Goal: Task Accomplishment & Management: Manage account settings

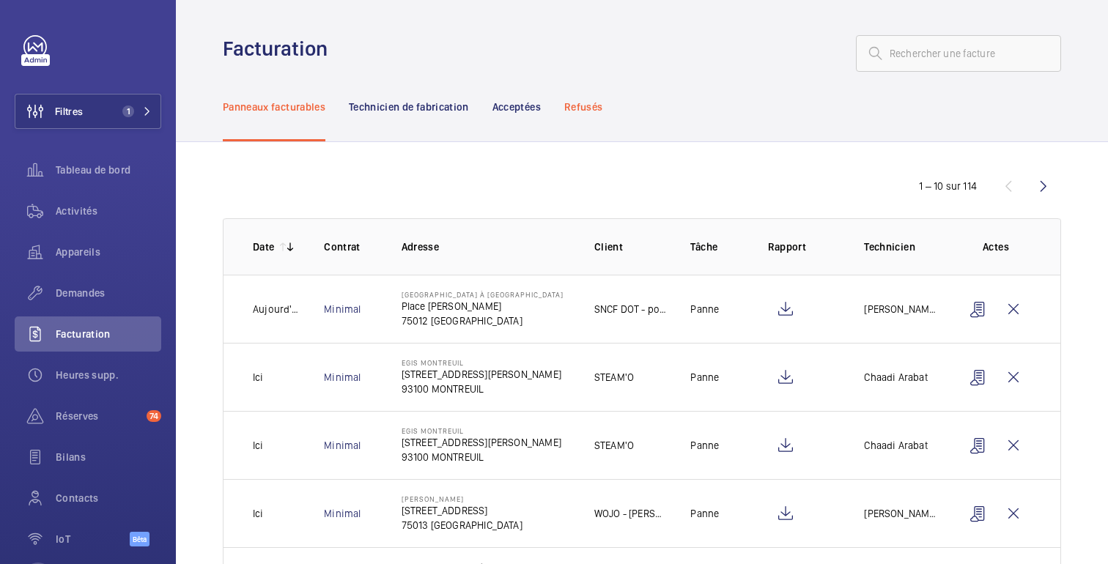
scroll to position [61, 0]
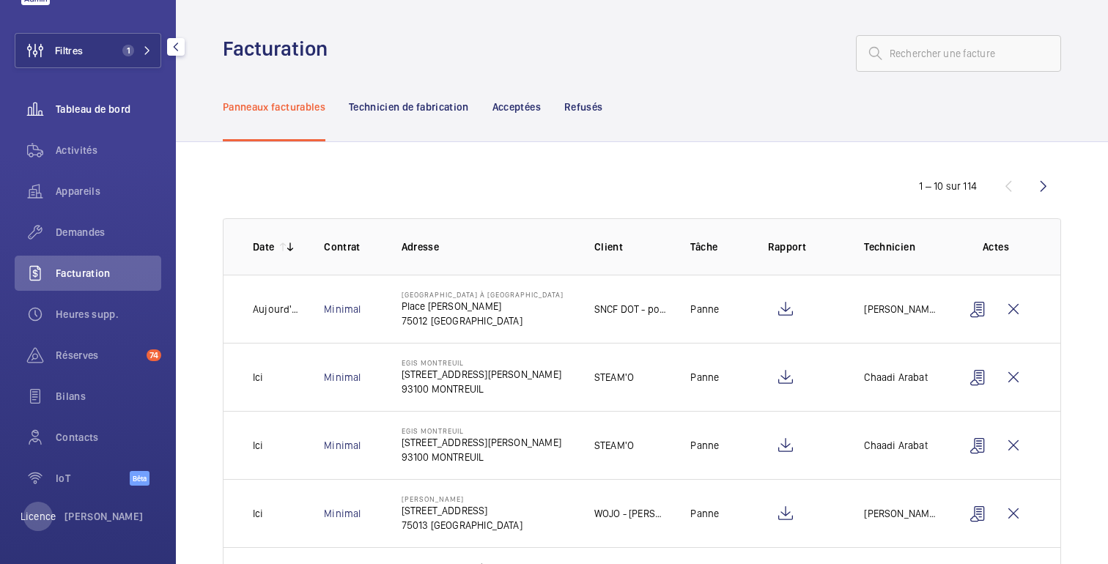
click at [117, 116] on div "Tableau de bord" at bounding box center [88, 109] width 147 height 35
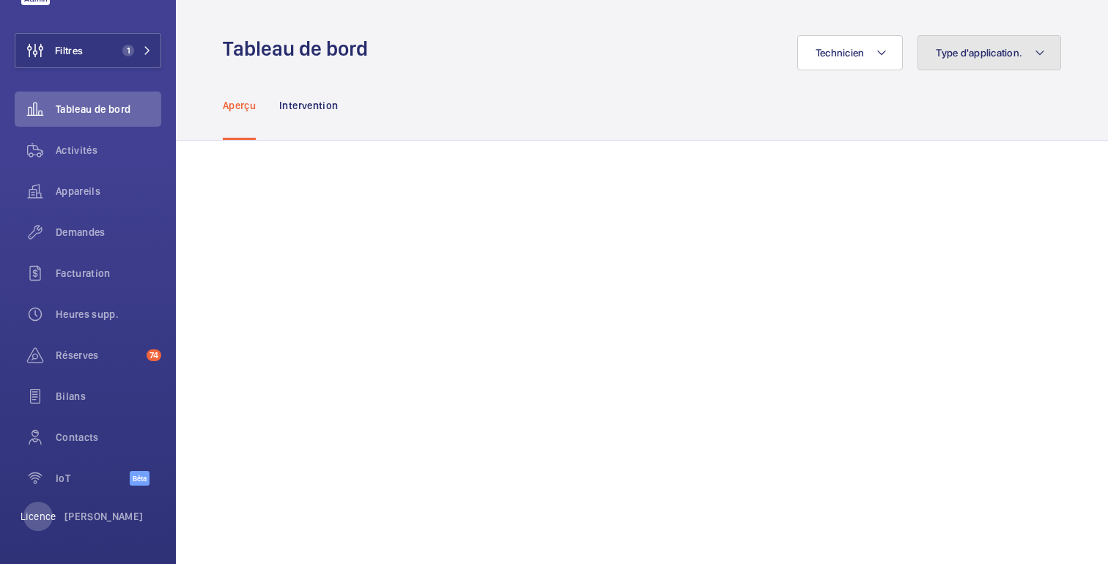
click at [991, 57] on font "Type d'application." at bounding box center [979, 53] width 86 height 12
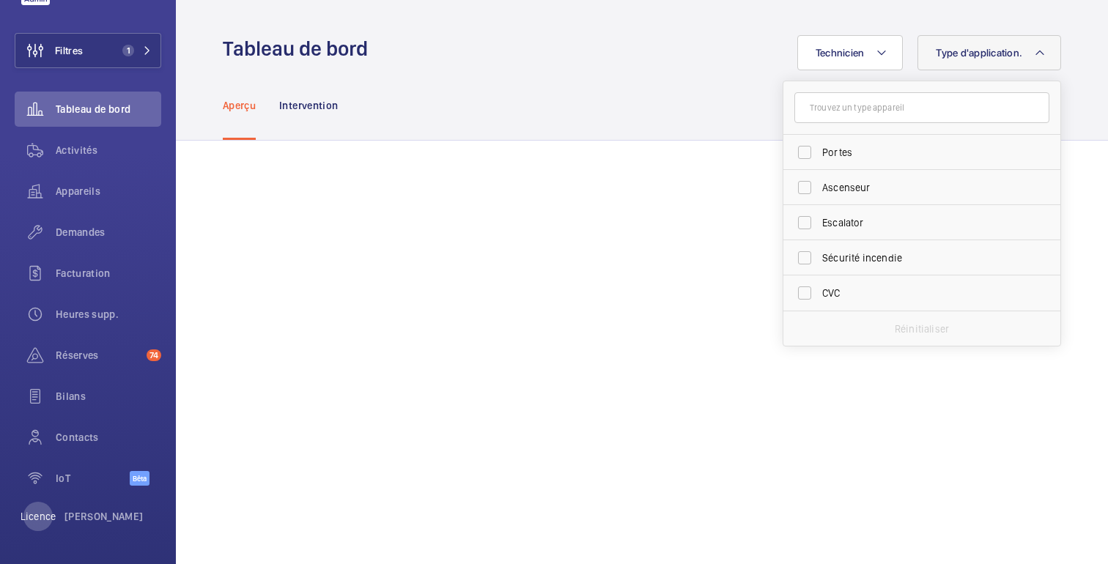
click at [678, 81] on div "Aperçu Intervention" at bounding box center [642, 105] width 838 height 70
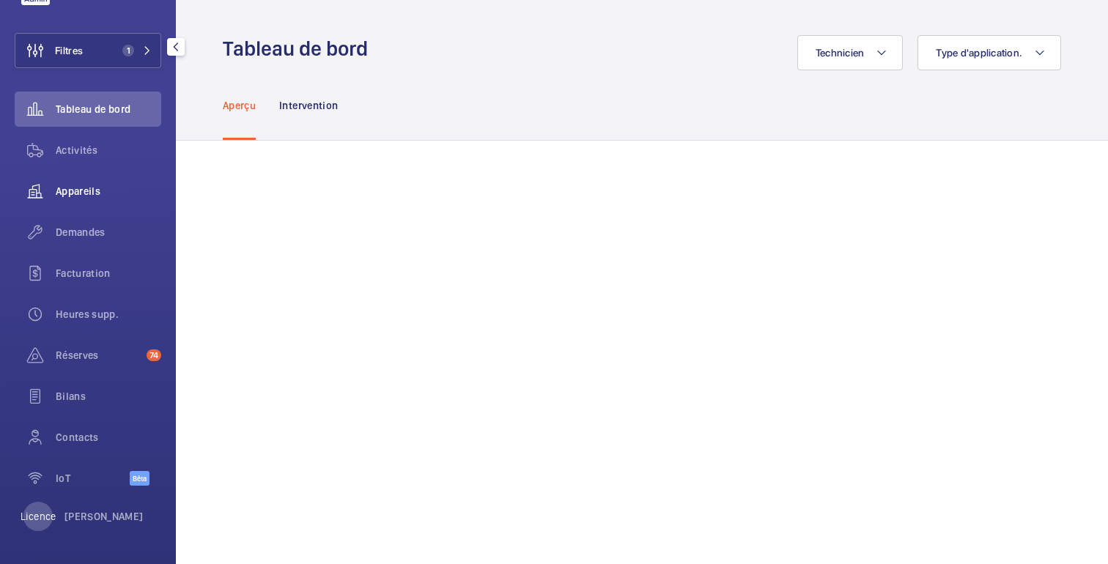
click at [83, 185] on font "Appareils" at bounding box center [78, 191] width 45 height 12
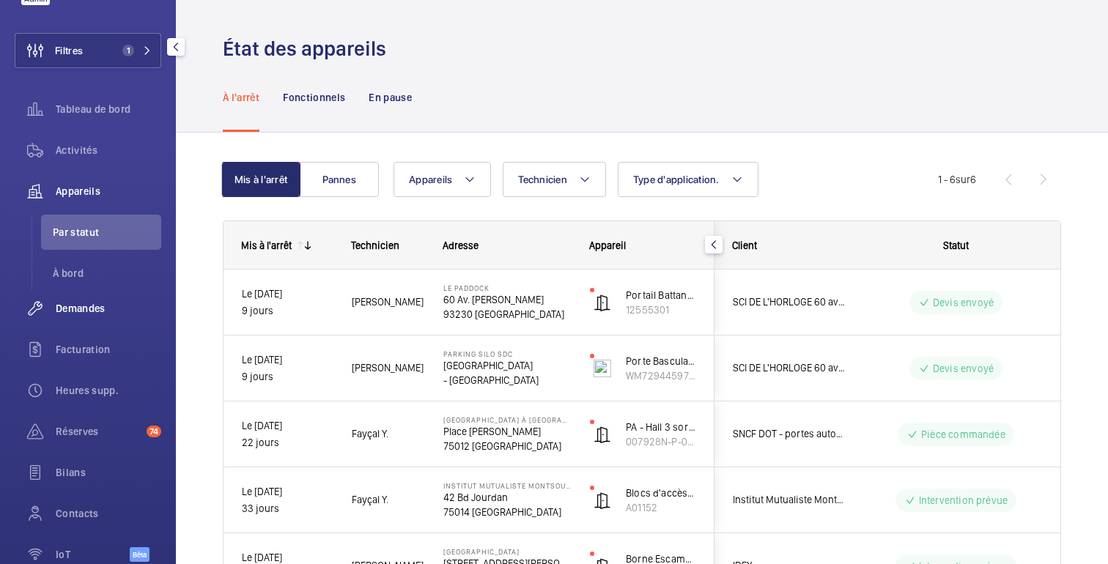
click at [106, 315] on span "Demandes" at bounding box center [109, 308] width 106 height 15
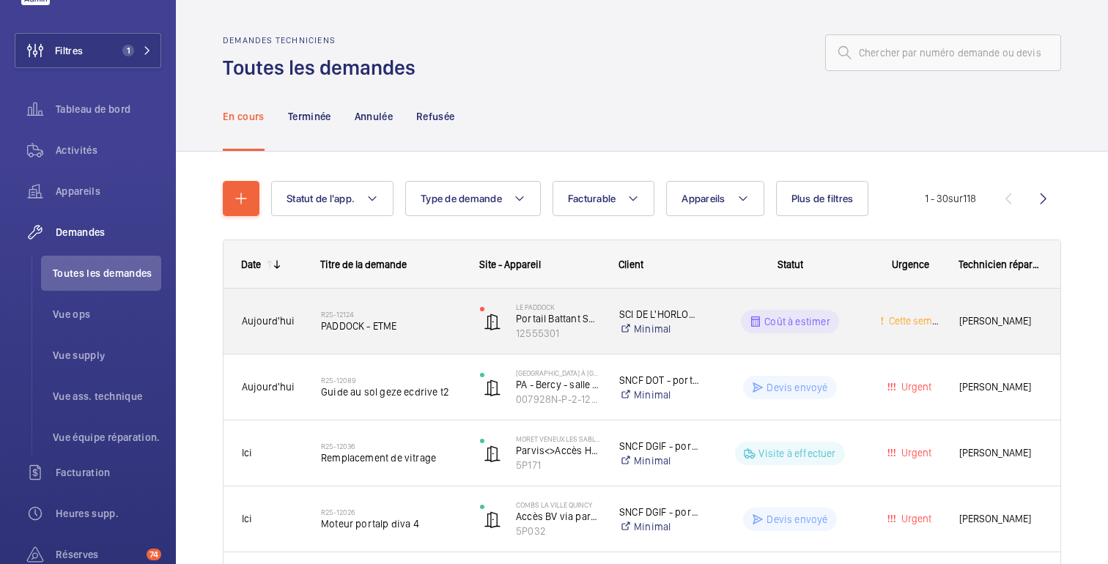
click at [722, 304] on div "Coût à estimer" at bounding box center [781, 321] width 160 height 53
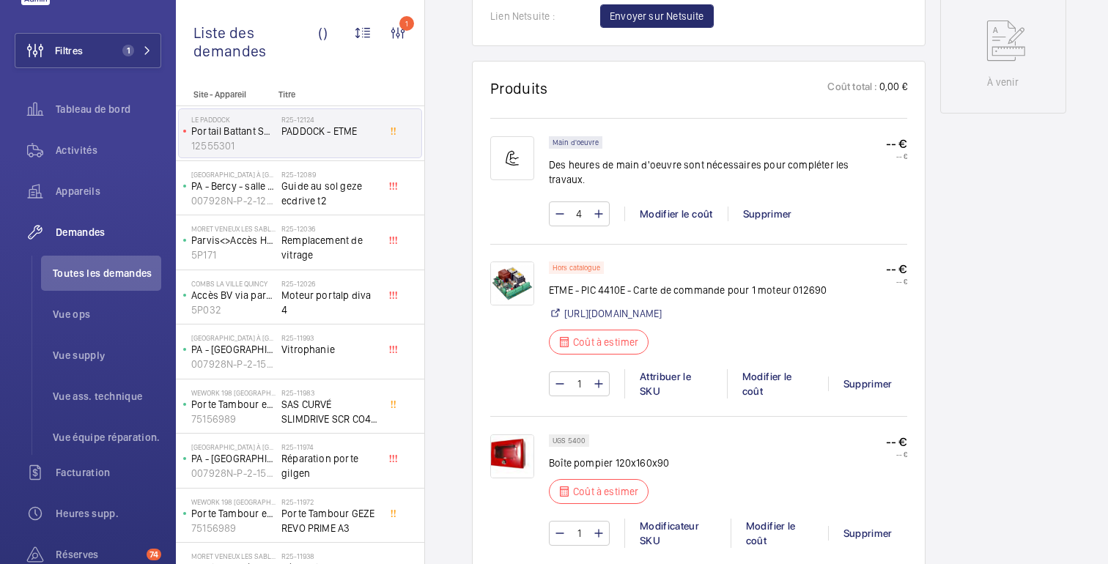
scroll to position [833, 0]
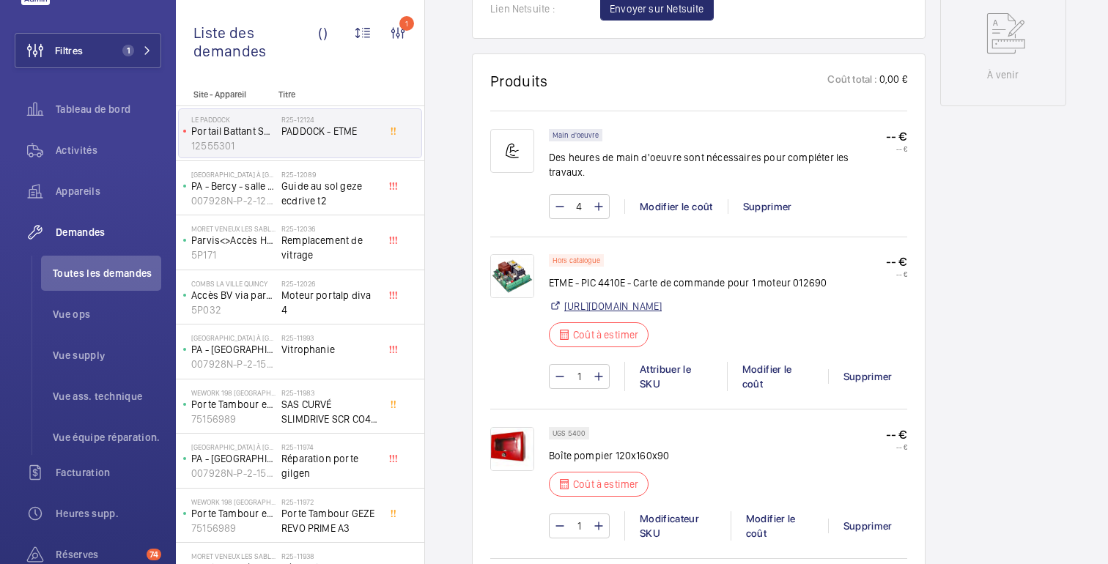
click at [625, 312] on font "[URL][DOMAIN_NAME]" at bounding box center [612, 306] width 97 height 12
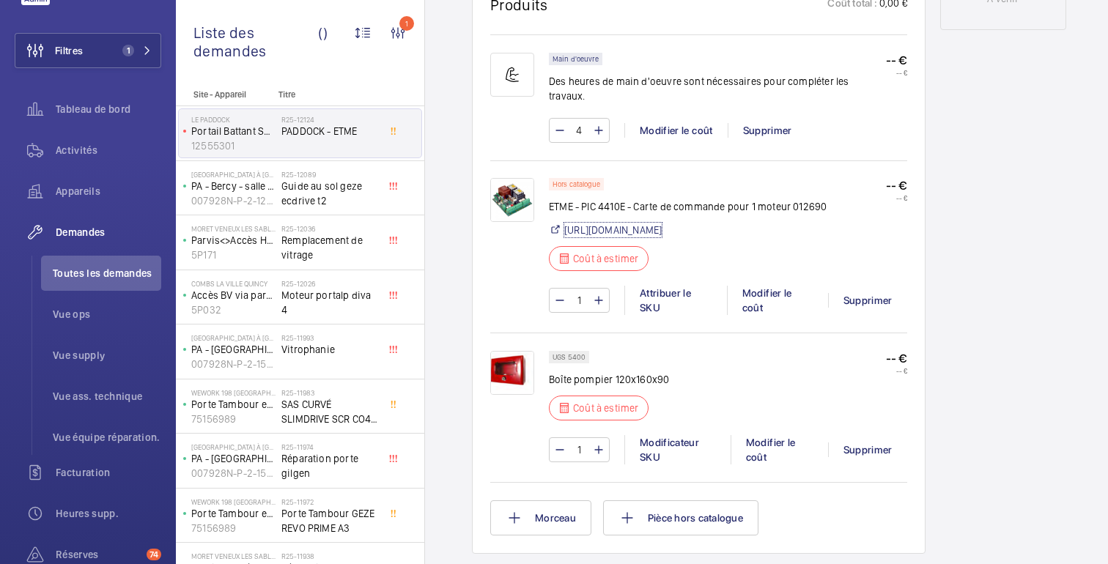
scroll to position [911, 0]
click at [515, 393] on img at bounding box center [512, 371] width 44 height 44
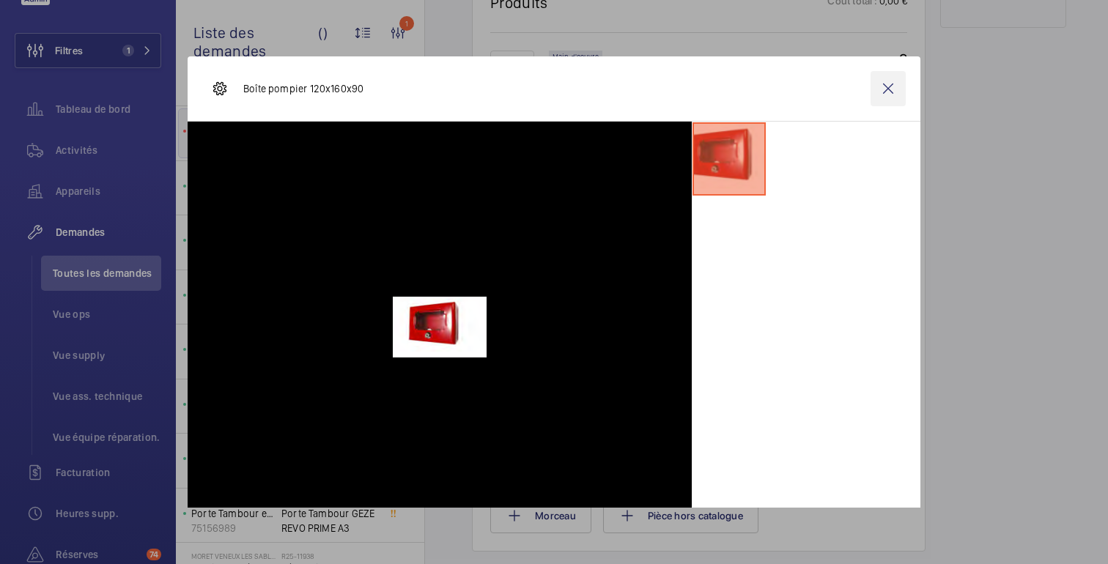
click at [894, 89] on wm-front-icon-button at bounding box center [887, 88] width 35 height 35
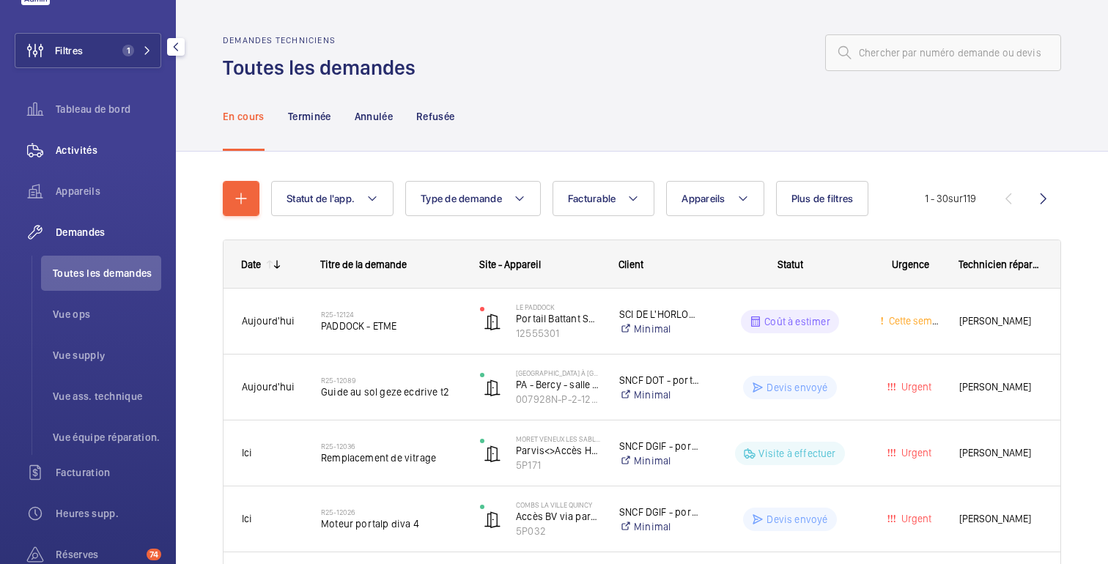
click at [84, 152] on font "Activités" at bounding box center [77, 150] width 42 height 12
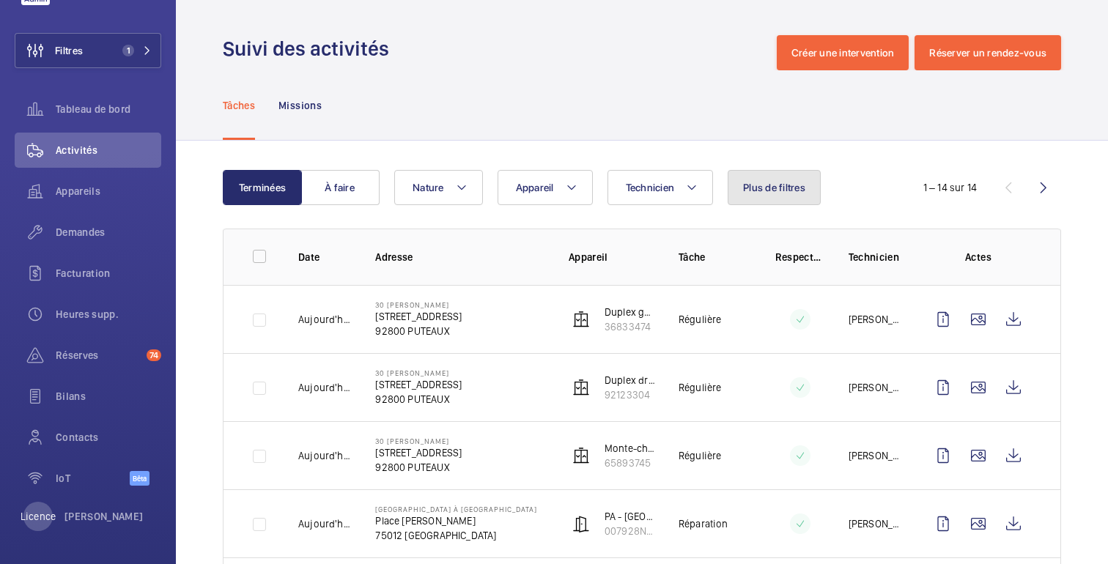
click at [742, 204] on button "Plus de filtres" at bounding box center [774, 187] width 93 height 35
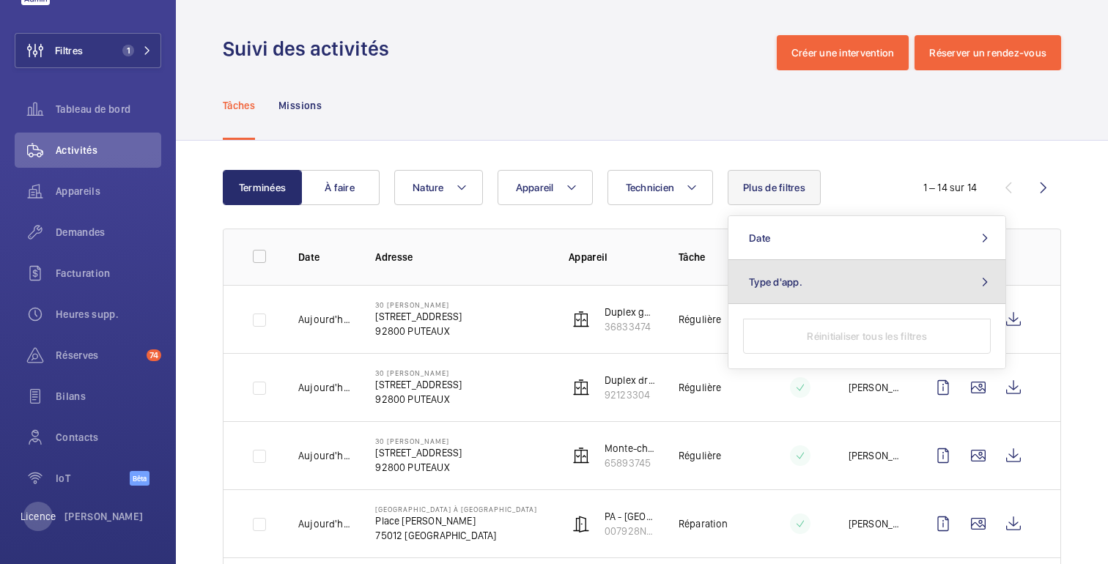
click at [766, 286] on span "Type d'app." at bounding box center [775, 282] width 53 height 12
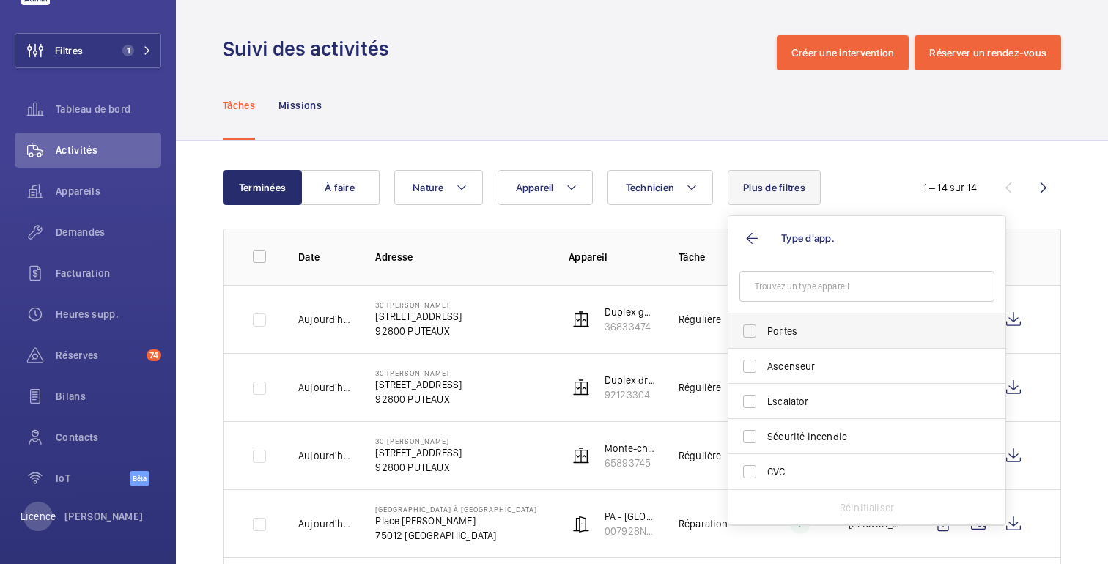
click at [771, 331] on span "Portes" at bounding box center [867, 331] width 201 height 15
click at [764, 331] on input "Portes" at bounding box center [749, 331] width 29 height 29
checkbox input "true"
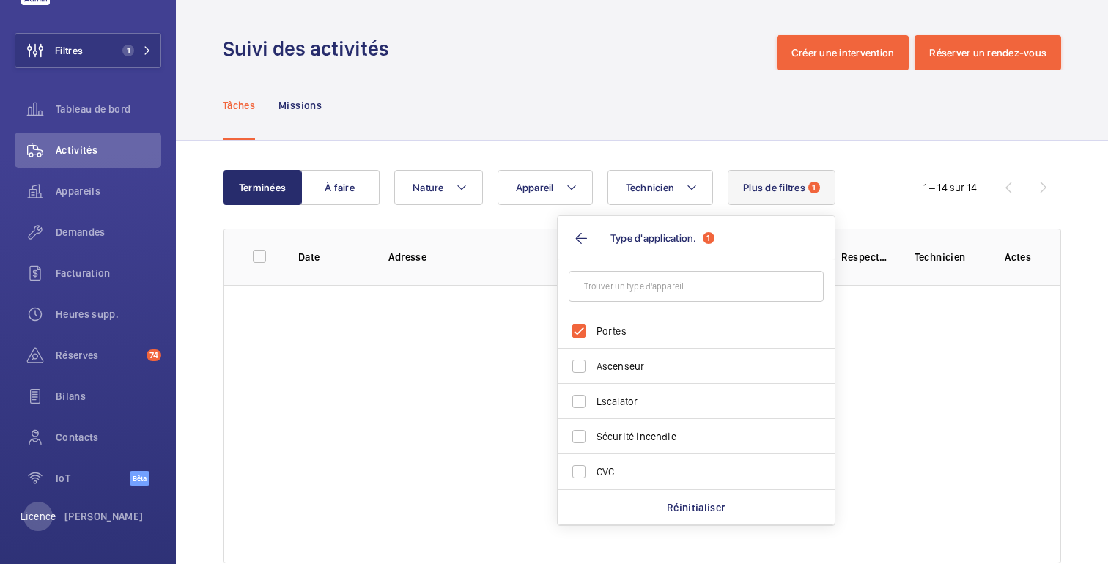
click at [679, 99] on div "Tâches Missions" at bounding box center [642, 105] width 838 height 70
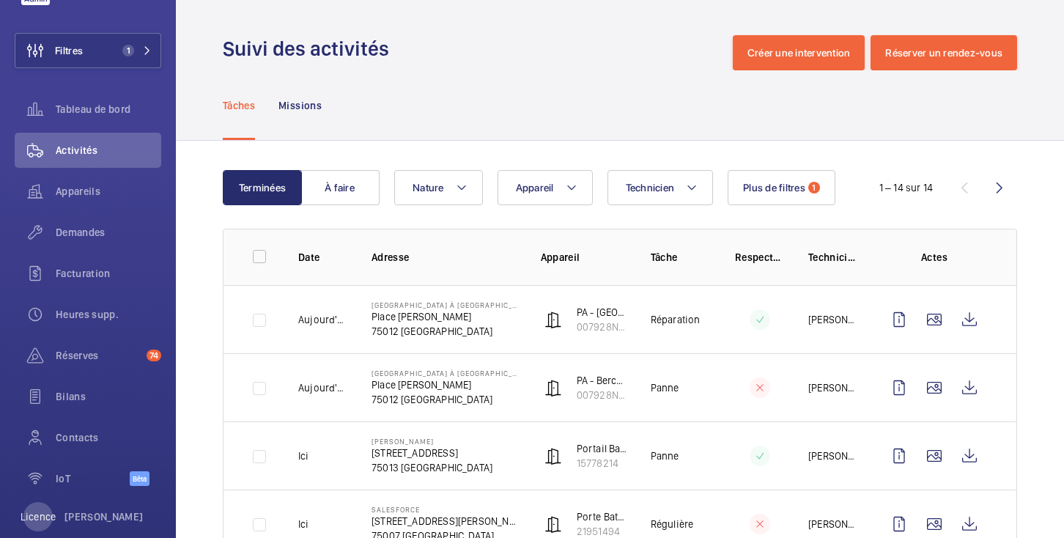
click at [454, 32] on wm-front-admin-header "Suivi des activités Créer une intervention Réserver un rendez-vous" at bounding box center [620, 35] width 888 height 70
click at [90, 234] on font "Demandes" at bounding box center [81, 232] width 50 height 12
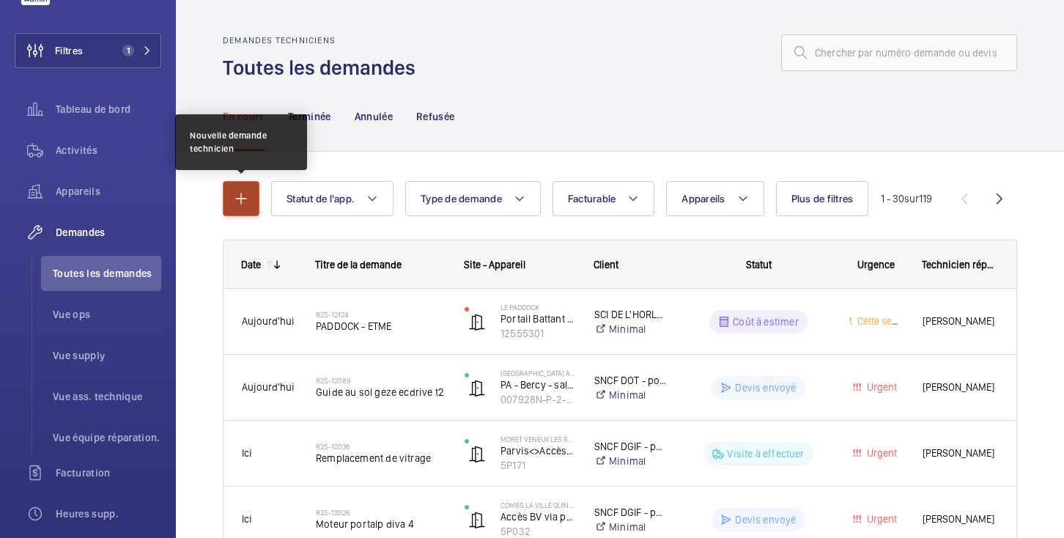
click at [248, 199] on mat-icon "button" at bounding box center [241, 199] width 18 height 18
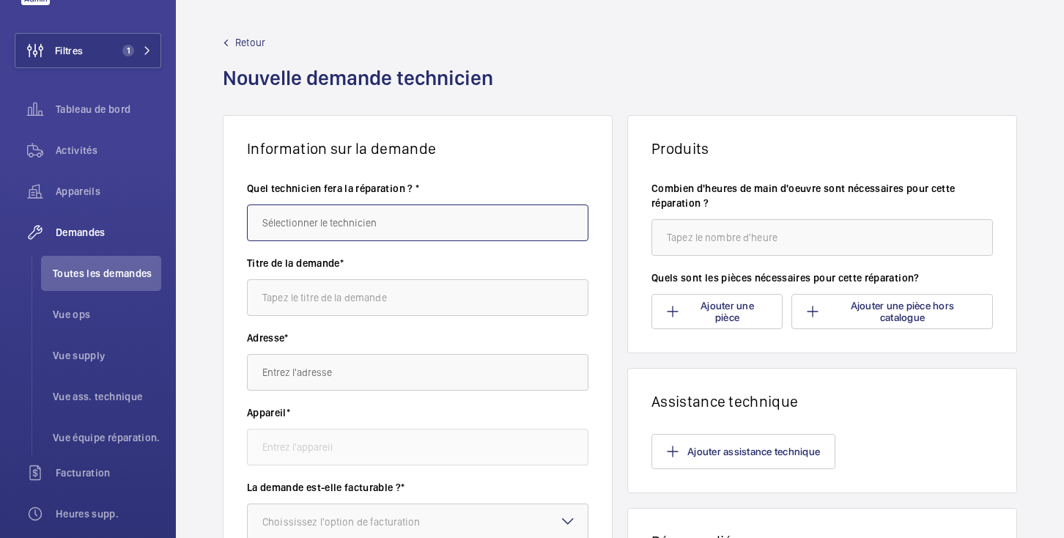
click at [324, 224] on input "text" at bounding box center [417, 222] width 341 height 37
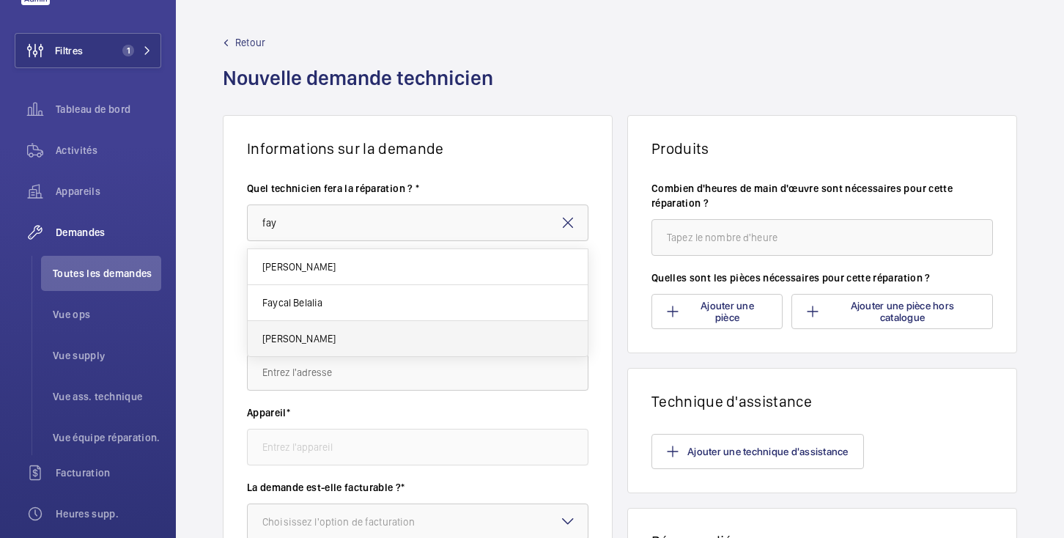
click at [319, 344] on span "[PERSON_NAME]" at bounding box center [298, 338] width 73 height 15
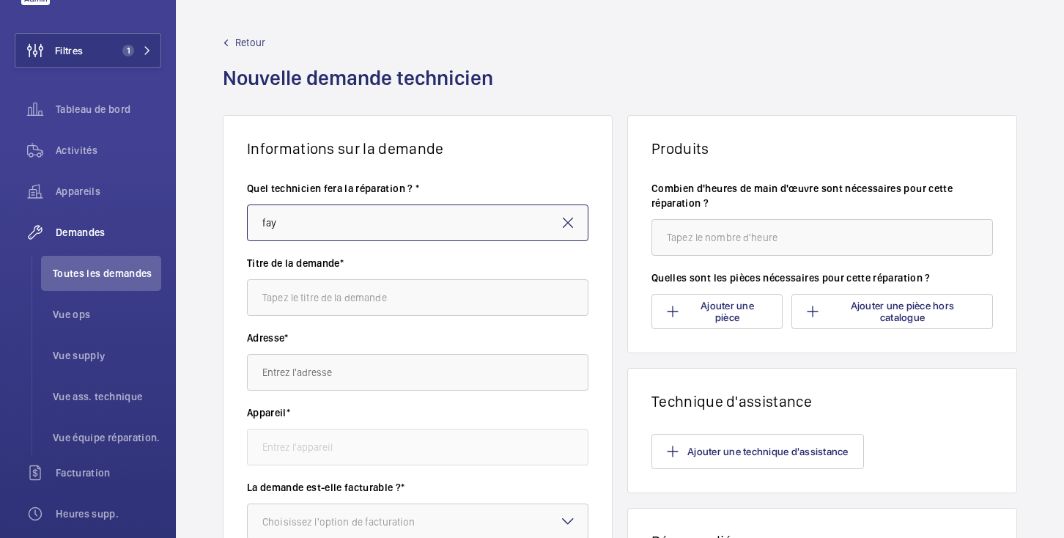
type input "[PERSON_NAME]"
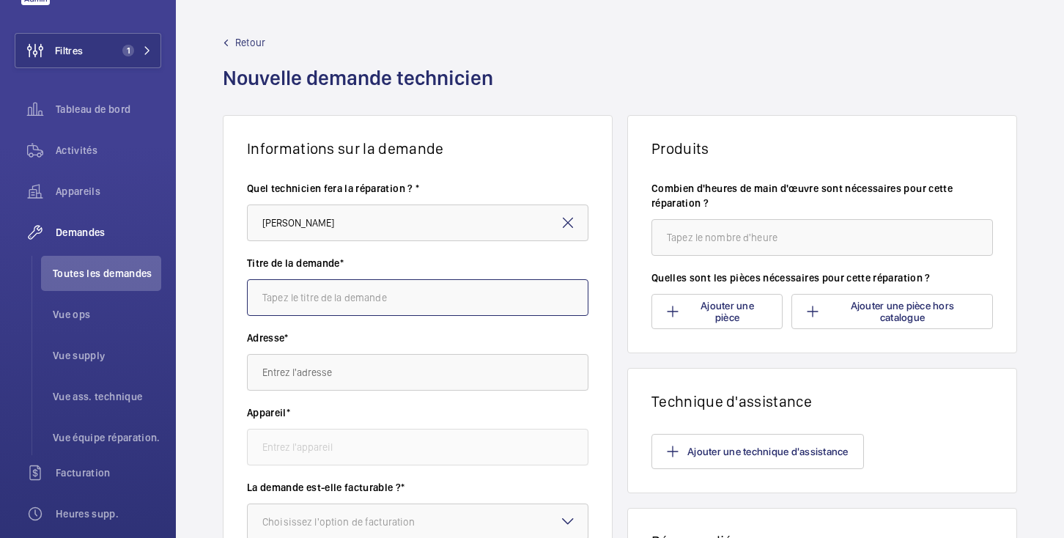
click at [341, 301] on input "text" at bounding box center [417, 297] width 341 height 37
click at [345, 298] on input "text" at bounding box center [417, 297] width 341 height 37
type input "Souffleur + Batteries"
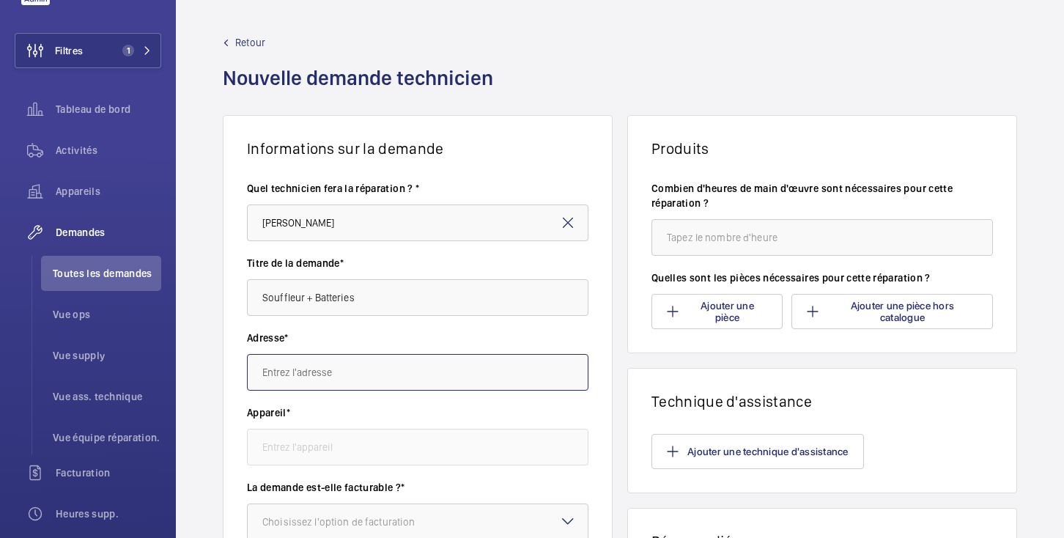
click at [325, 376] on input "text" at bounding box center [417, 372] width 341 height 37
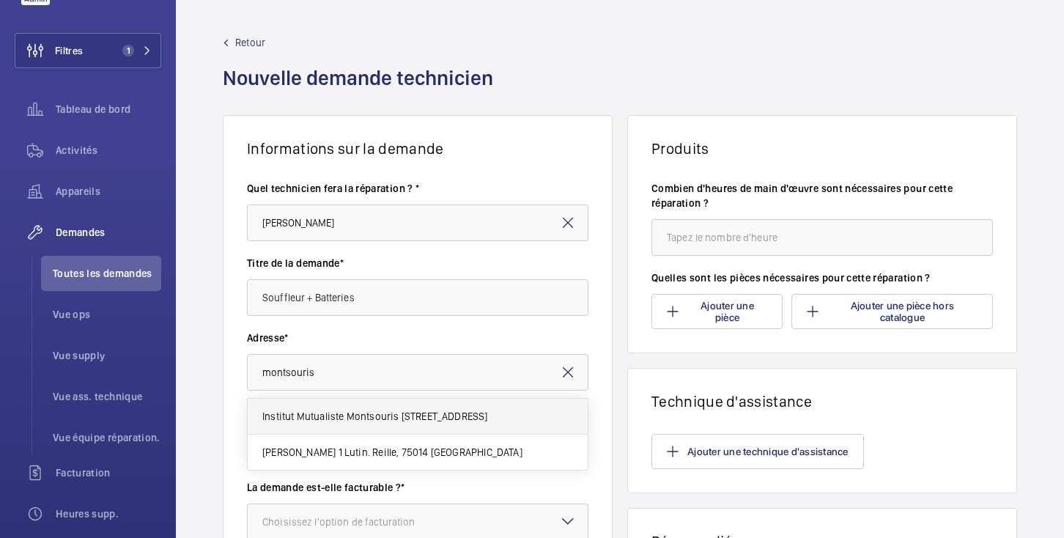
click at [358, 424] on mat-option "Institut Mutualiste Montsouris 42 Bd Jourdan, 75014 PARIS" at bounding box center [418, 417] width 340 height 36
type input "Institut Mutualiste Montsouris 42 Bd Jourdan, 75014 PARIS"
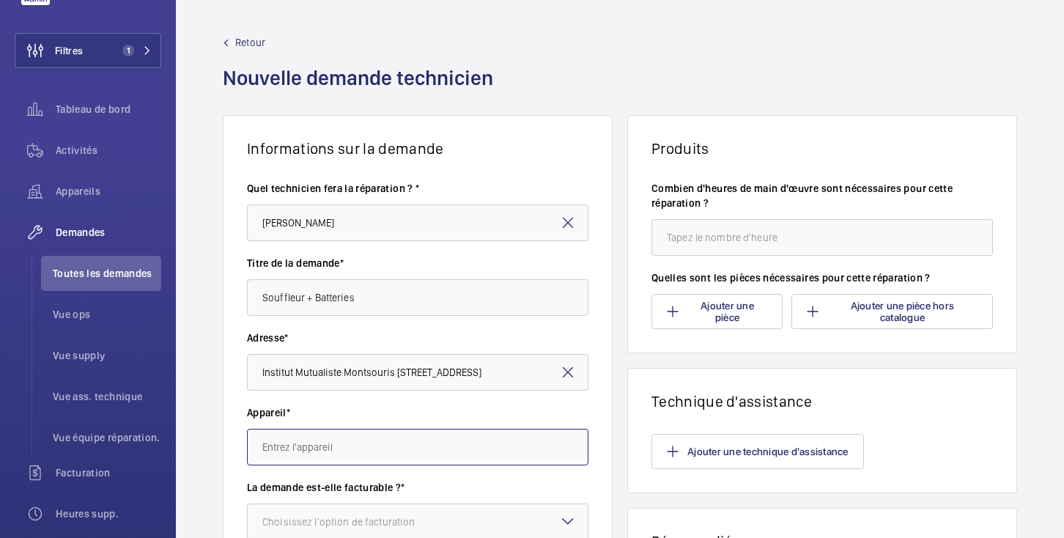
click at [376, 456] on input "text" at bounding box center [417, 447] width 341 height 37
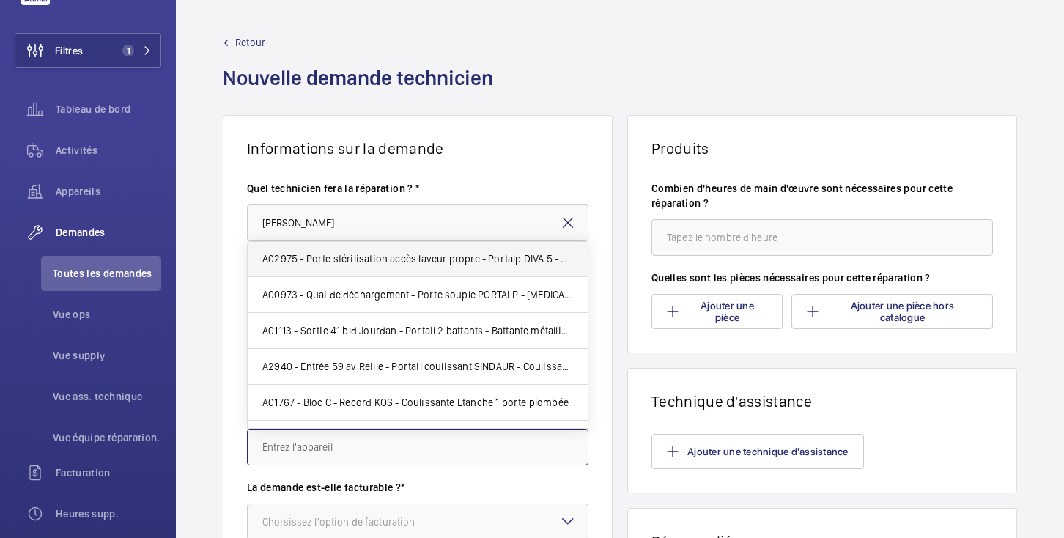
scroll to position [75, 0]
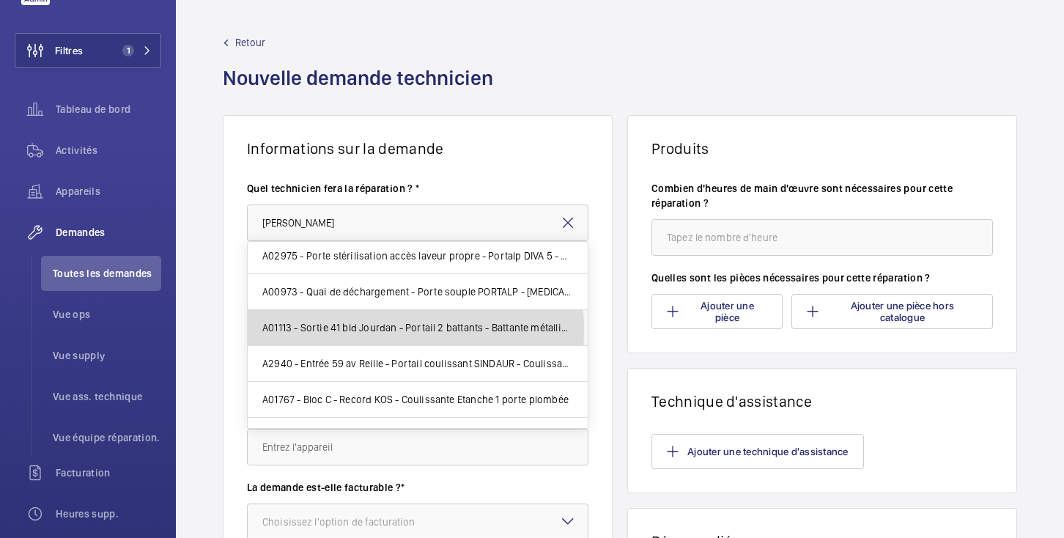
click at [358, 330] on font "A01113 - Sortie 41 bld Jourdan - Portail 2 battants - Battante métallique 2 bat…" at bounding box center [443, 328] width 363 height 12
type input "A01113 - Sortie 41 bld Jourdan - Portail 2 battants - Battante métallique 2 bat…"
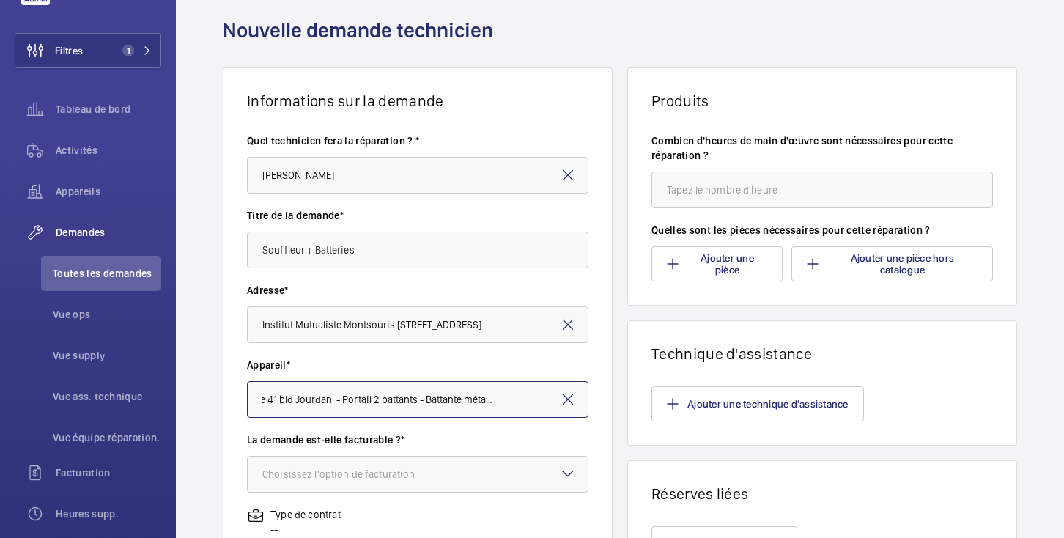
scroll to position [86, 0]
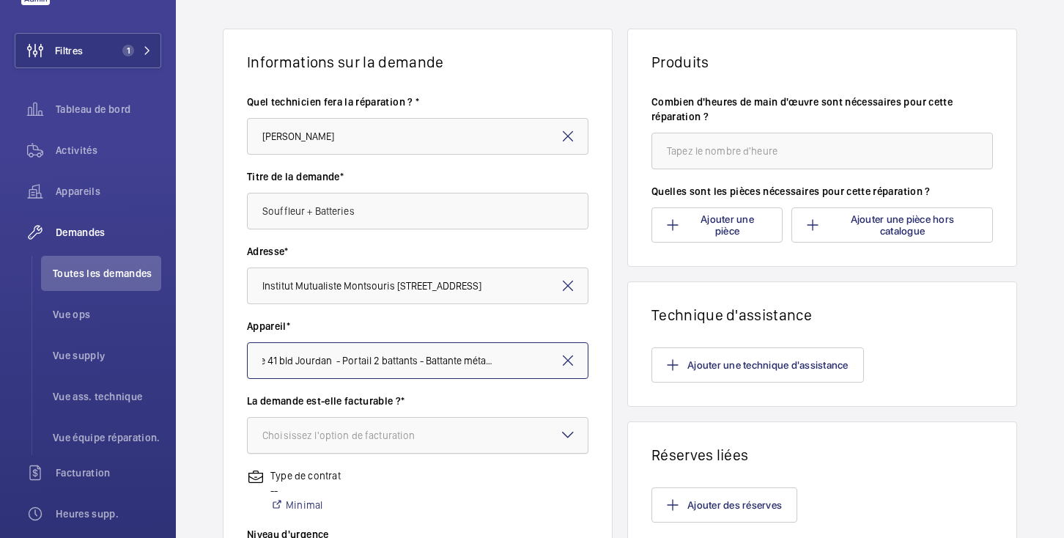
click at [393, 428] on div "Choisissez l'option de facturation" at bounding box center [356, 435] width 189 height 15
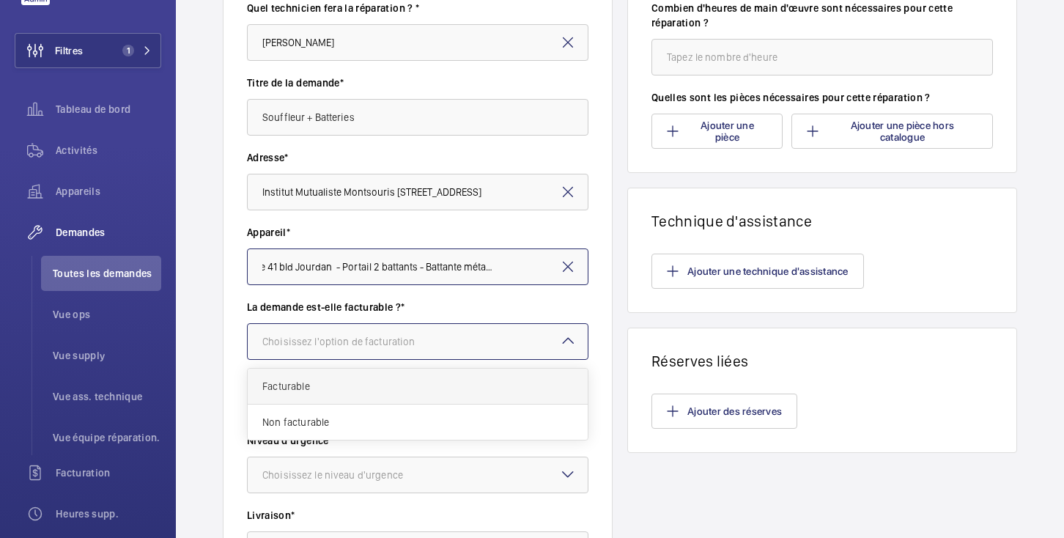
scroll to position [182, 0]
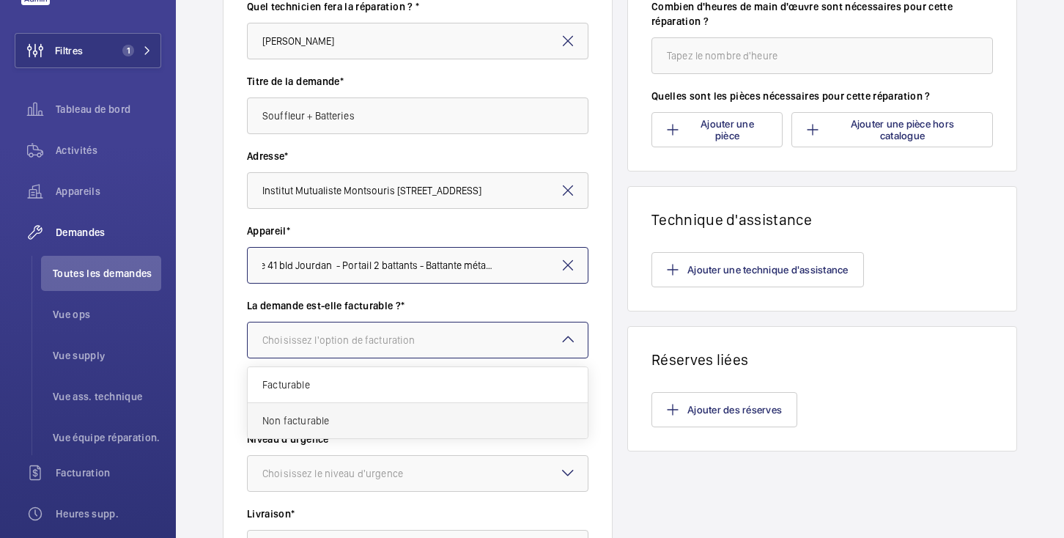
click at [322, 418] on span "Non facturable" at bounding box center [417, 420] width 311 height 15
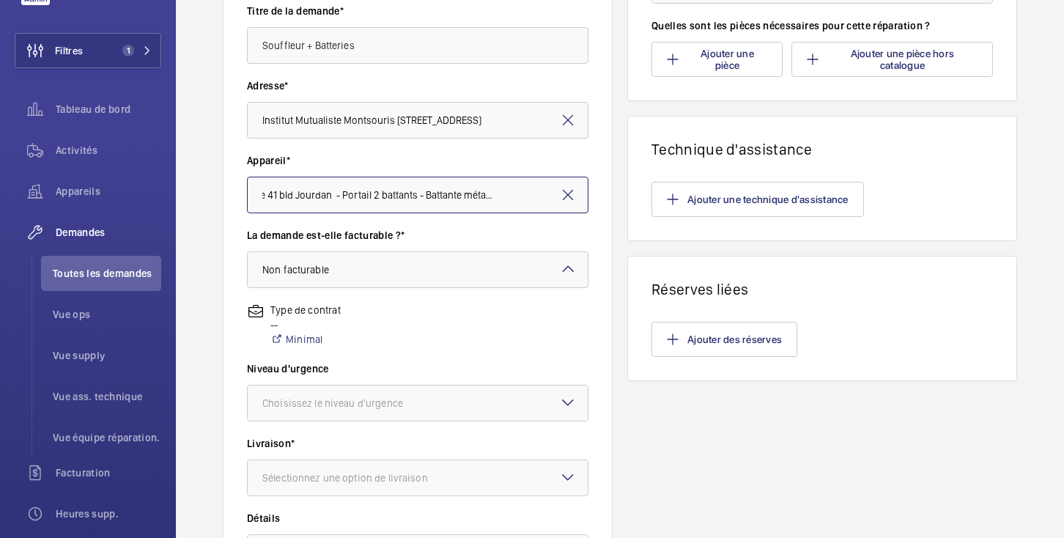
scroll to position [263, 0]
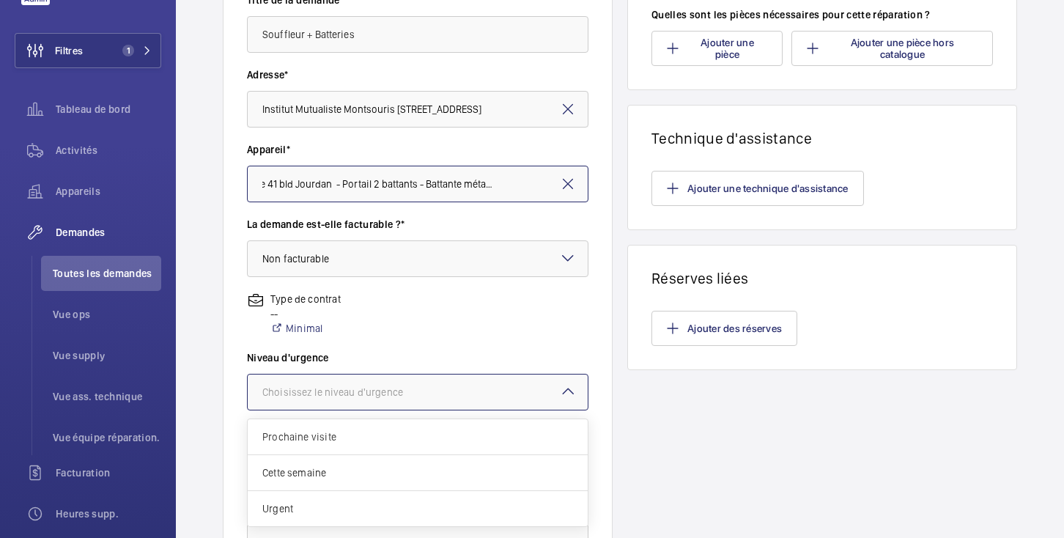
click at [352, 394] on font "Choisissez le niveau d'urgence" at bounding box center [332, 392] width 141 height 12
click at [319, 497] on div "Urgent" at bounding box center [418, 508] width 340 height 35
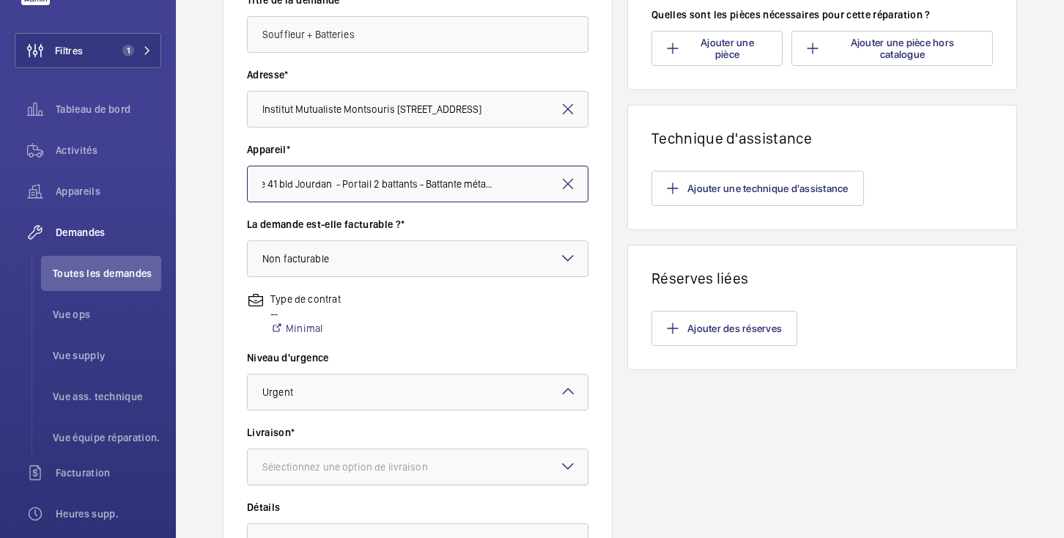
click at [338, 464] on font "Sélectionnez une option de livraison" at bounding box center [345, 467] width 166 height 12
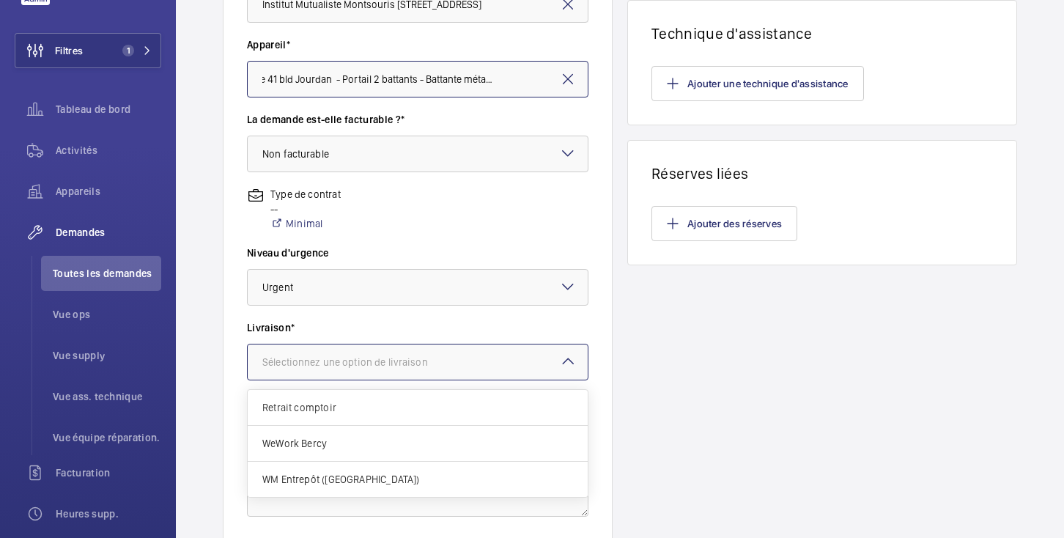
scroll to position [372, 0]
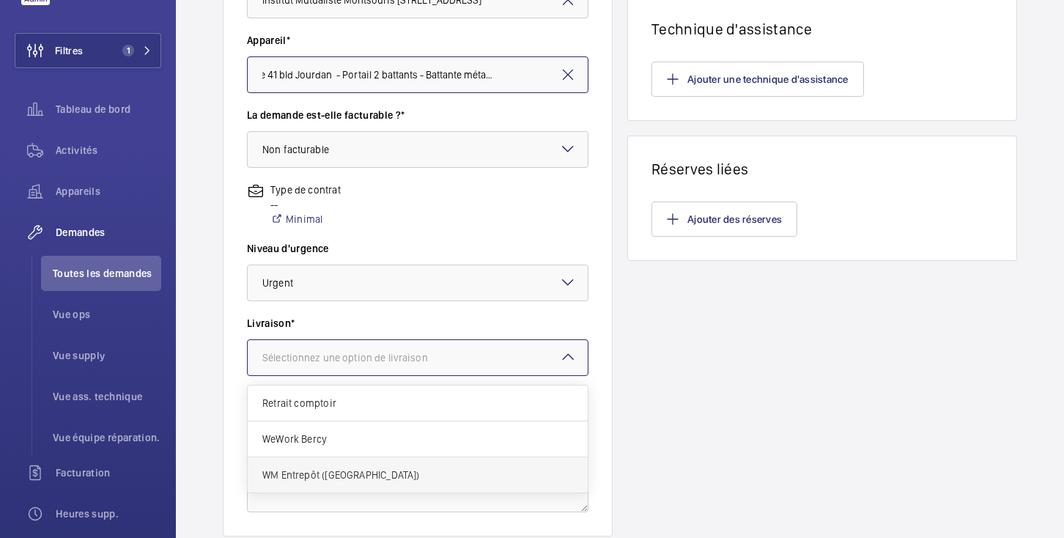
click at [314, 479] on span "WM Entrepôt ([GEOGRAPHIC_DATA])" at bounding box center [417, 474] width 311 height 15
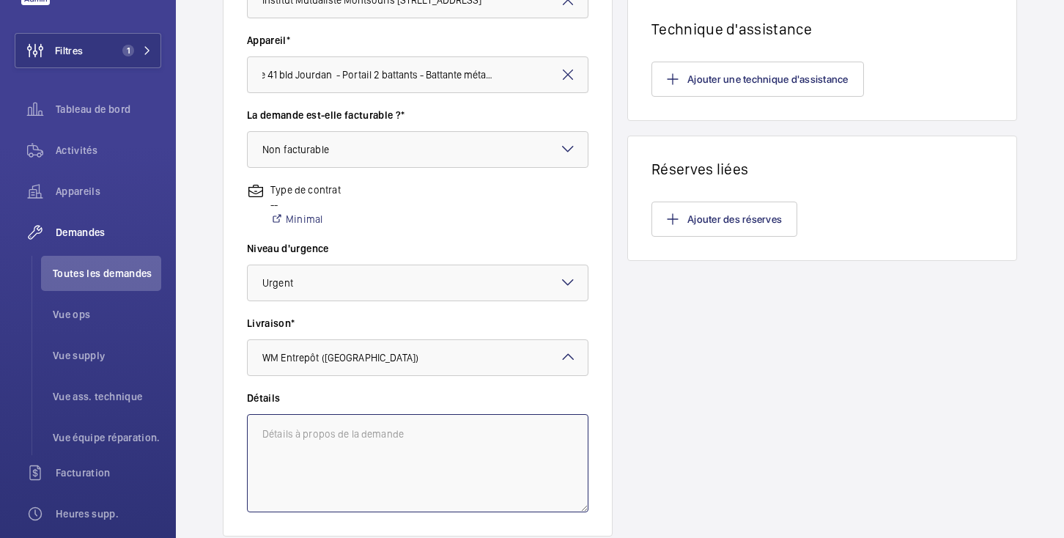
scroll to position [0, 0]
click at [311, 452] on textarea at bounding box center [417, 463] width 341 height 98
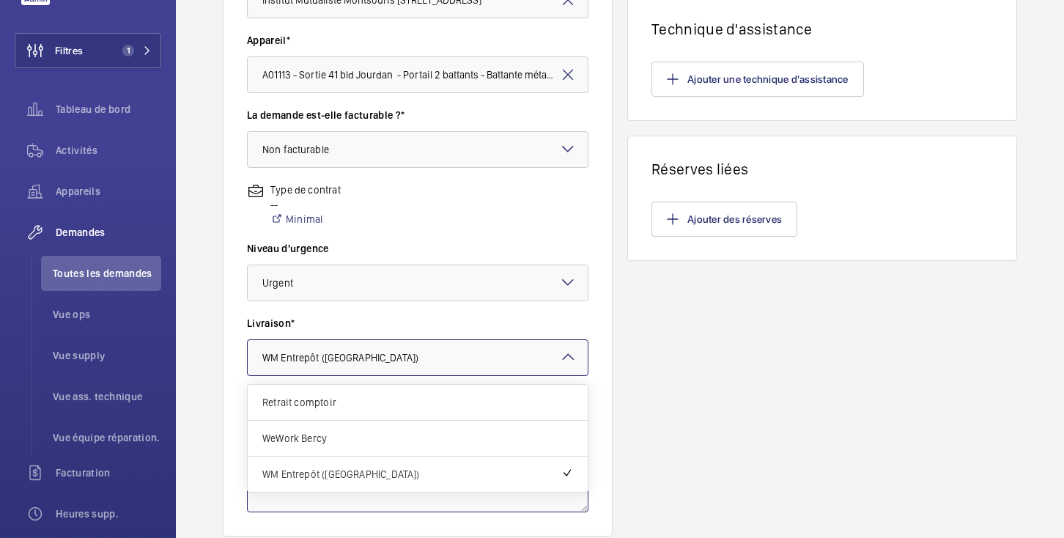
click at [330, 358] on span "WM Entrepôt ([GEOGRAPHIC_DATA])" at bounding box center [340, 358] width 156 height 12
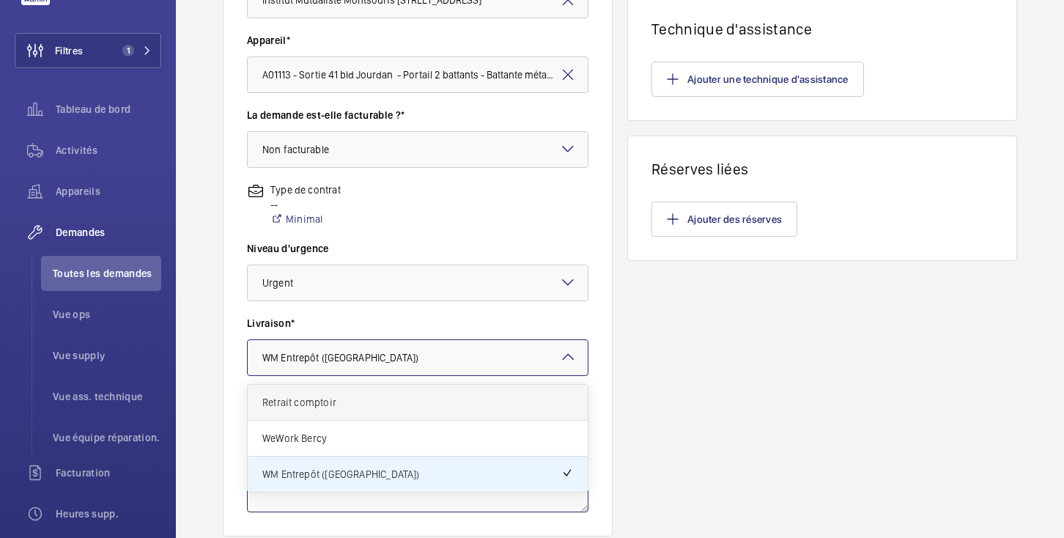
click at [315, 397] on span "Retrait comptoir" at bounding box center [417, 402] width 311 height 15
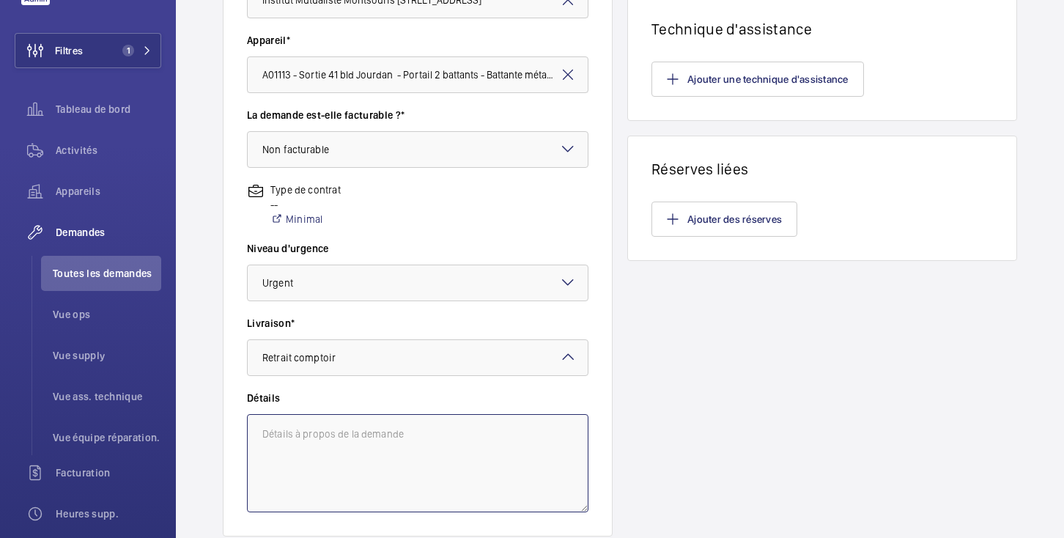
click at [327, 440] on textarea at bounding box center [417, 463] width 341 height 98
click at [469, 430] on textarea "Retrait directement au comptoir TRENOIS" at bounding box center [417, 463] width 341 height 98
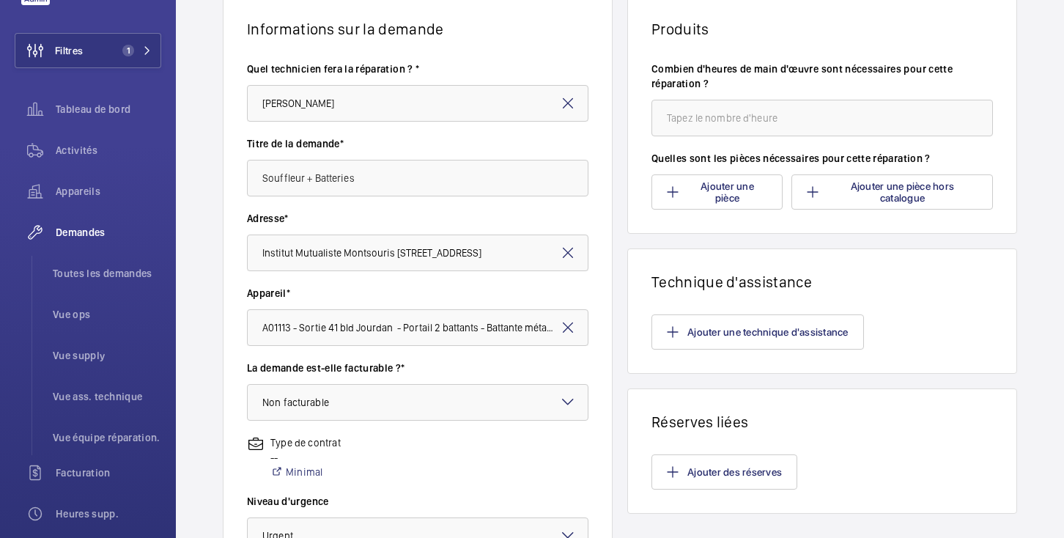
scroll to position [78, 0]
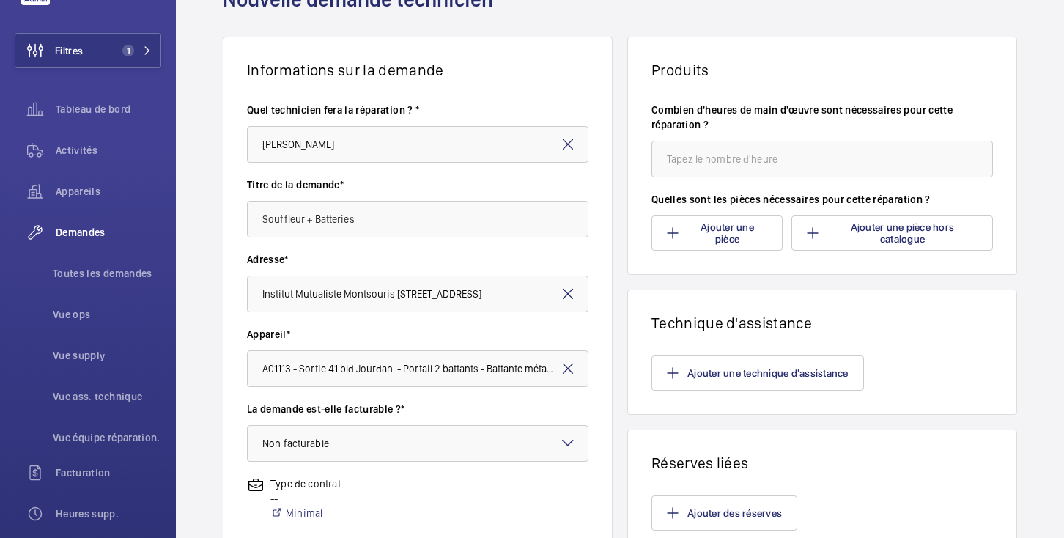
type textarea "Retrait directement au comptoir TRENOIS Champigny"
click at [709, 170] on input "number" at bounding box center [821, 159] width 341 height 37
type input "1"
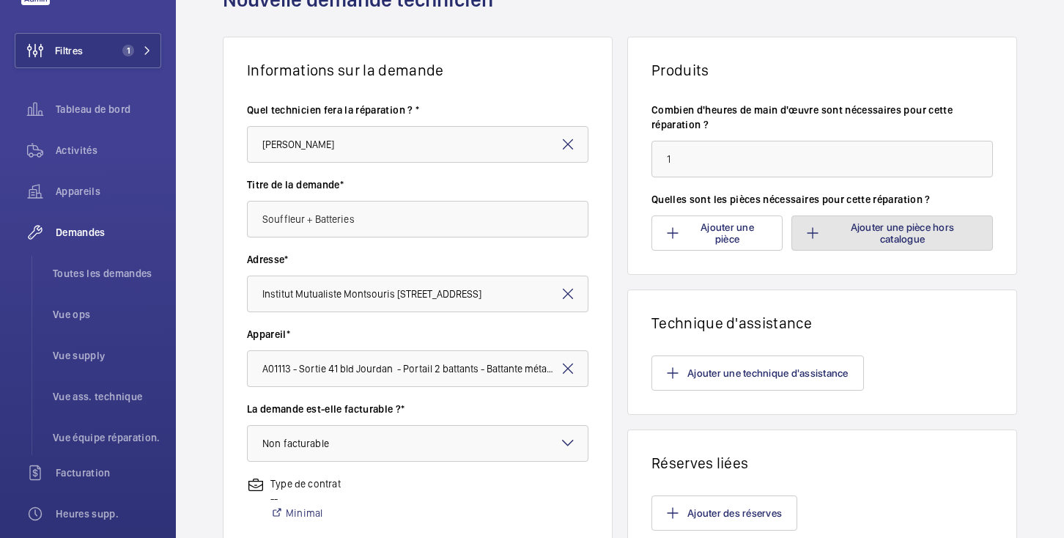
click at [834, 234] on font "Ajouter une pièce hors catalogue" at bounding box center [902, 232] width 150 height 23
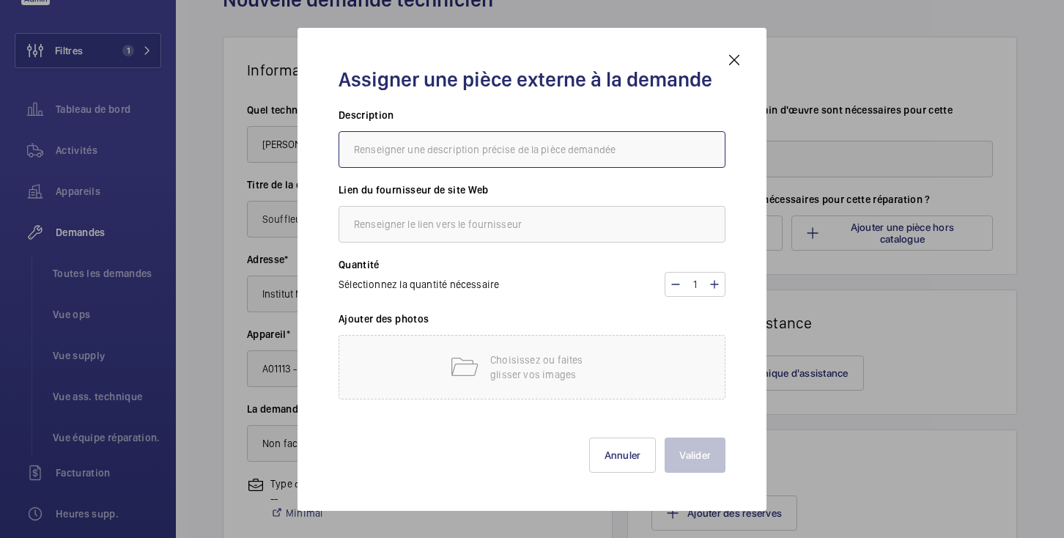
click at [380, 155] on input "text" at bounding box center [531, 149] width 387 height 37
type input "Souffleur"
click at [458, 229] on input "text" at bounding box center [531, 224] width 387 height 37
type input "TRENOIS"
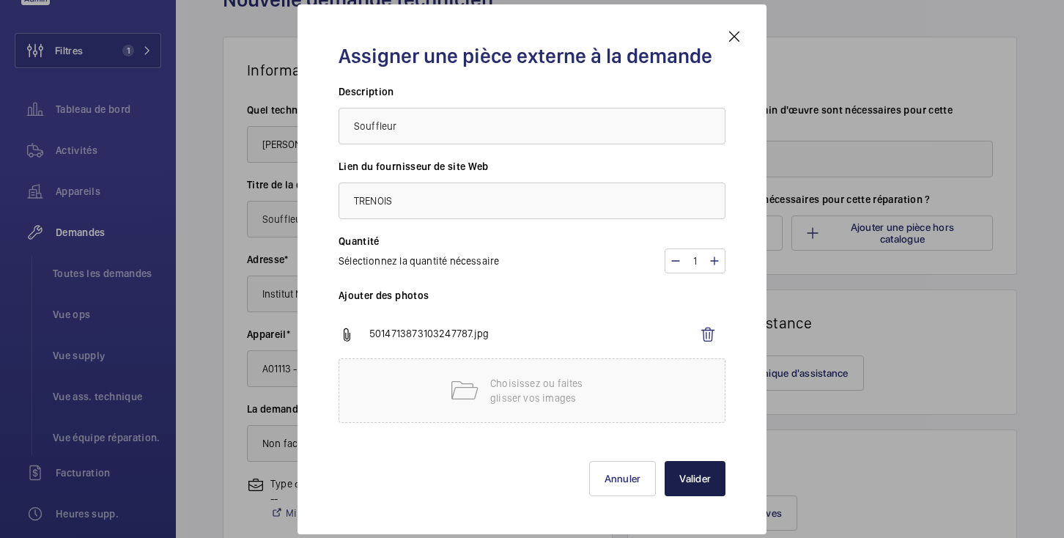
click at [697, 477] on font "Valider" at bounding box center [695, 479] width 32 height 12
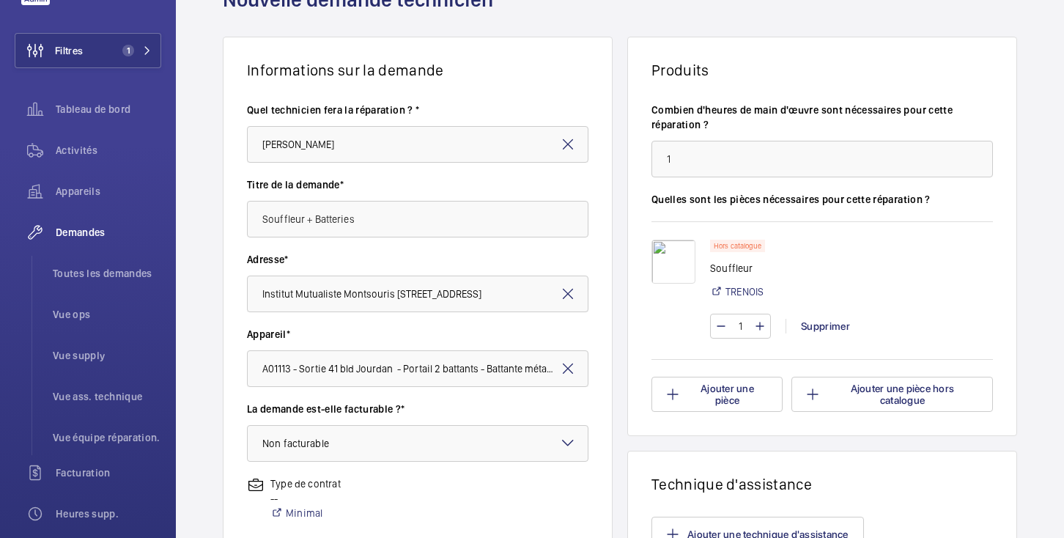
click at [804, 292] on div "Hors catalogue Souffleur TRENOIS" at bounding box center [851, 274] width 283 height 68
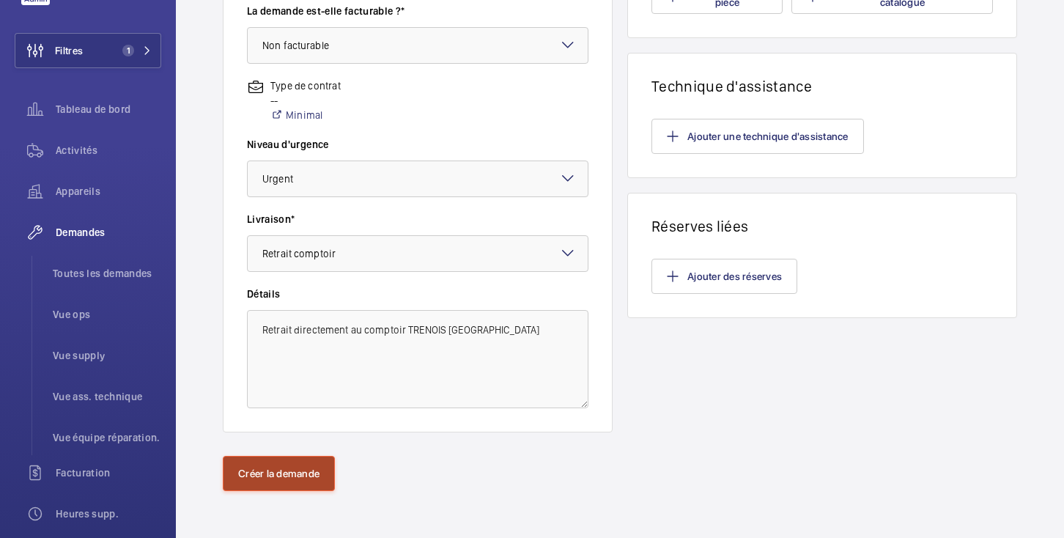
click at [306, 479] on font "Créer la demande" at bounding box center [278, 473] width 81 height 12
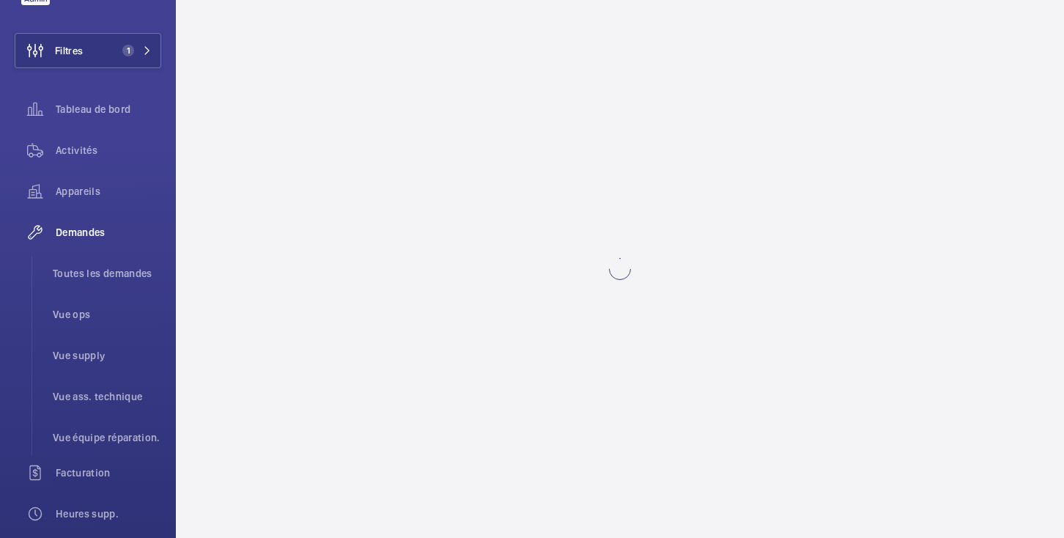
scroll to position [0, 0]
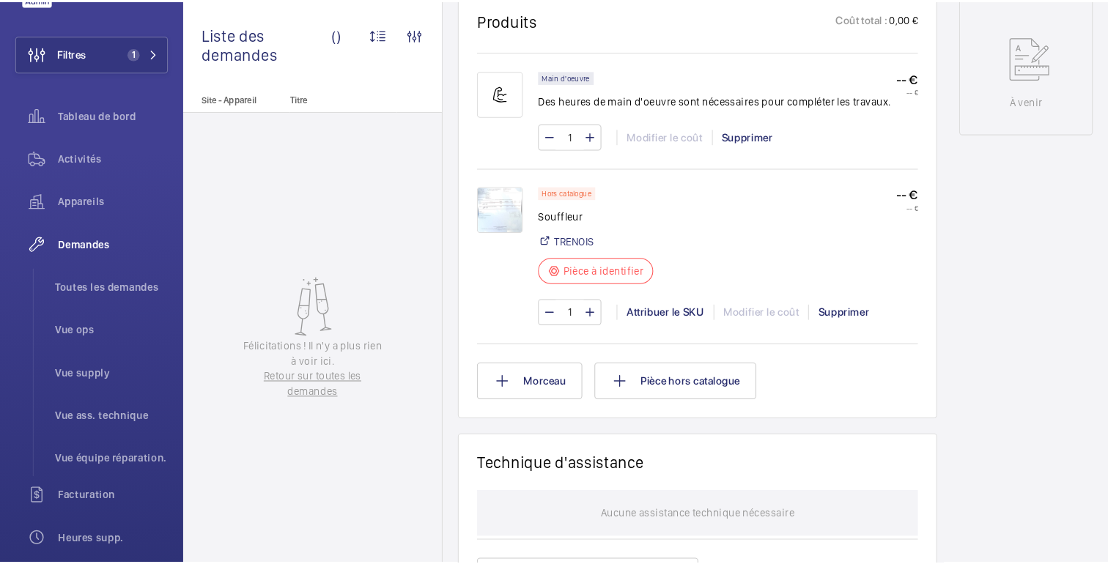
scroll to position [808, 0]
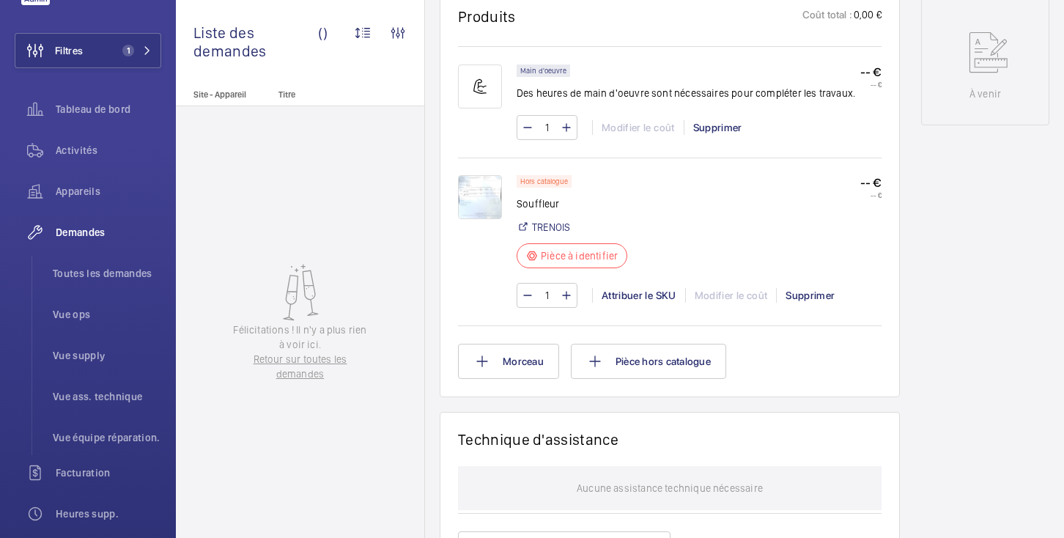
click at [476, 201] on img at bounding box center [480, 197] width 44 height 44
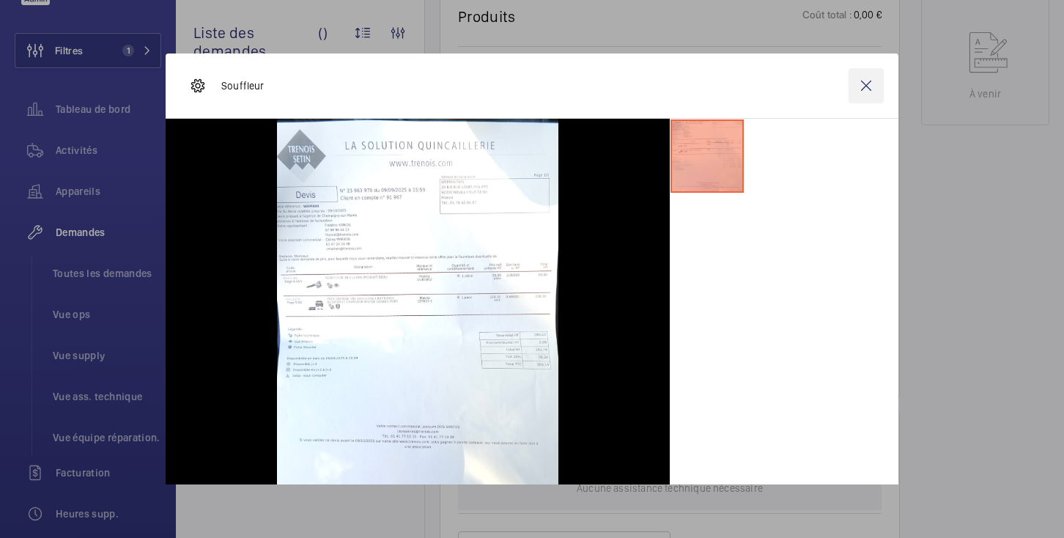
click at [867, 89] on wm-front-icon-button at bounding box center [865, 85] width 35 height 35
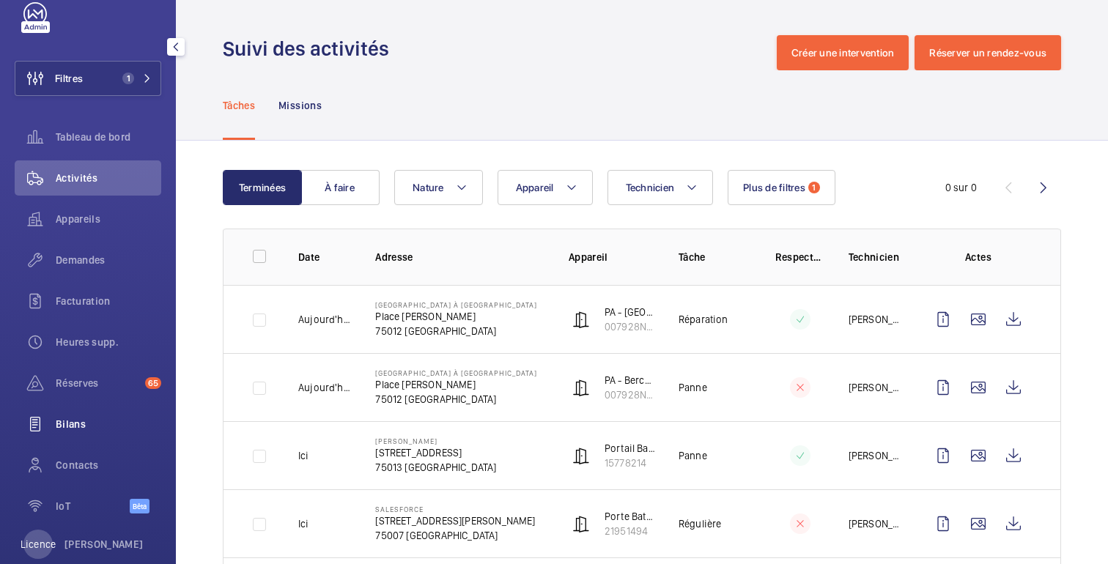
scroll to position [13, 0]
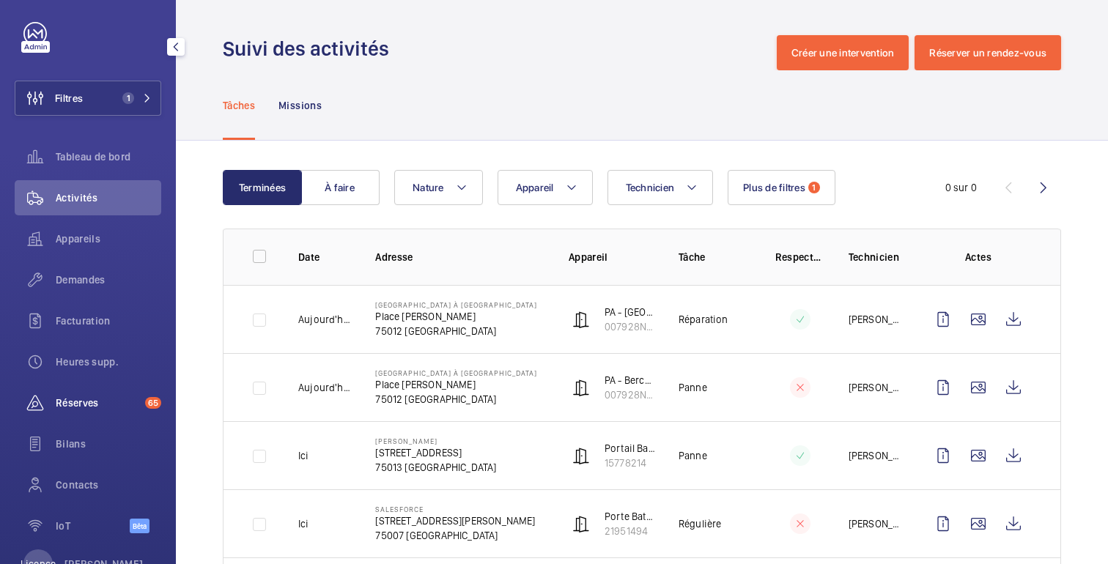
click at [105, 409] on span "Réserves" at bounding box center [98, 403] width 84 height 15
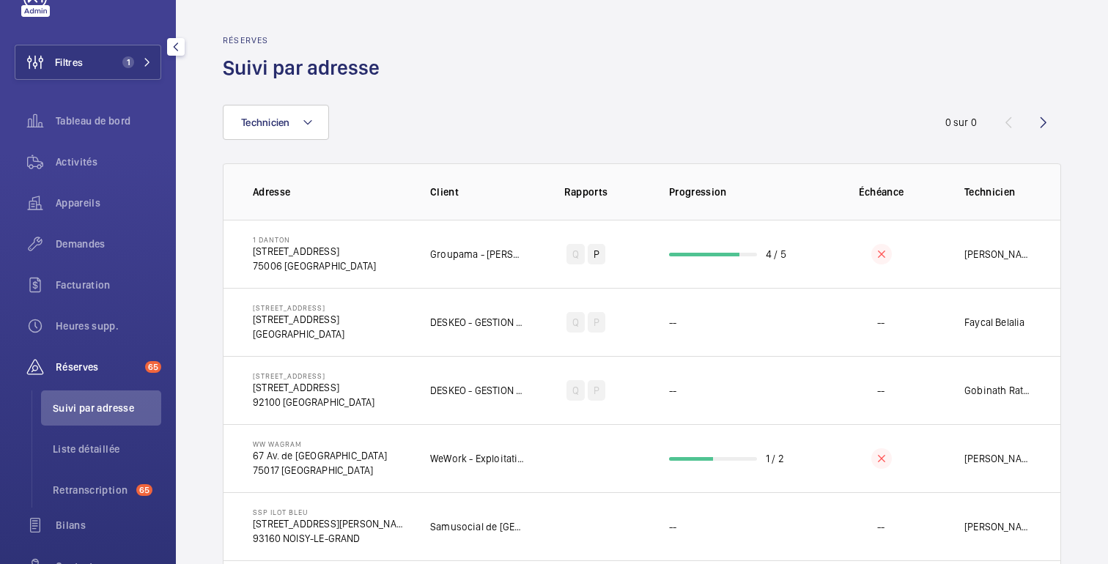
scroll to position [41, 0]
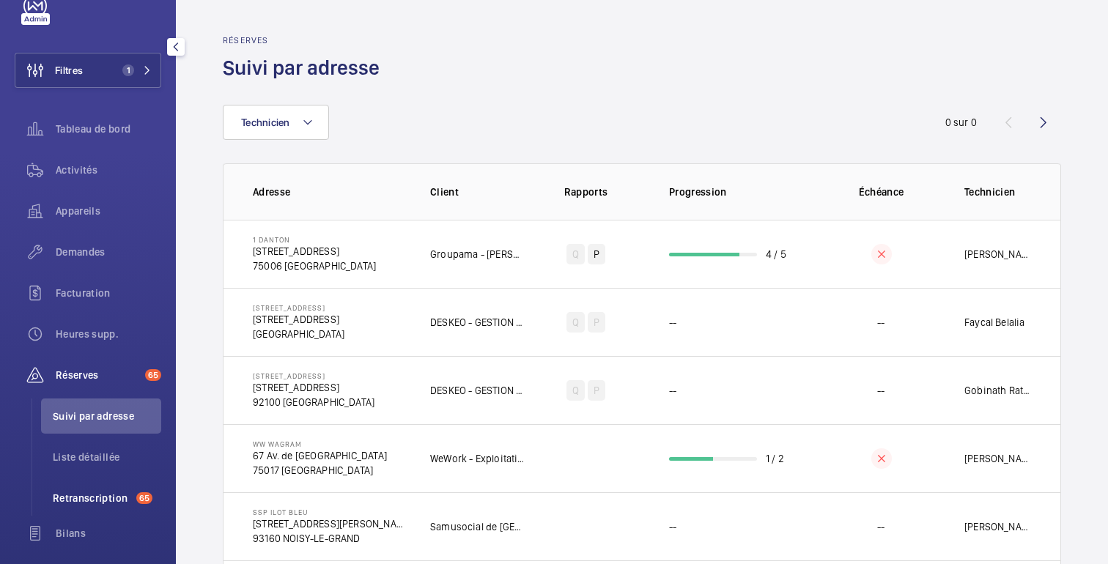
click at [103, 498] on font "Retranscription" at bounding box center [90, 498] width 75 height 12
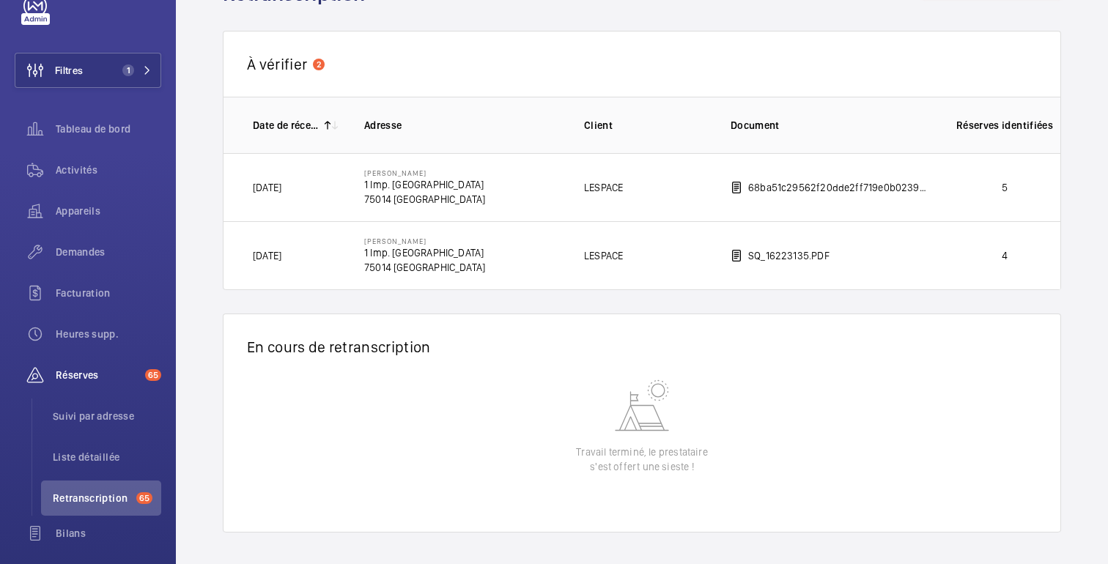
scroll to position [78, 0]
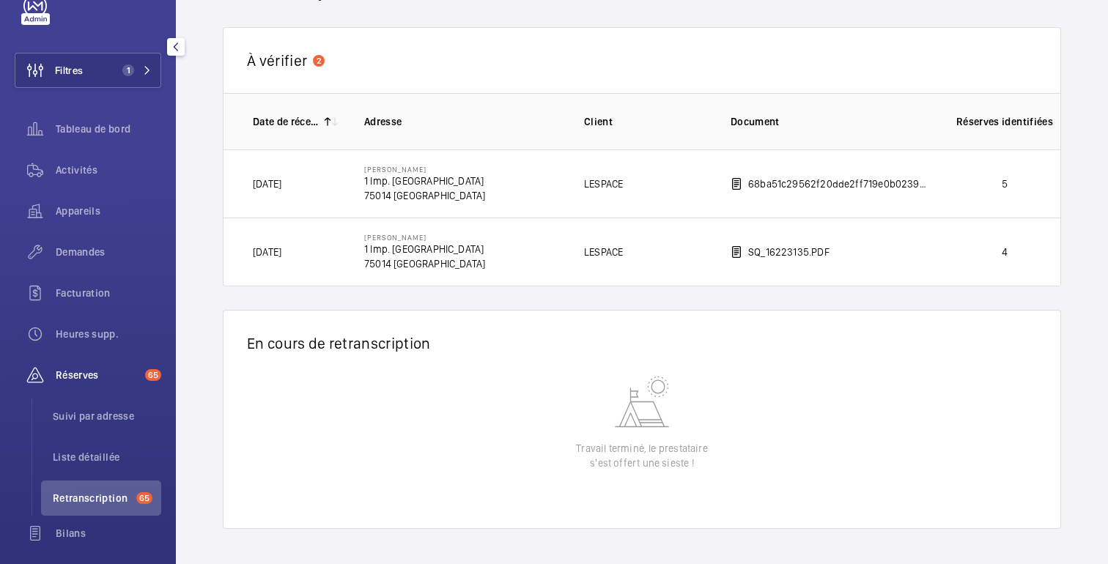
click at [160, 375] on span "65" at bounding box center [153, 375] width 16 height 12
click at [148, 377] on font "65" at bounding box center [153, 375] width 10 height 10
click at [119, 373] on span "Réserves" at bounding box center [98, 375] width 84 height 15
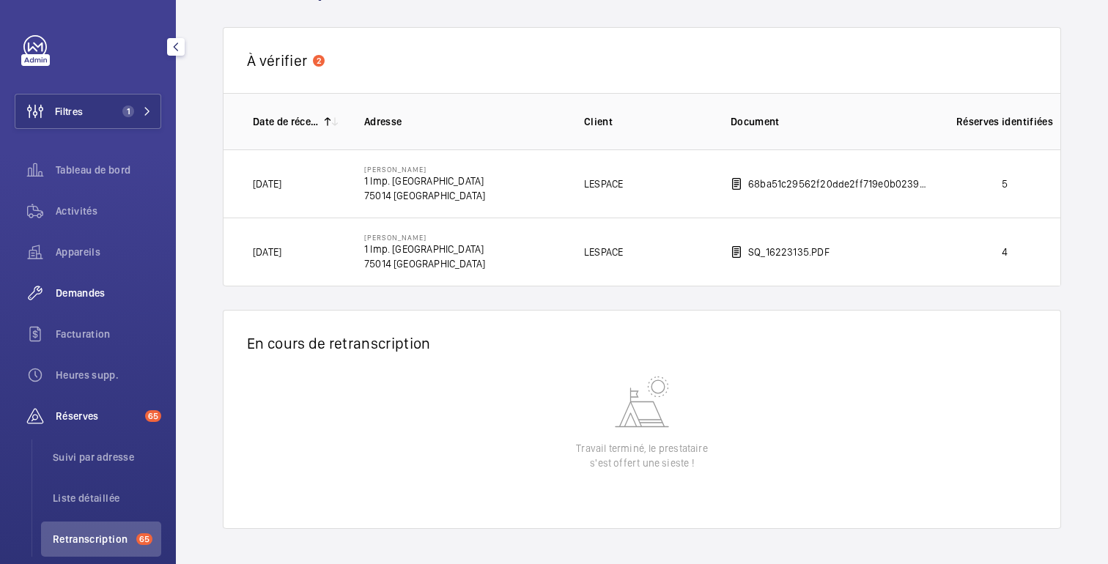
click at [101, 299] on span "Demandes" at bounding box center [109, 293] width 106 height 15
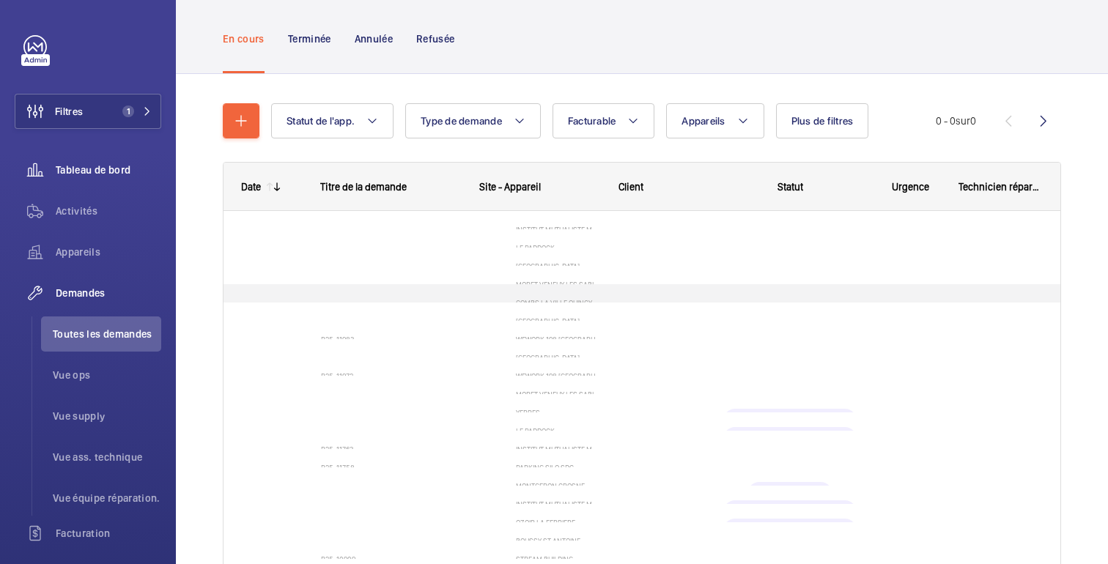
scroll to position [78, 0]
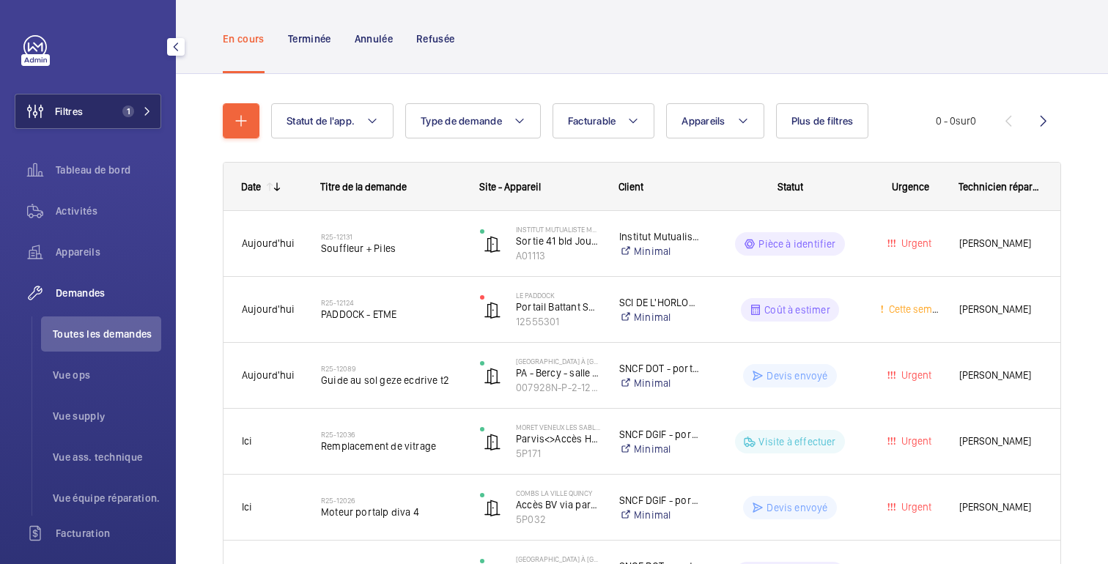
click at [117, 116] on span "1" at bounding box center [125, 112] width 18 height 12
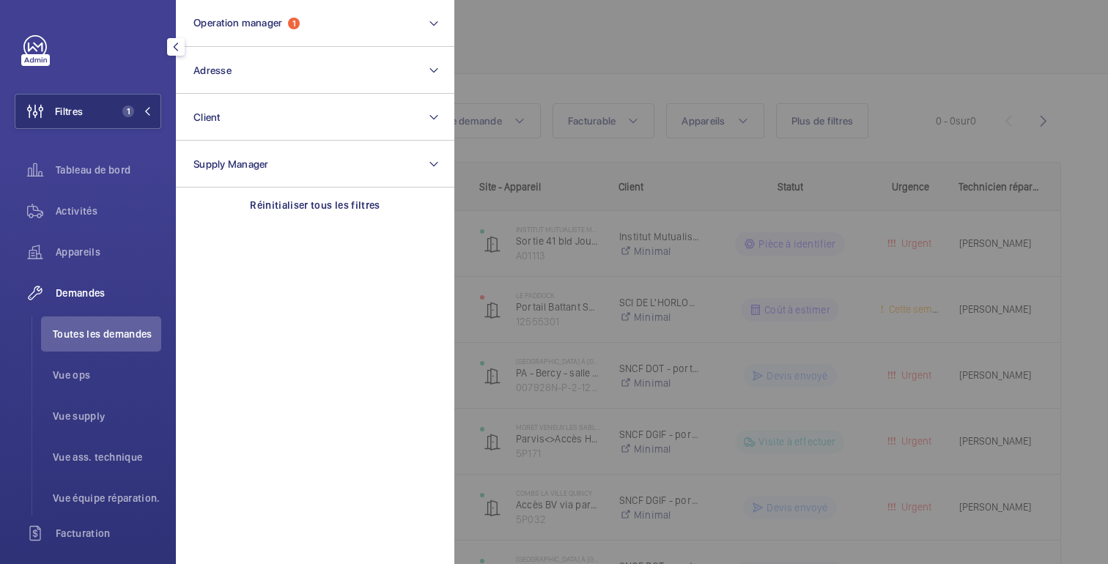
click at [605, 14] on div at bounding box center [1008, 282] width 1108 height 564
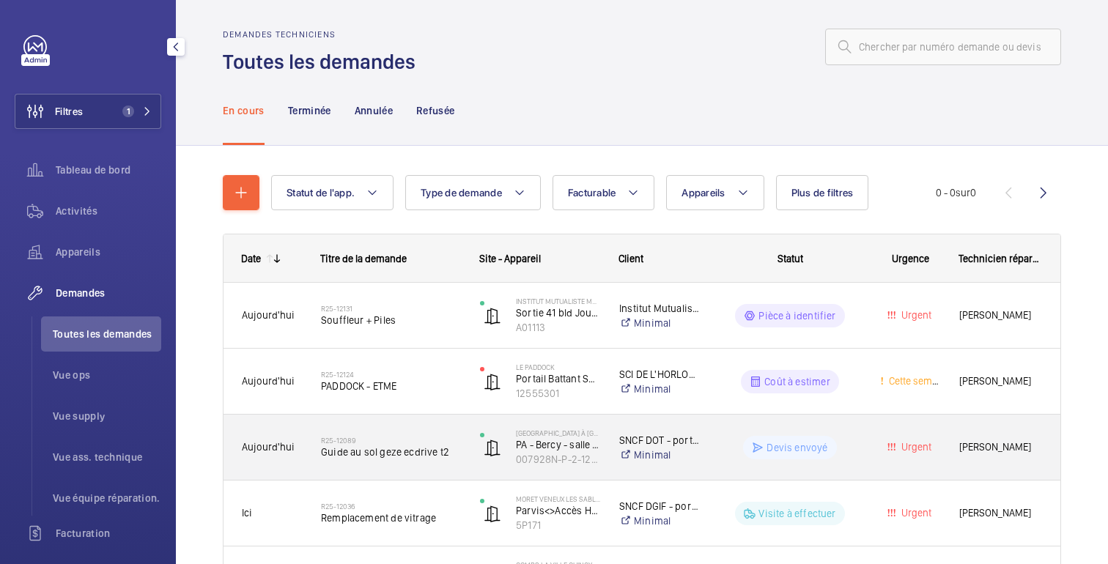
scroll to position [0, 0]
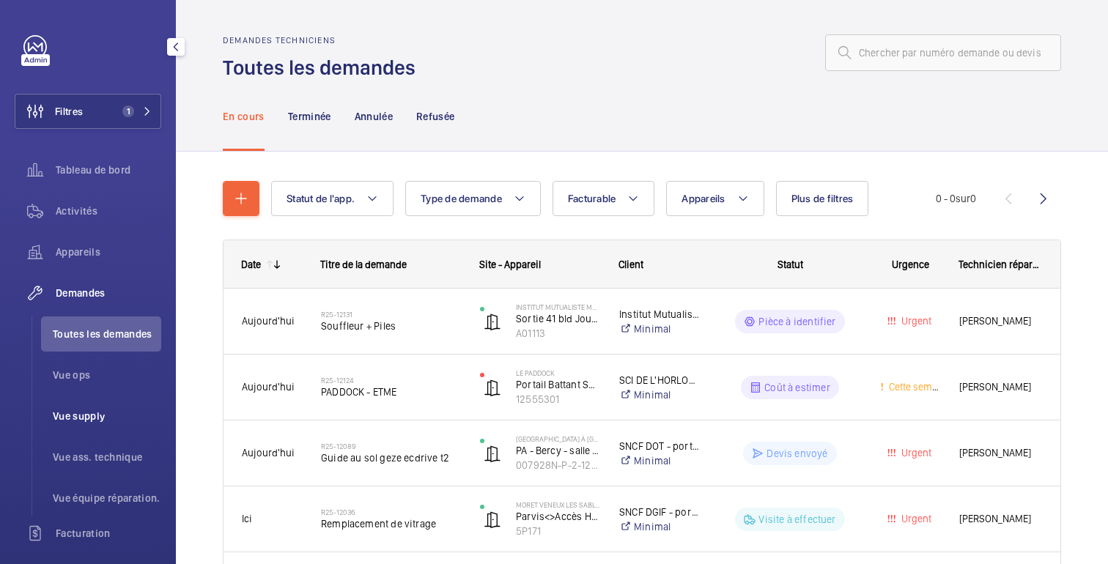
click at [91, 421] on font "Vue supply" at bounding box center [79, 416] width 53 height 12
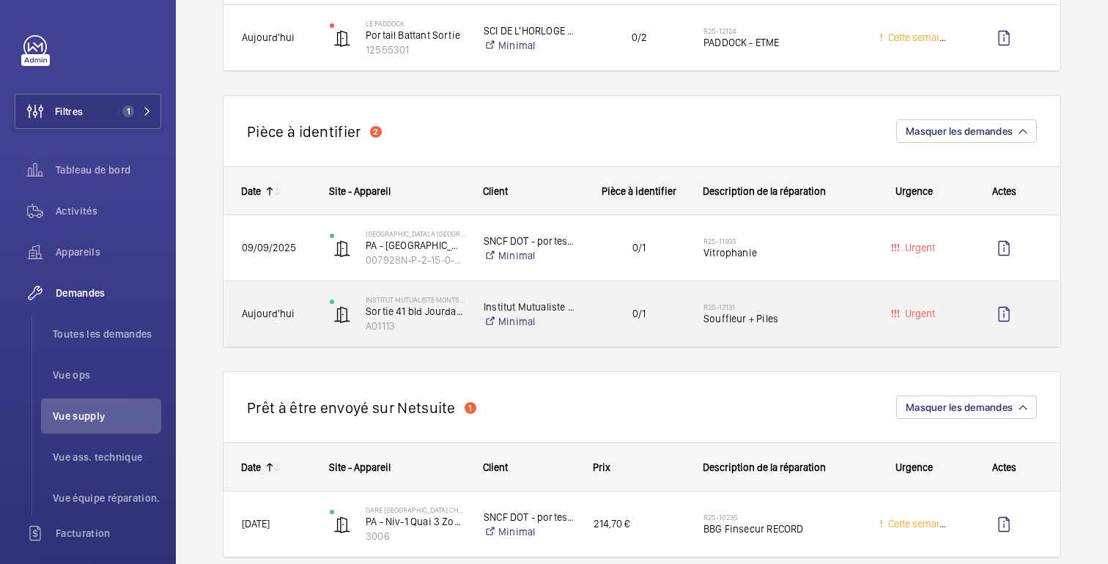
scroll to position [379, 0]
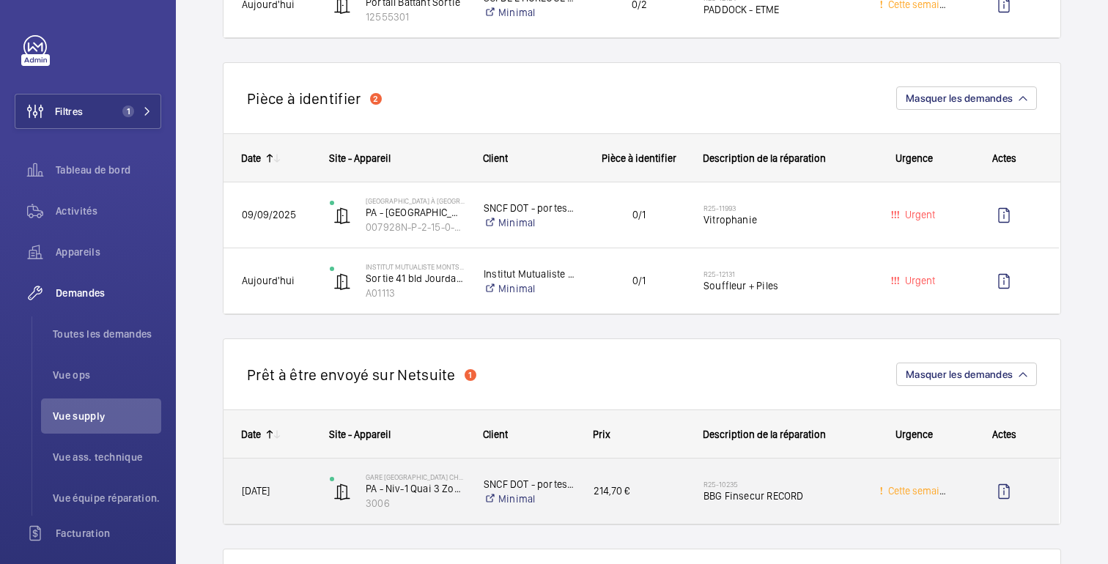
click at [837, 487] on h2 "R25-10235" at bounding box center [781, 484] width 157 height 9
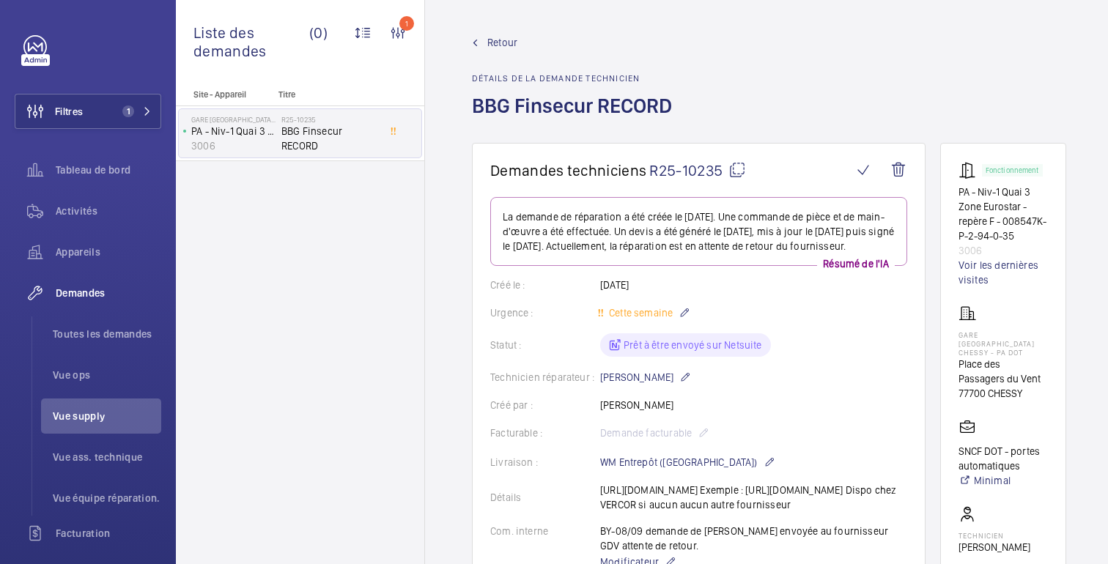
click at [737, 170] on mat-icon at bounding box center [737, 170] width 18 height 18
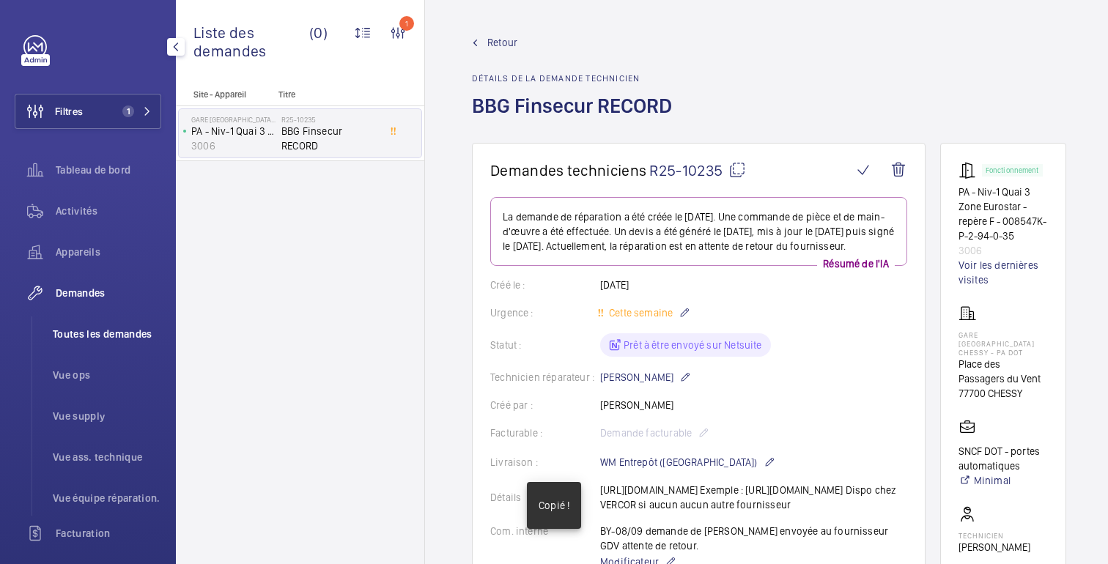
click at [89, 338] on font "Toutes les demandes" at bounding box center [103, 334] width 100 height 12
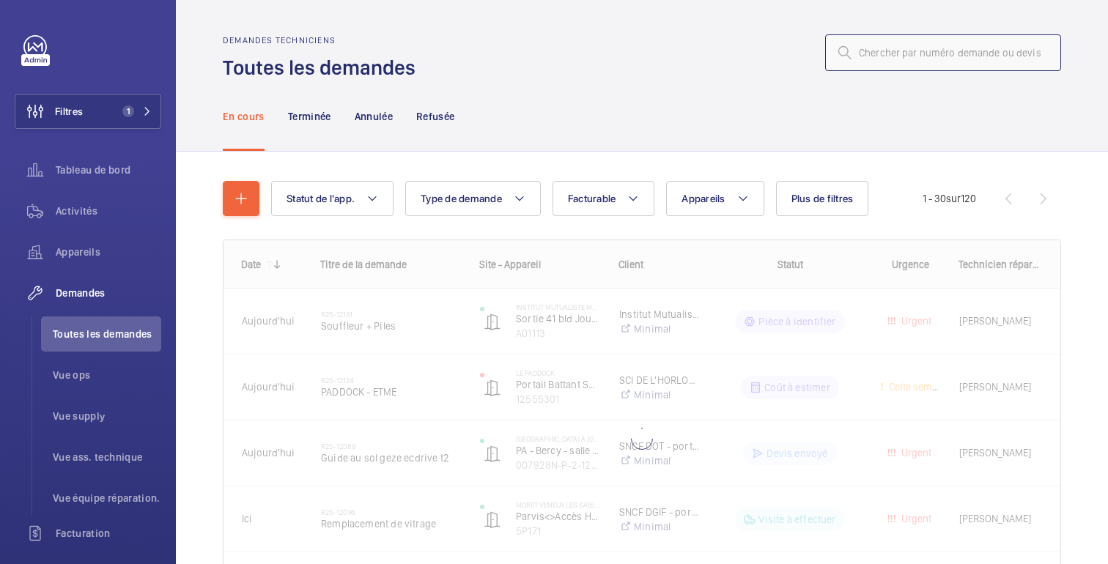
click at [984, 41] on input "text" at bounding box center [943, 52] width 236 height 37
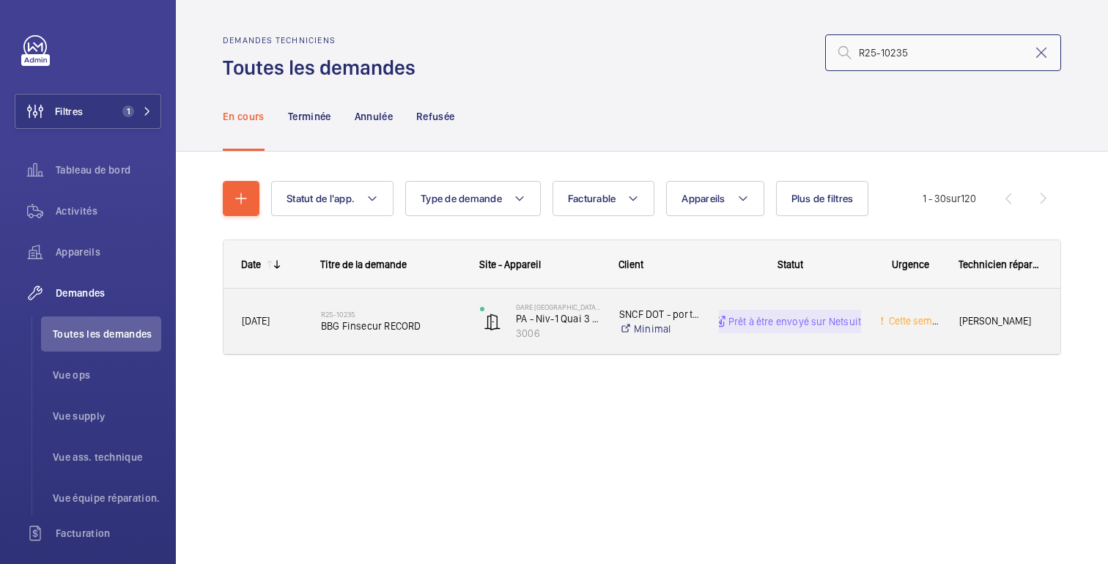
type input "R25-10235"
click at [782, 344] on div "Prêt à être envoyé sur Netsuite" at bounding box center [781, 321] width 160 height 53
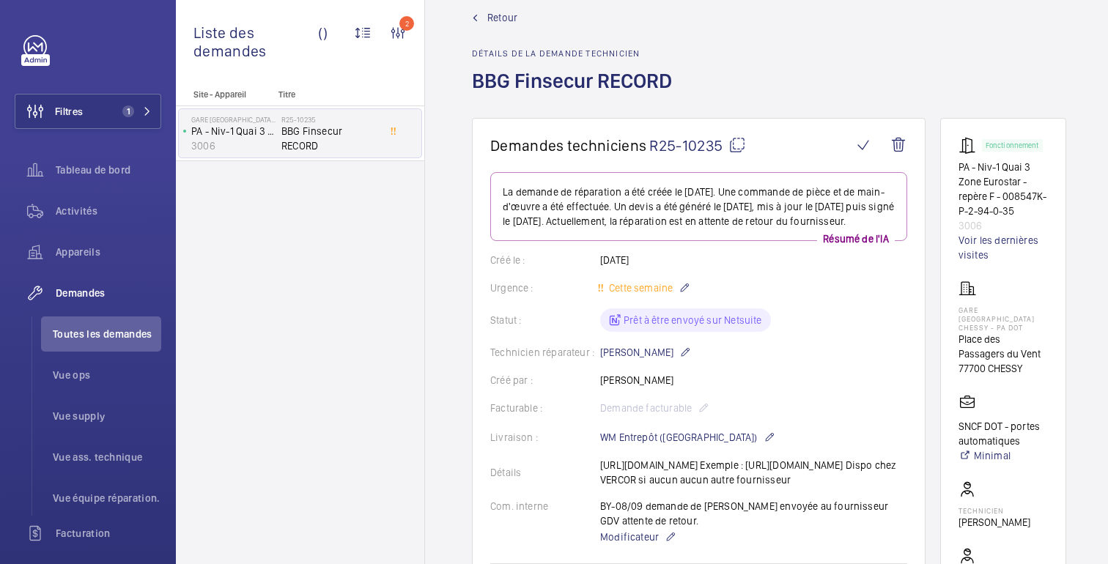
scroll to position [6, 0]
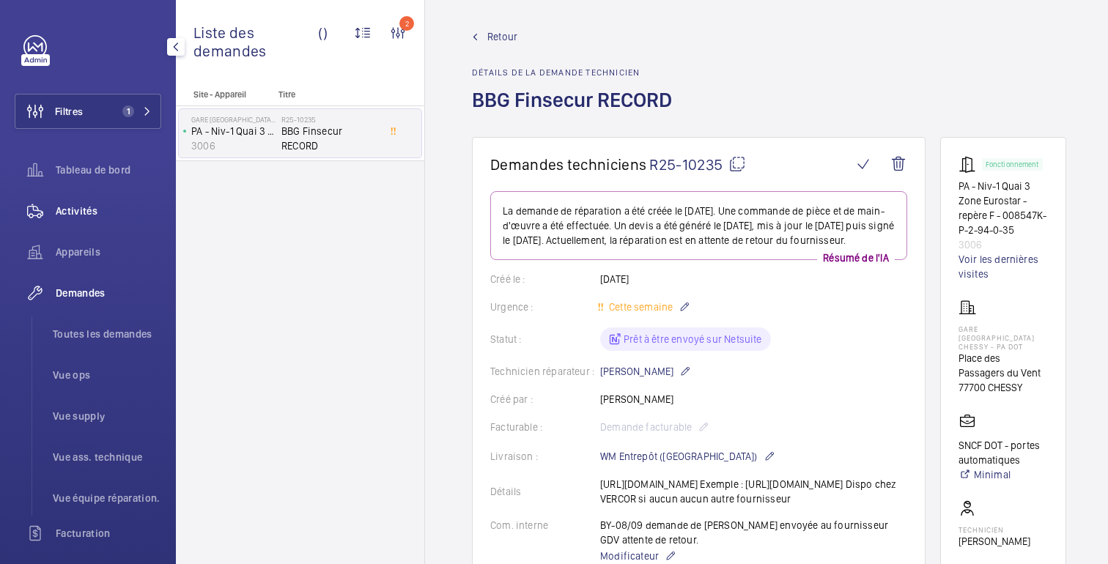
click at [80, 211] on font "Activités" at bounding box center [77, 211] width 42 height 12
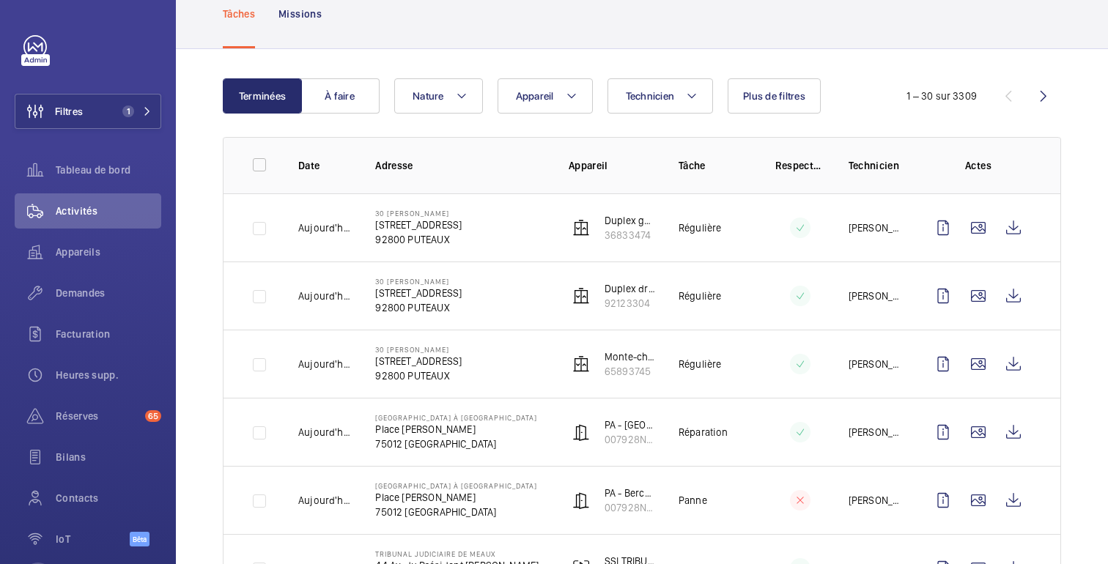
scroll to position [98, 0]
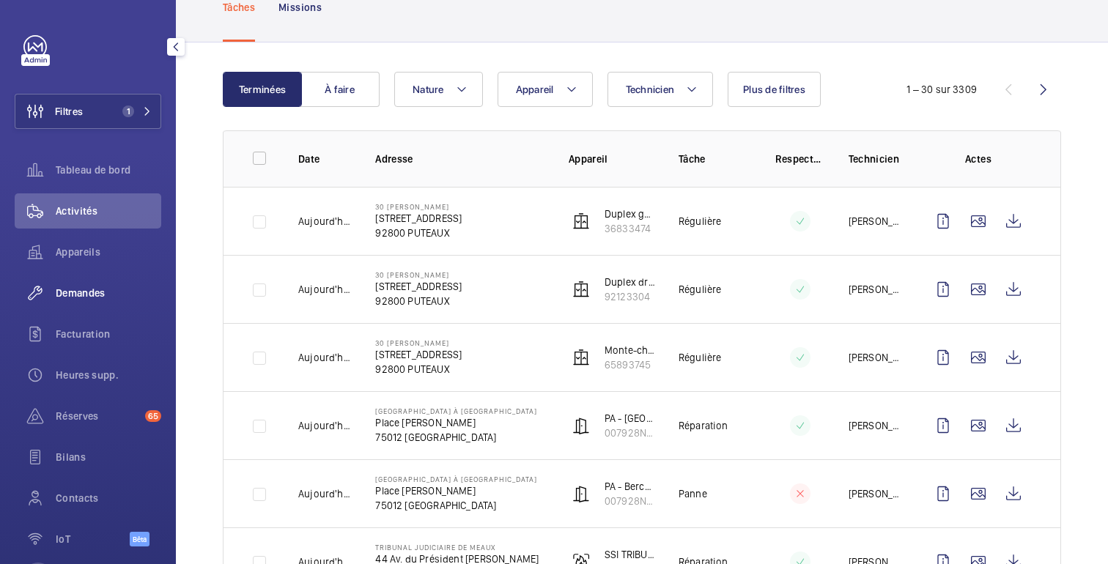
click at [81, 297] on font "Demandes" at bounding box center [81, 293] width 50 height 12
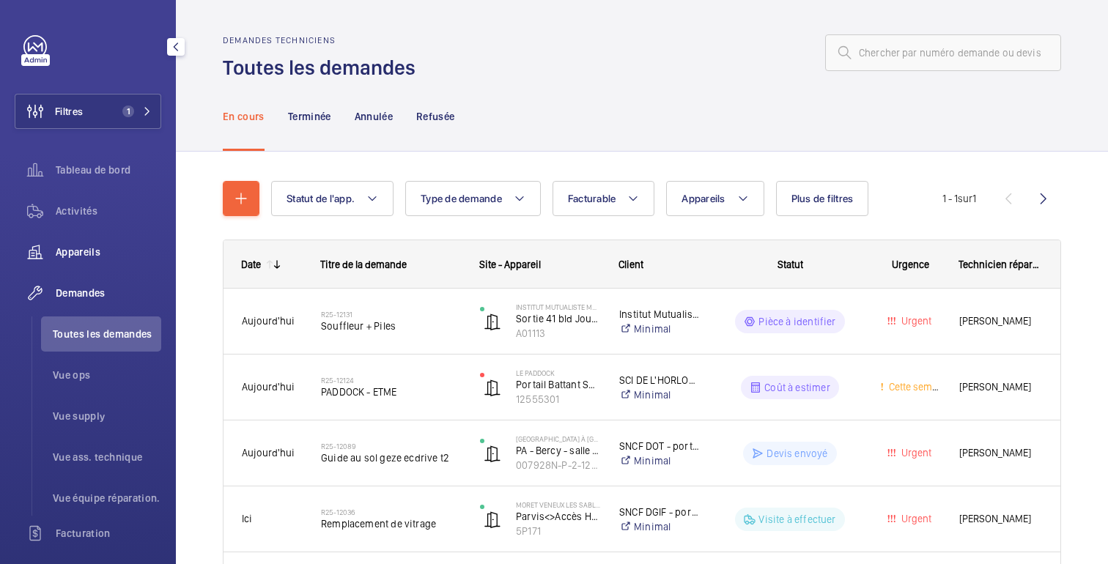
click at [94, 262] on div "Appareils" at bounding box center [88, 251] width 147 height 35
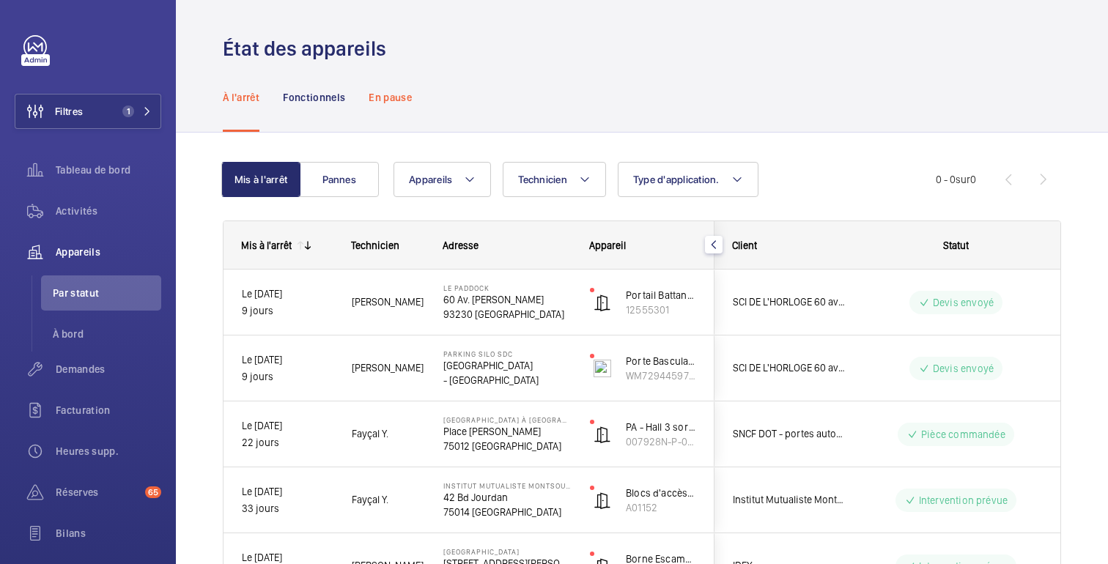
click at [388, 99] on font "En pause" at bounding box center [390, 98] width 43 height 12
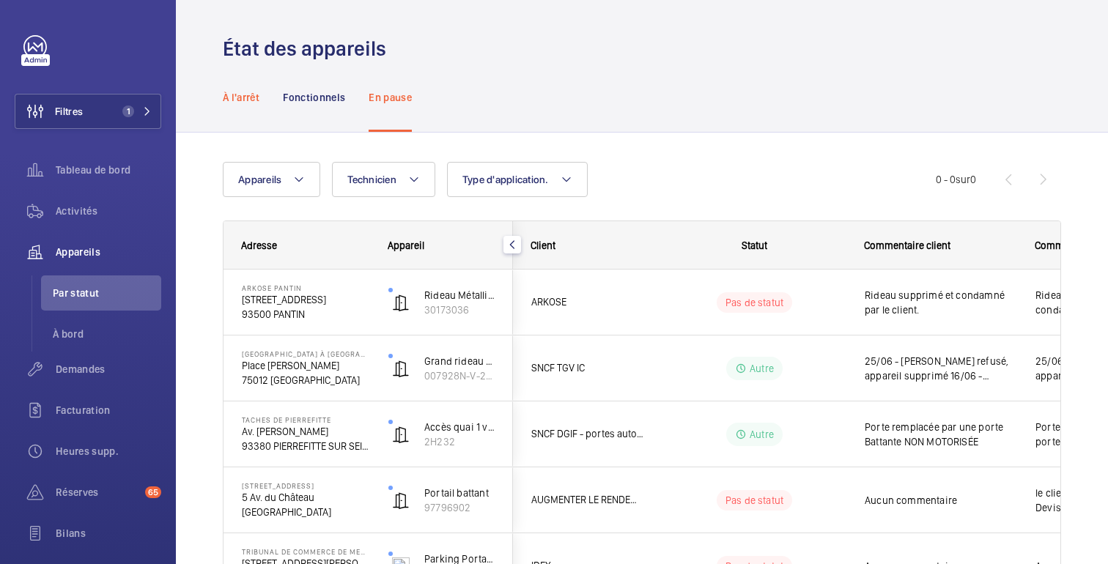
click at [246, 92] on font "À l'arrêt" at bounding box center [241, 98] width 37 height 12
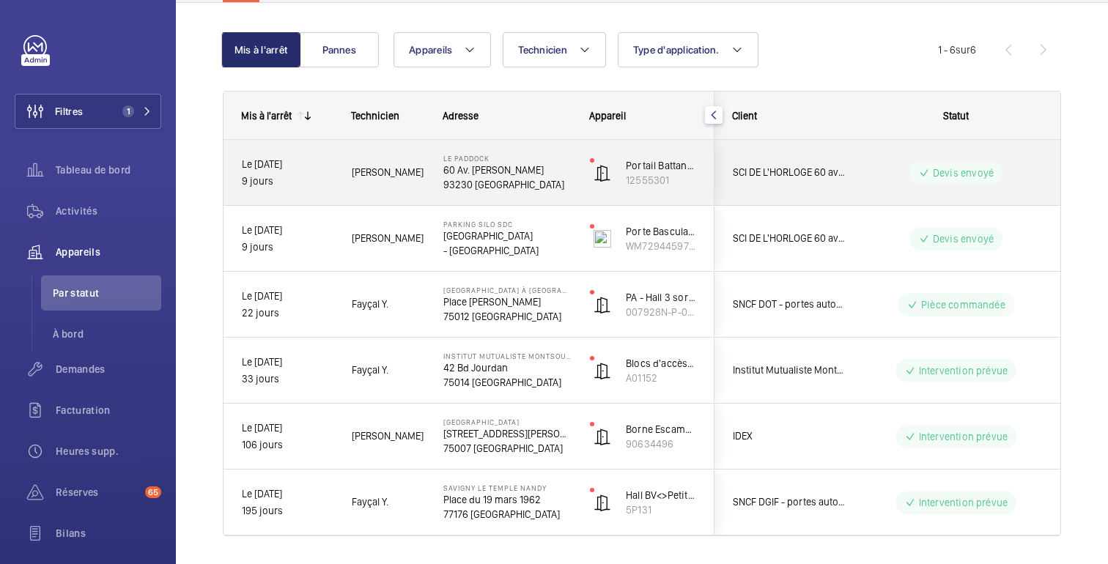
scroll to position [132, 0]
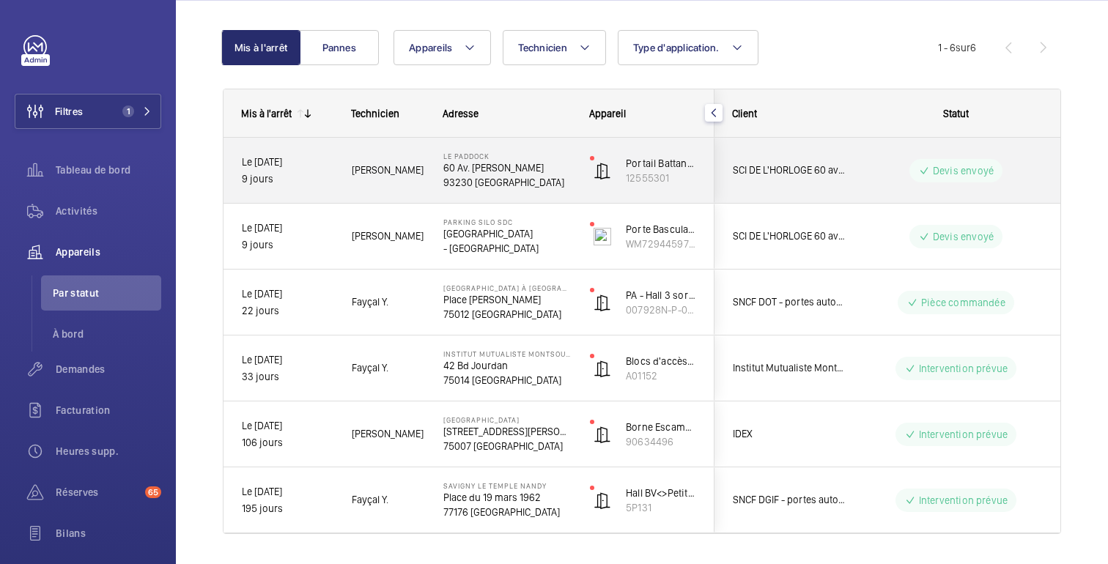
click at [885, 166] on wm-front-pills-cell "Devis envoyé" at bounding box center [956, 170] width 182 height 23
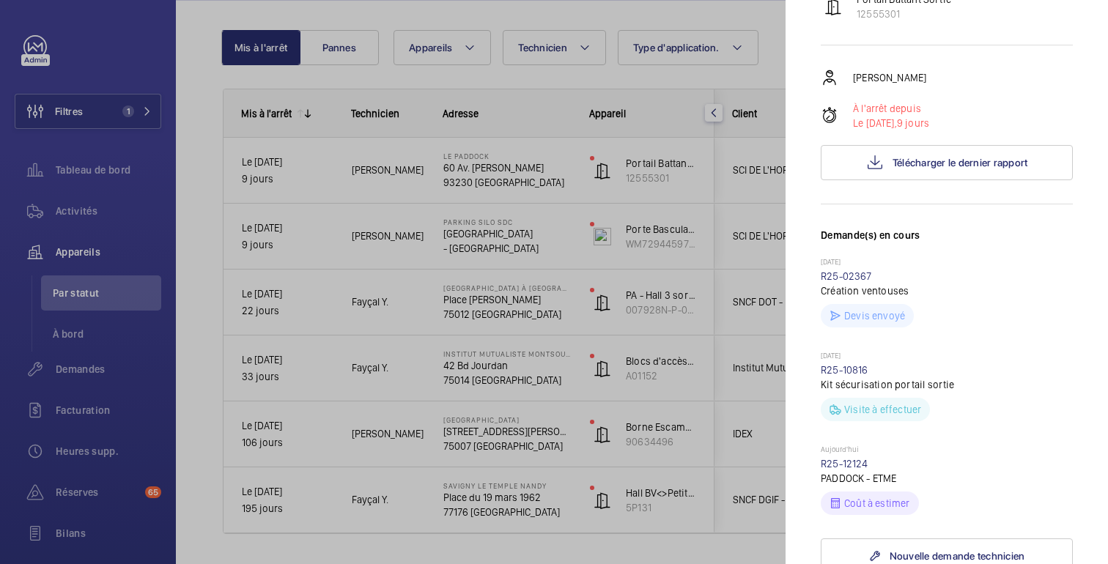
scroll to position [262, 0]
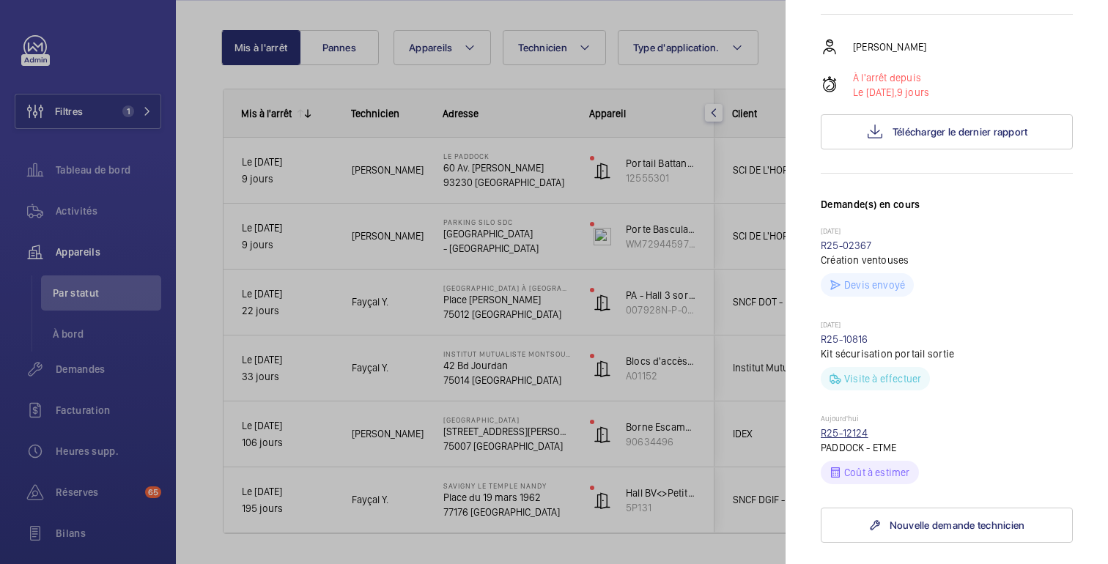
click at [856, 427] on font "R25-12124" at bounding box center [845, 433] width 48 height 12
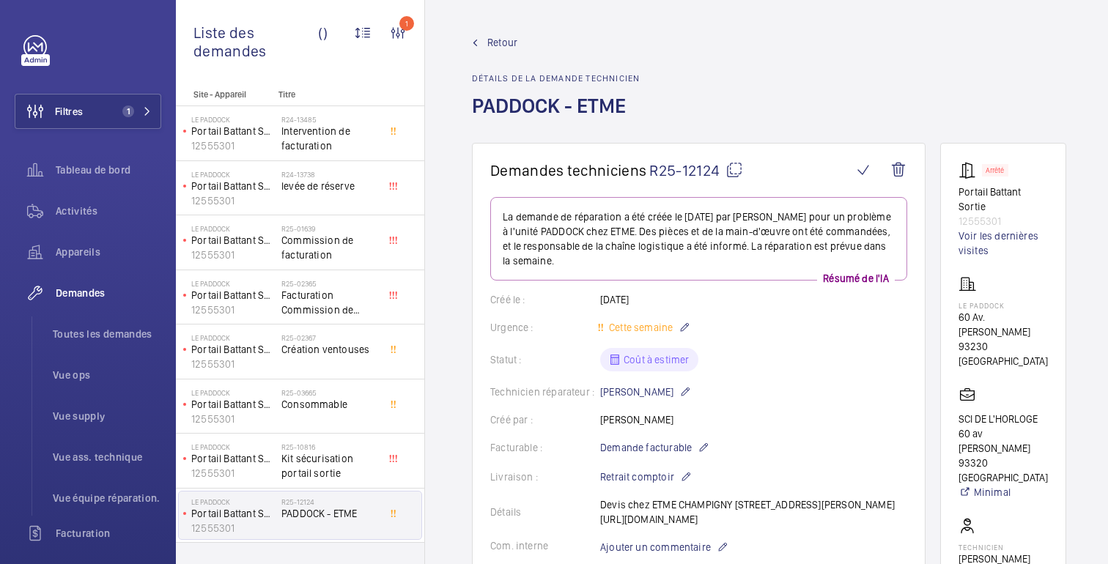
click at [508, 42] on font "Retour" at bounding box center [502, 43] width 30 height 12
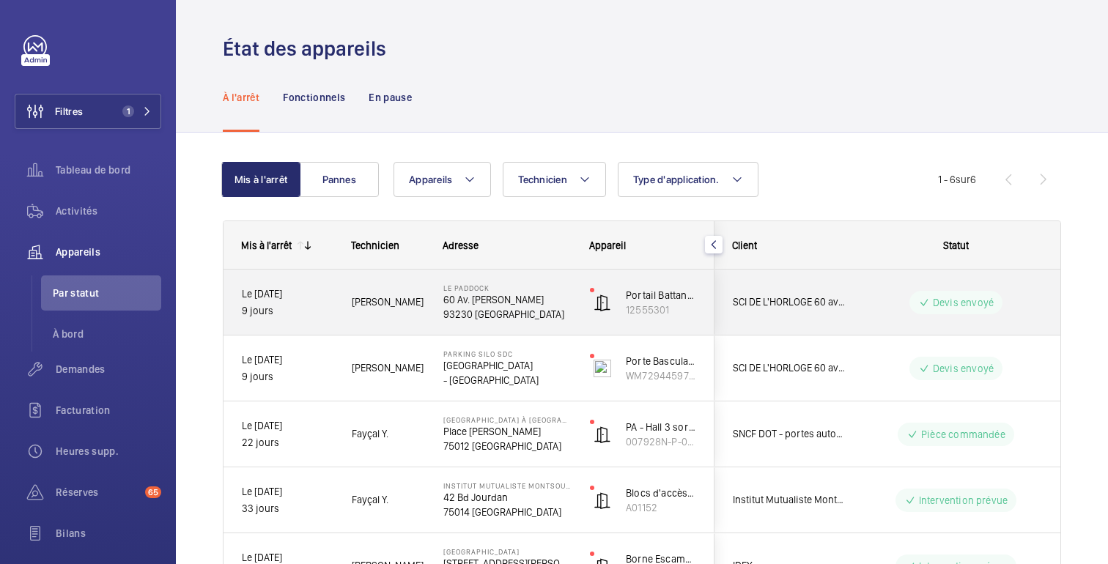
click at [884, 303] on wm-front-pills-cell "Devis envoyé" at bounding box center [956, 302] width 182 height 23
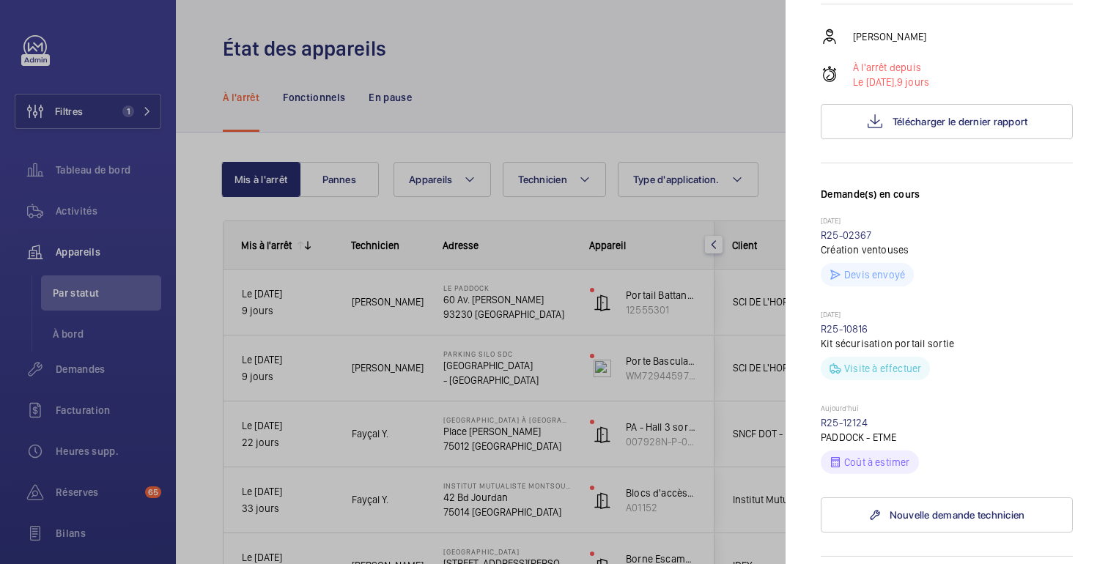
scroll to position [275, 0]
click at [772, 212] on div at bounding box center [554, 282] width 1108 height 564
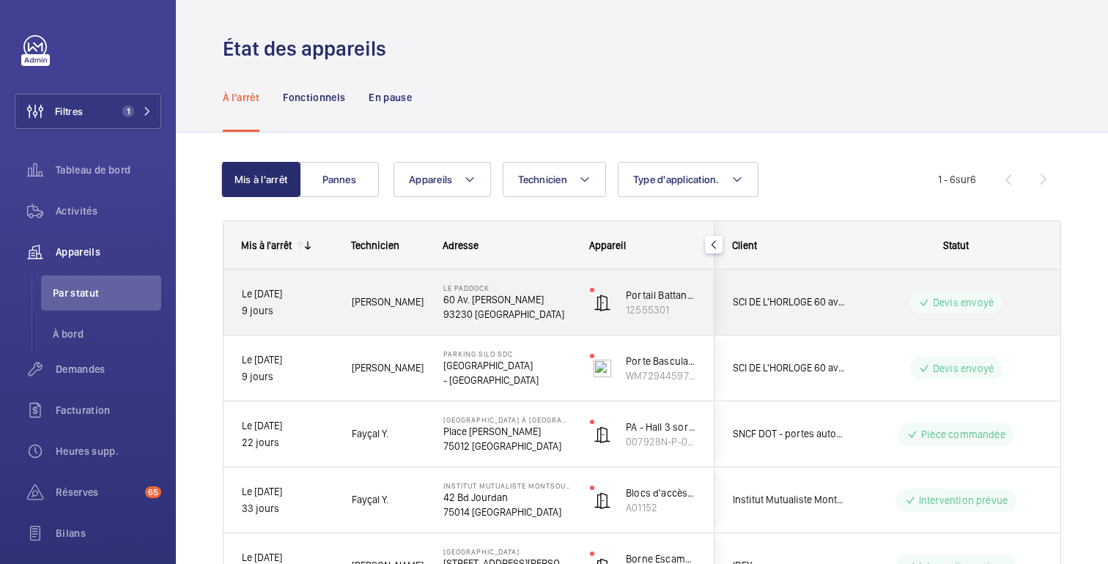
click at [888, 296] on wm-front-pills-cell "Devis envoyé" at bounding box center [956, 302] width 182 height 23
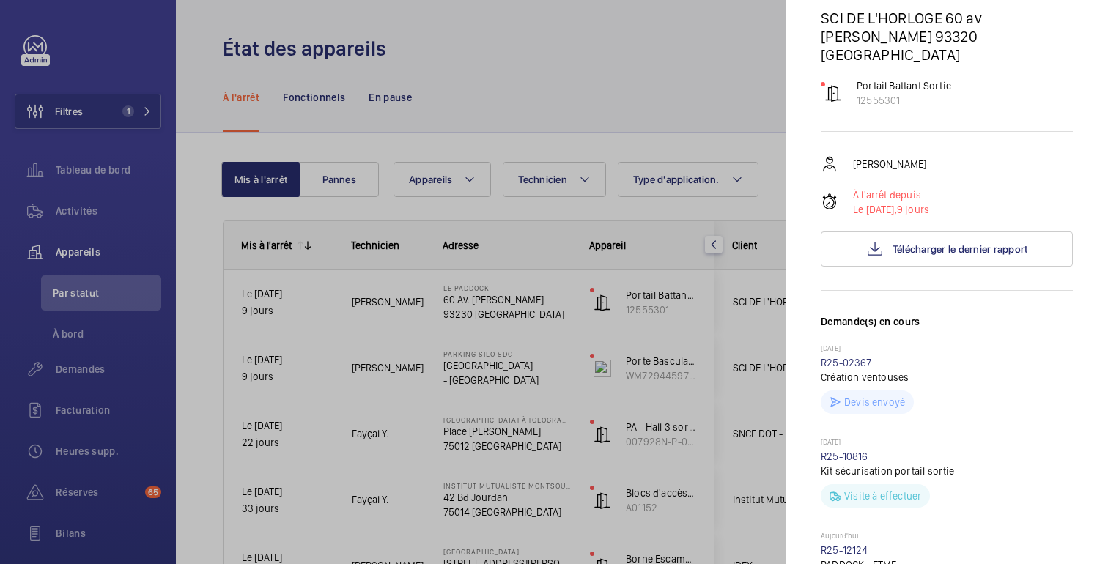
scroll to position [145, 0]
drag, startPoint x: 878, startPoint y: 341, endPoint x: 811, endPoint y: 345, distance: 67.5
click at [811, 345] on mat-sidenav "Appareil à l'arrêt Le Paddock 60 Av. [PERSON_NAME] 93230 [GEOGRAPHIC_DATA] SCI …" at bounding box center [946, 282] width 322 height 564
copy font "R25-02367"
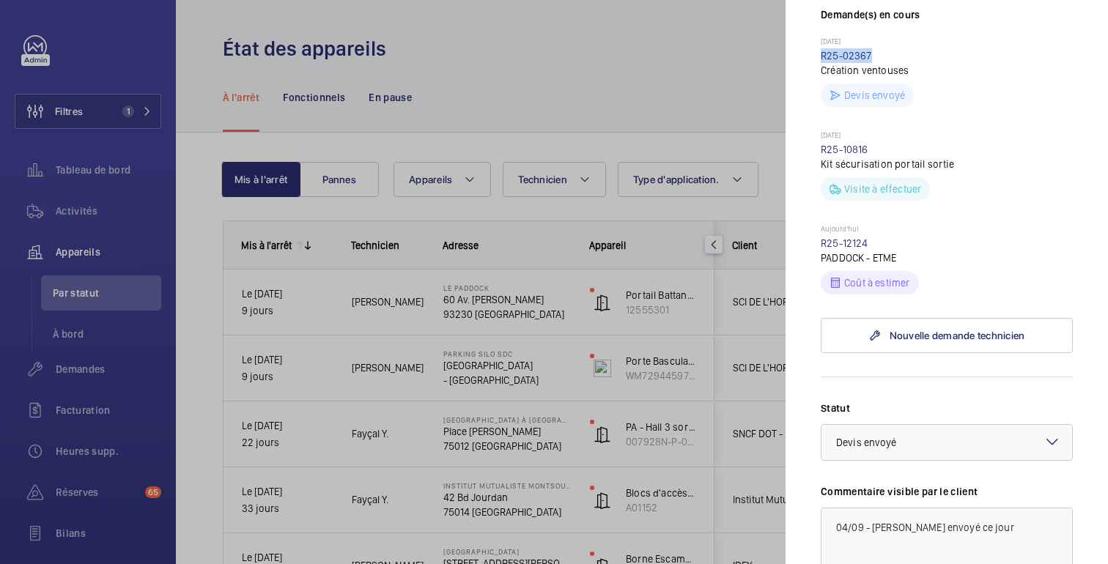
scroll to position [467, 0]
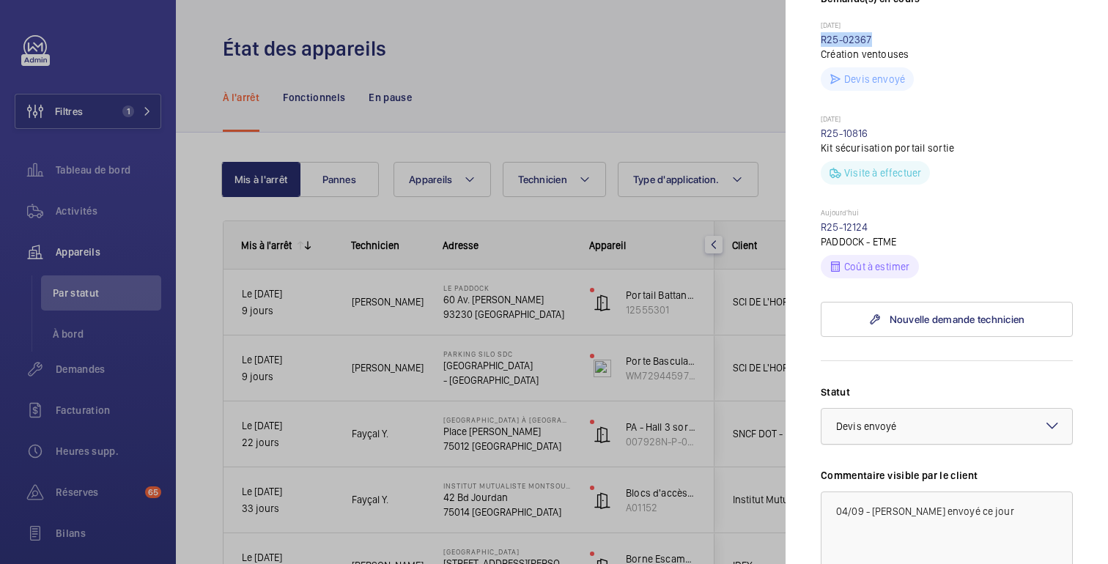
click at [917, 419] on div "× Devis envoyé" at bounding box center [884, 426] width 97 height 15
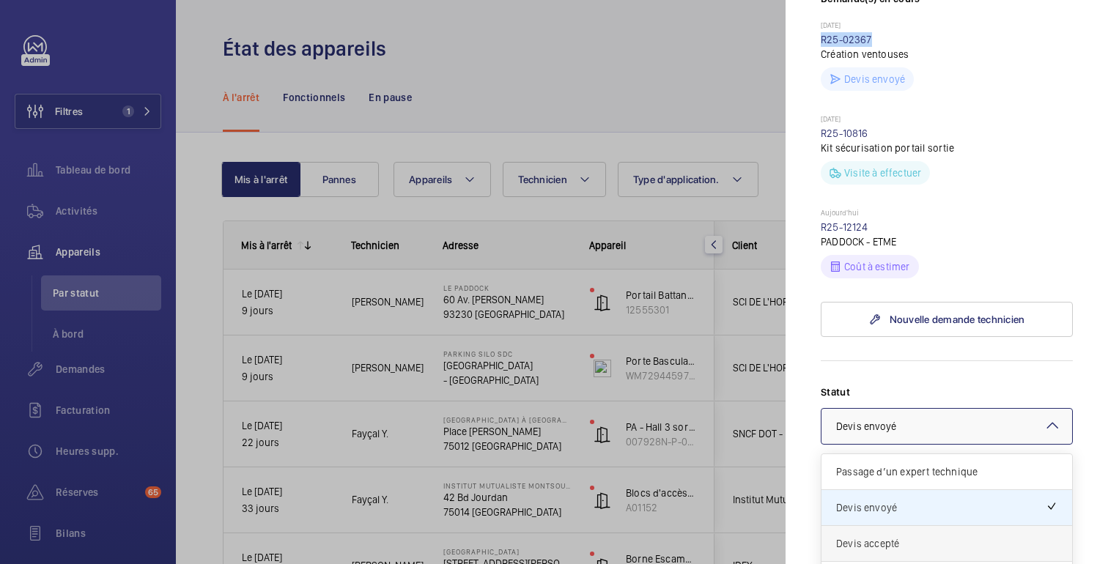
click at [888, 536] on span "Devis accepté" at bounding box center [946, 543] width 221 height 15
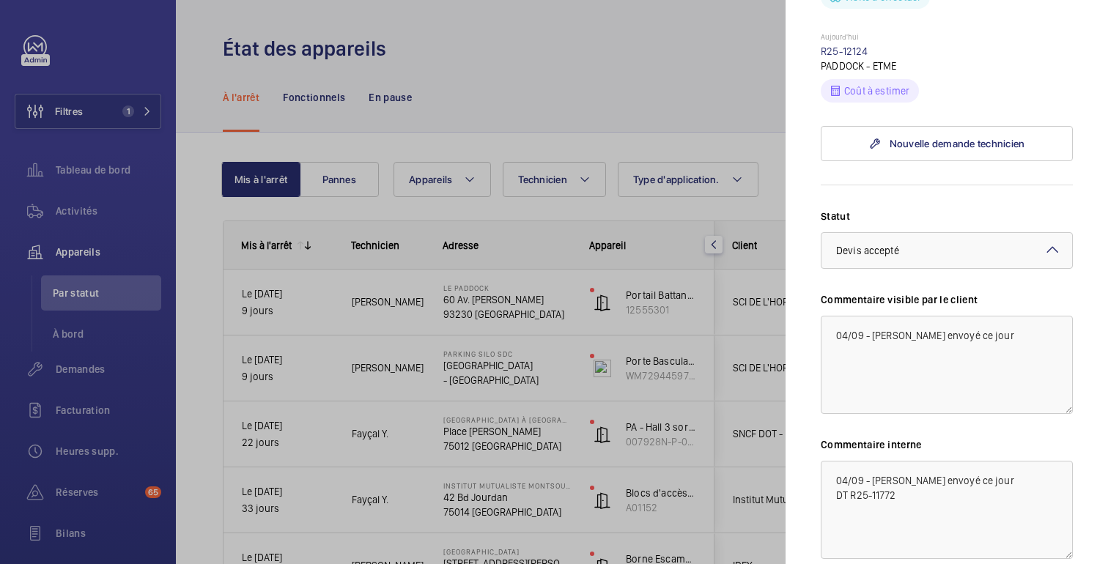
scroll to position [646, 0]
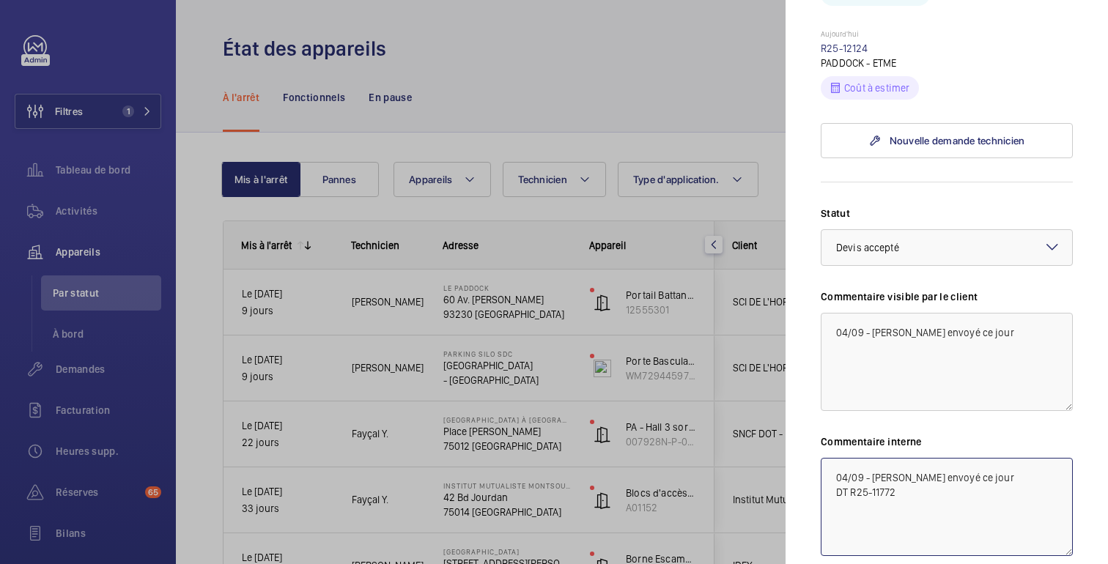
click at [836, 459] on textarea "04/09 - [PERSON_NAME] envoyé ce jour DT R25-11772" at bounding box center [947, 507] width 252 height 98
paste textarea "R25-02367"
drag, startPoint x: 1029, startPoint y: 459, endPoint x: 830, endPoint y: 459, distance: 199.3
click at [830, 459] on textarea "11/09 - [PERSON_NAME] pour DT R25-02367 validé 04/09 - Devis envoyé ce jour DT …" at bounding box center [947, 507] width 252 height 98
type textarea "11/09 - [PERSON_NAME] pour DT R25-02367 validé 04/09 - Devis envoyé ce jour DT …"
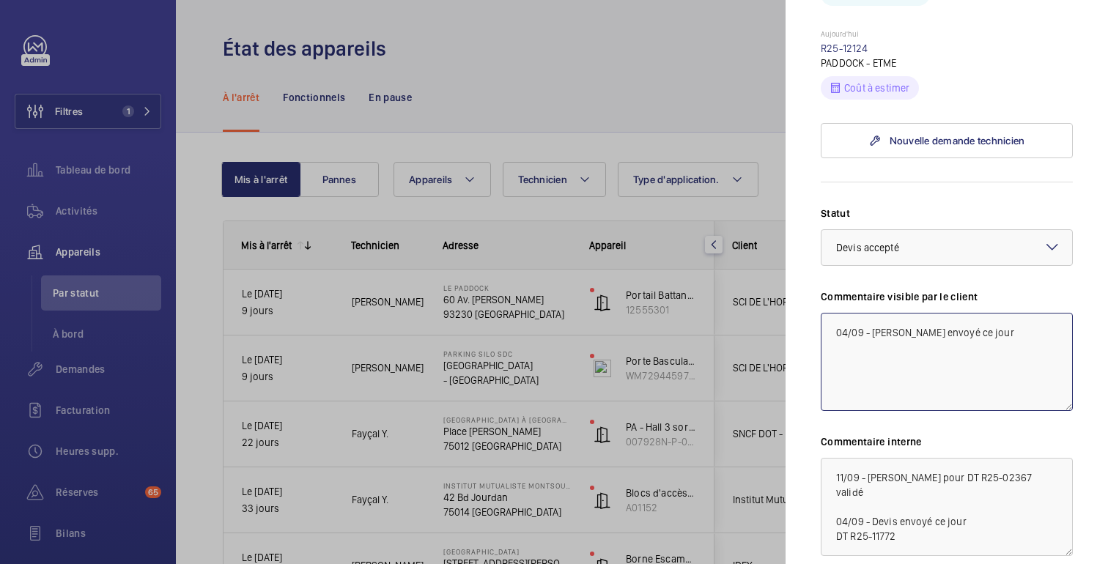
click at [834, 318] on textarea "04/09 - [PERSON_NAME] envoyé ce jour" at bounding box center [947, 362] width 252 height 98
paste textarea "11/09 - [PERSON_NAME] pour DT R25-02367 validé"
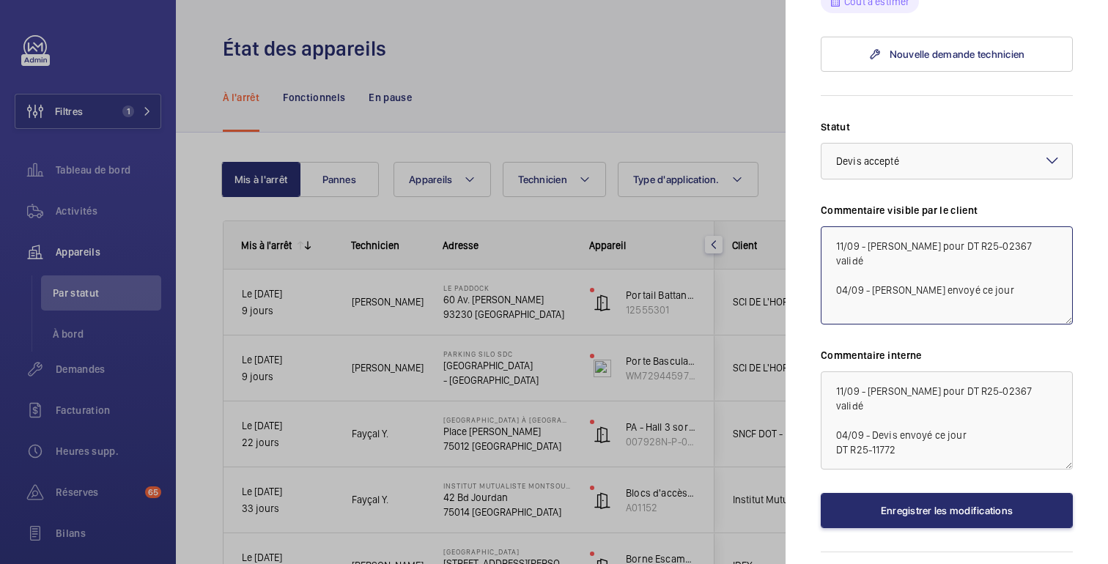
scroll to position [761, 0]
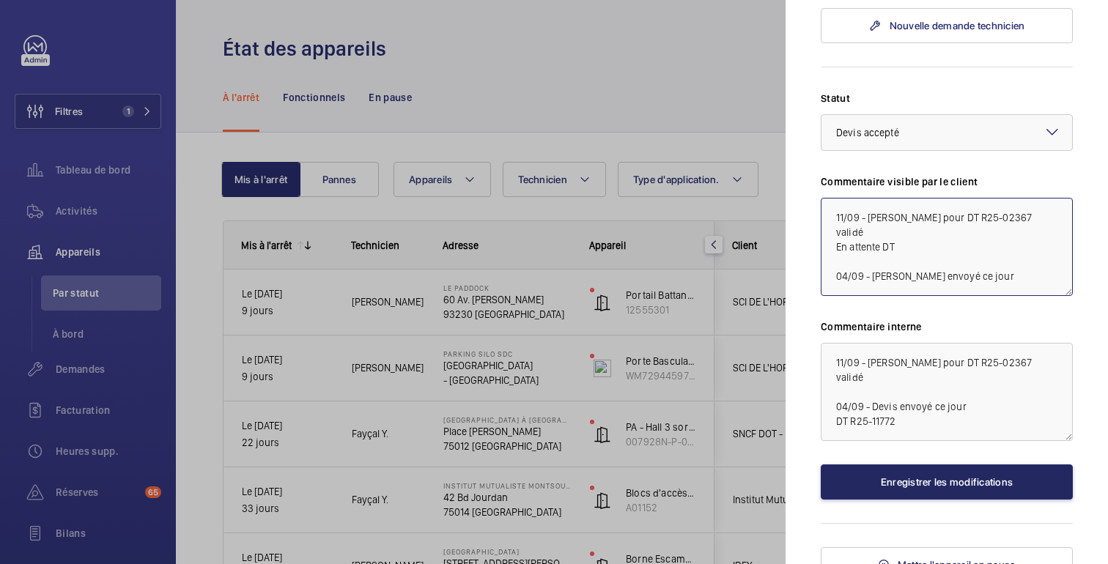
type textarea "11/09 - [PERSON_NAME] pour DT R25-02367 validé En attente DT 04/09 - [PERSON_NA…"
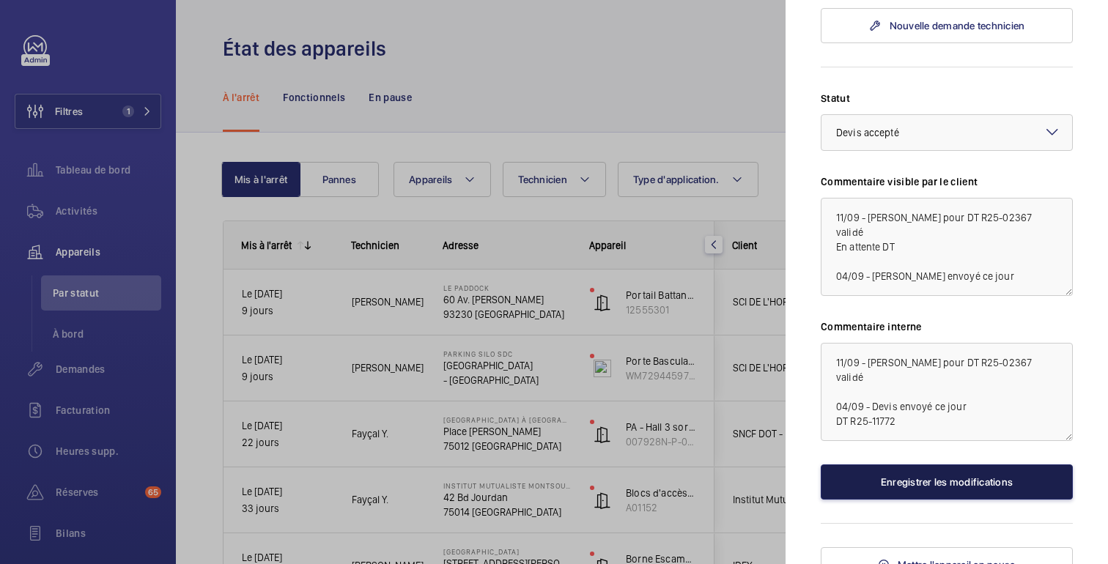
click at [942, 476] on font "Enregistrer les modifications" at bounding box center [947, 482] width 132 height 12
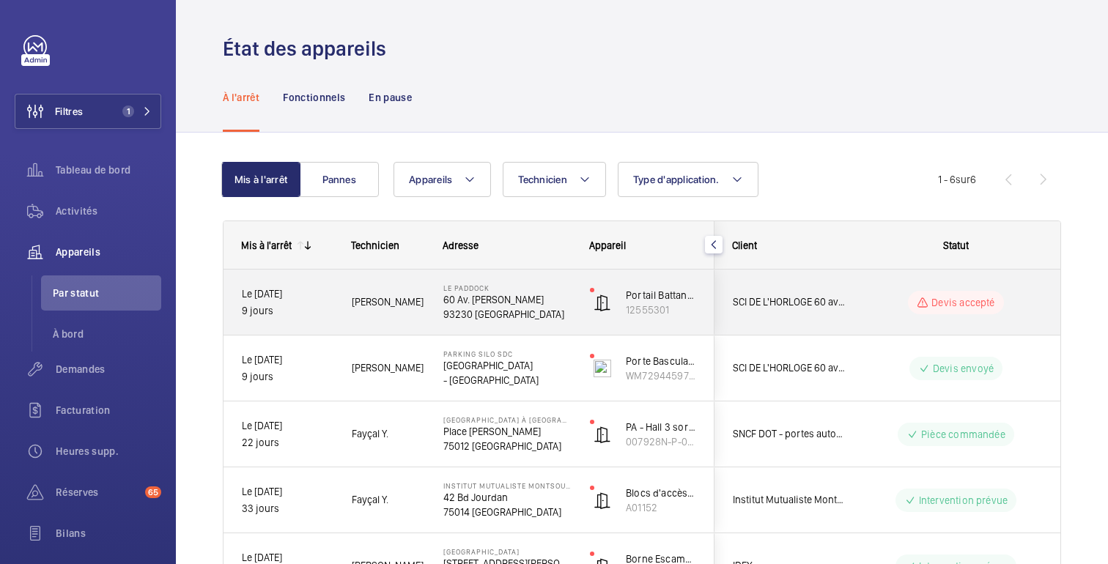
click at [867, 307] on wm-front-pills-cell "Devis accepté" at bounding box center [956, 302] width 182 height 23
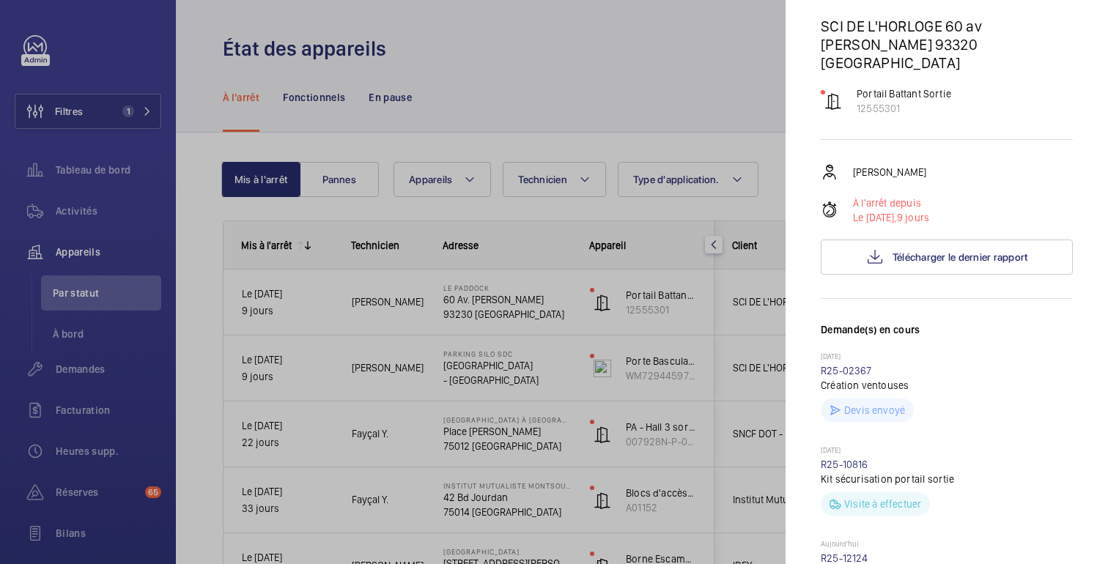
scroll to position [180, 0]
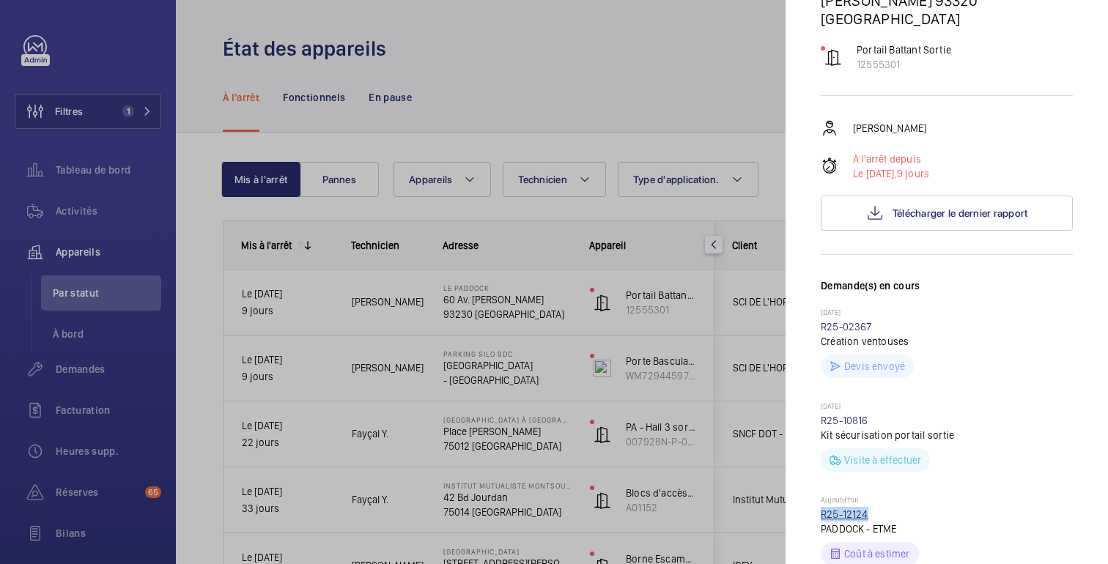
drag, startPoint x: 870, startPoint y: 493, endPoint x: 820, endPoint y: 495, distance: 49.8
click at [821, 495] on div "[DATE] R25-12124 PADDOCK - ETME Coût à estimer" at bounding box center [947, 530] width 252 height 70
copy font "R25-12124"
click at [708, 215] on div at bounding box center [554, 282] width 1108 height 564
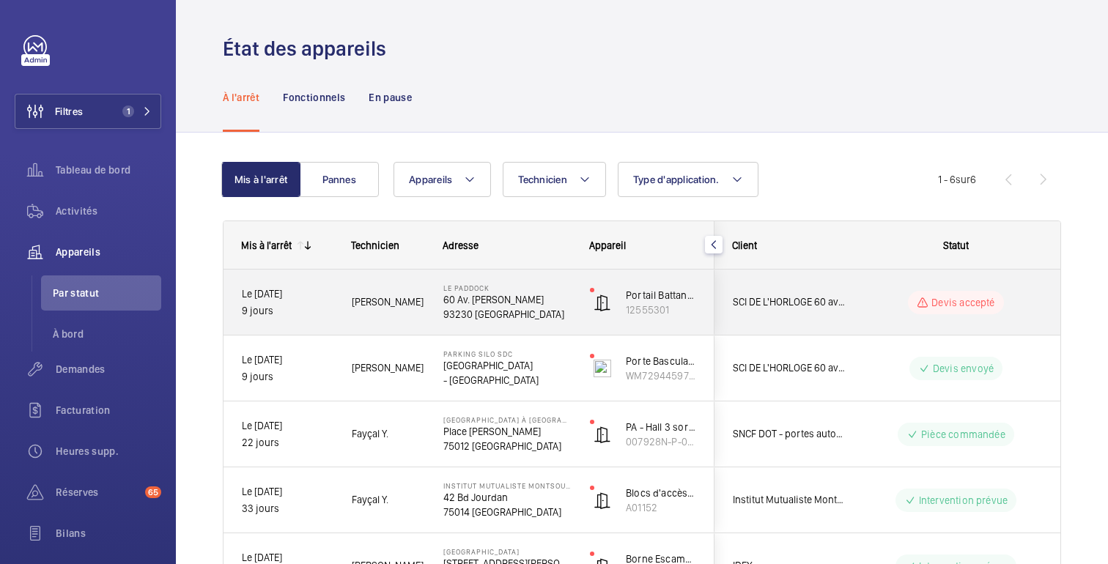
click at [881, 300] on wm-front-pills-cell "Devis accepté" at bounding box center [956, 302] width 182 height 23
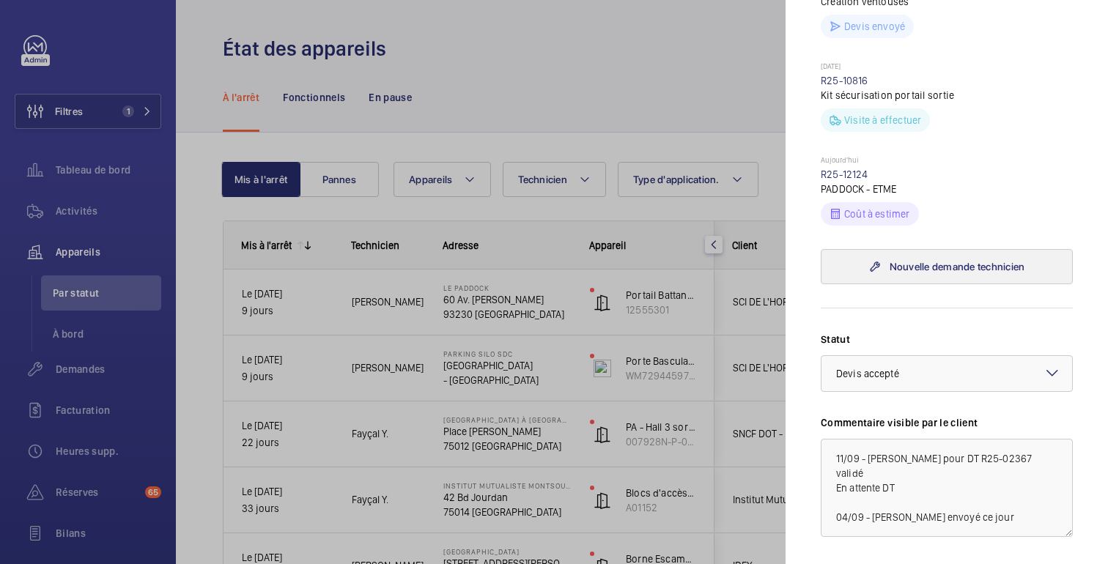
scroll to position [525, 0]
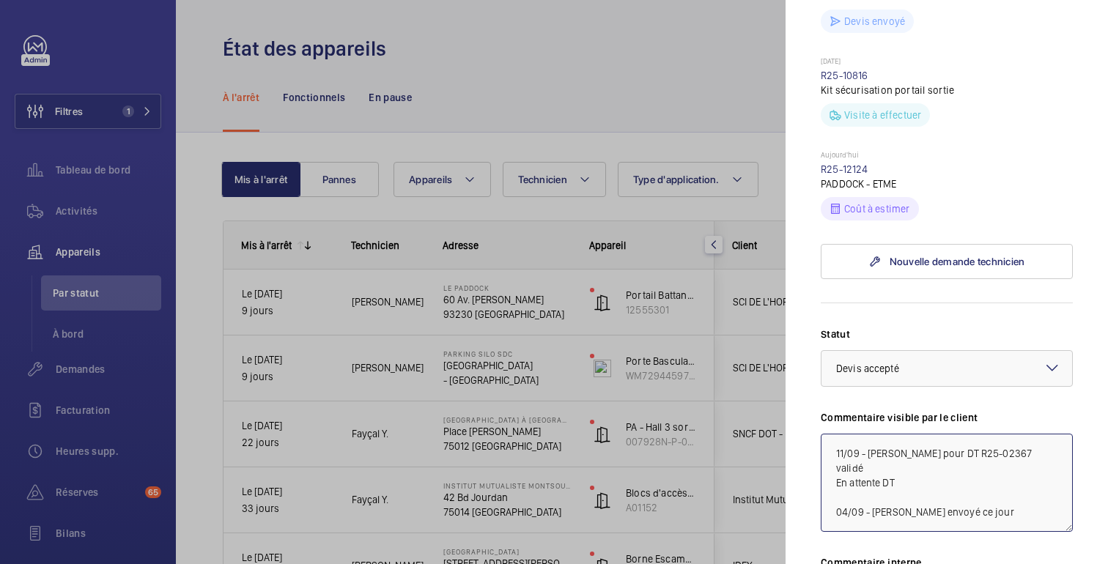
click at [930, 455] on textarea "11/09 - [PERSON_NAME] pour DT R25-02367 validé En attente DT 04/09 - [PERSON_NA…" at bounding box center [947, 483] width 252 height 98
paste textarea "R25-12124"
drag, startPoint x: 952, startPoint y: 457, endPoint x: 834, endPoint y: 456, distance: 118.7
click at [834, 456] on textarea "11/09 - Devis pour DT R25-02367 validé En attente DT R25-12124 04/09 - [PERSON_…" at bounding box center [947, 483] width 252 height 98
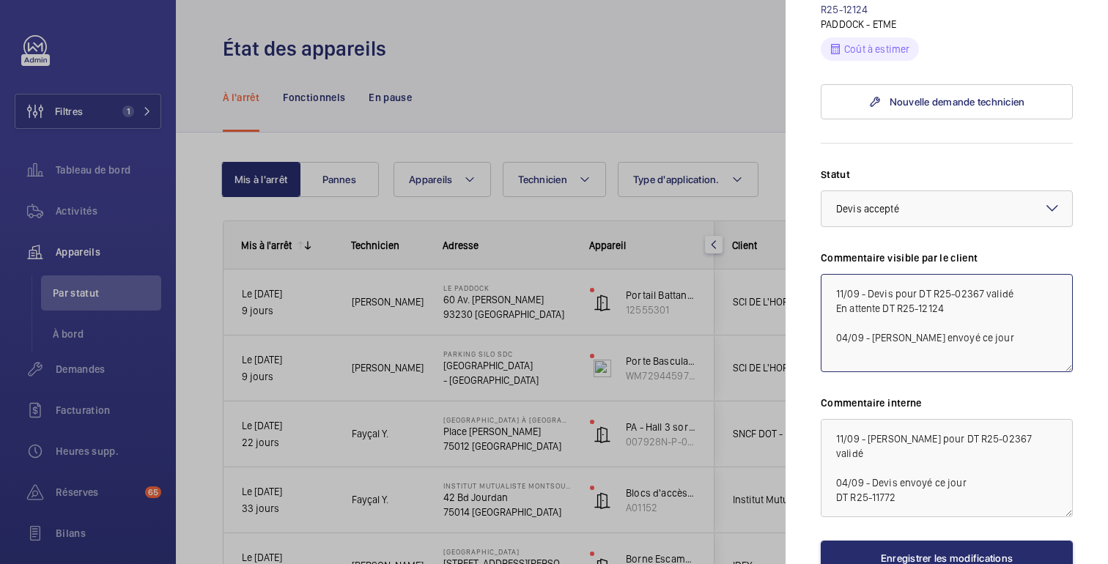
scroll to position [695, 0]
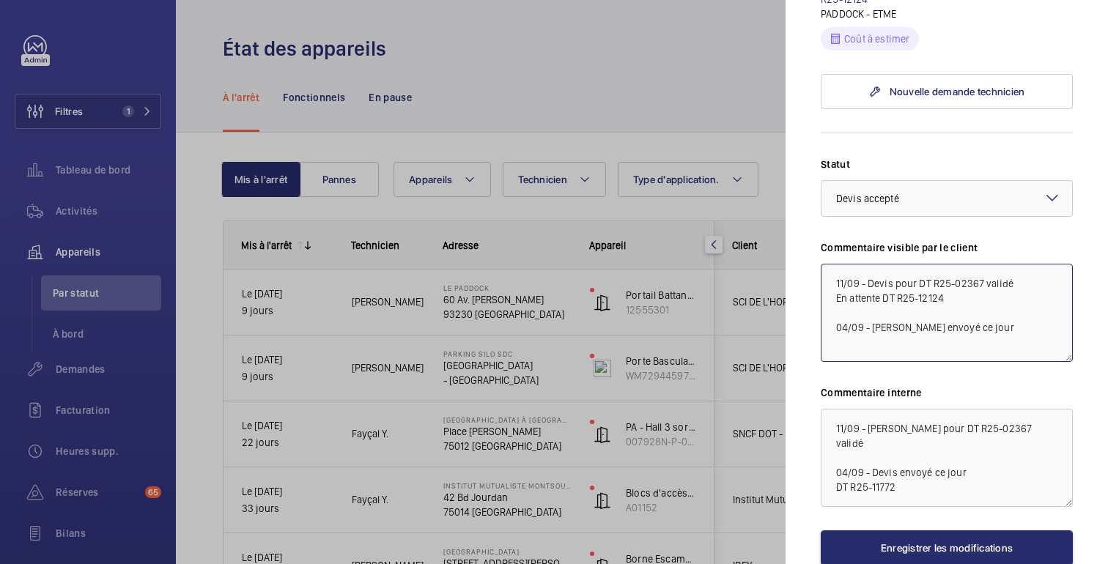
type textarea "11/09 - Devis pour DT R25-02367 validé En attente DT R25-12124 04/09 - [PERSON_…"
click at [885, 424] on textarea "11/09 - [PERSON_NAME] pour DT R25-02367 validé 04/09 - Devis envoyé ce jour DT …" at bounding box center [947, 458] width 252 height 98
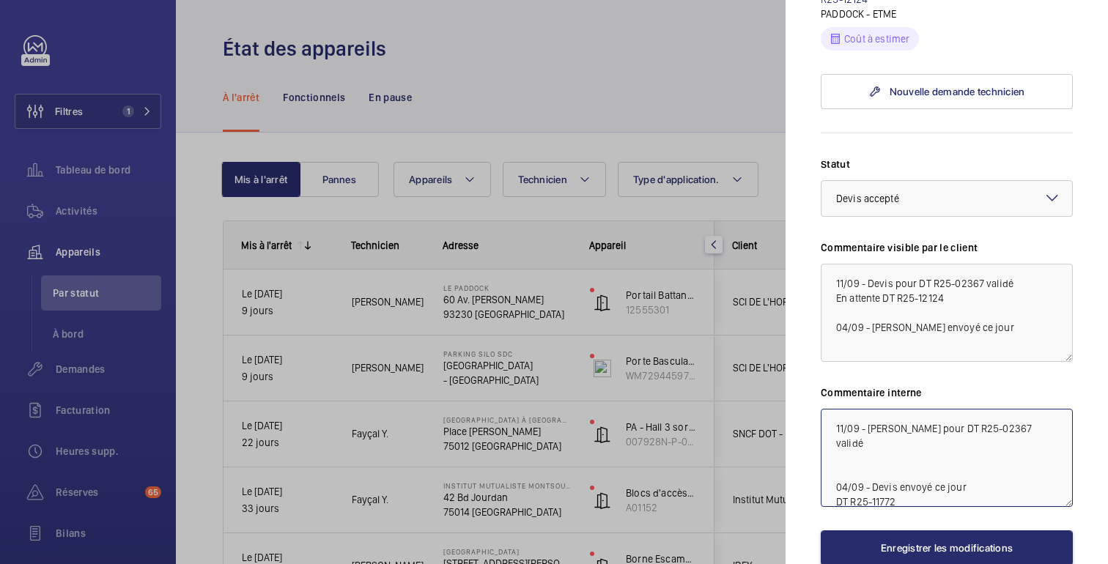
paste textarea "En attente DT R25-12124"
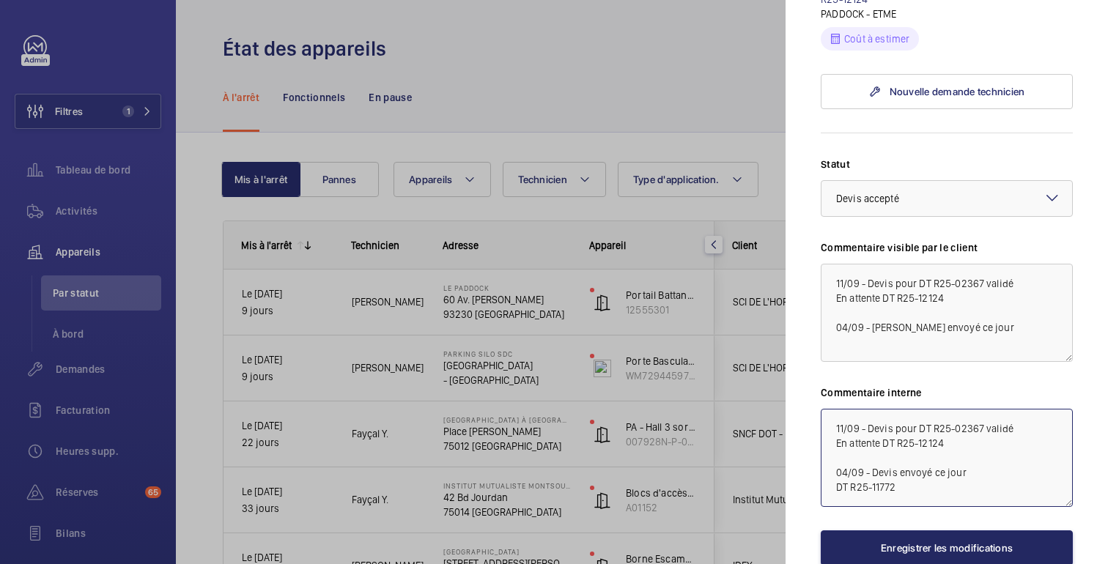
type textarea "11/09 - Devis pour DT R25-02367 validé En attente DT R25-12124 04/09 - Devis en…"
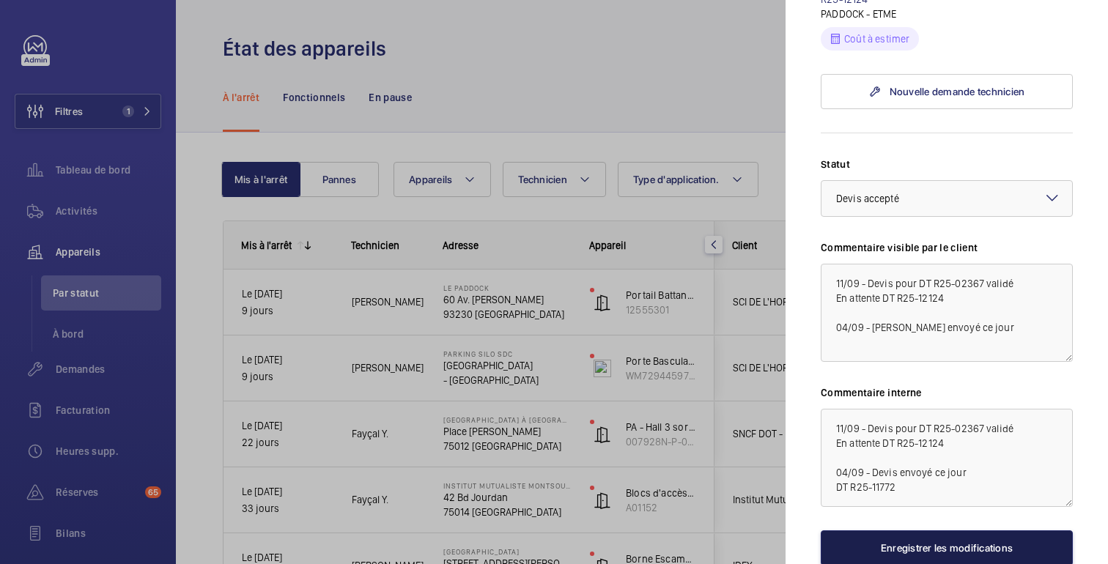
click at [916, 542] on font "Enregistrer les modifications" at bounding box center [947, 548] width 132 height 12
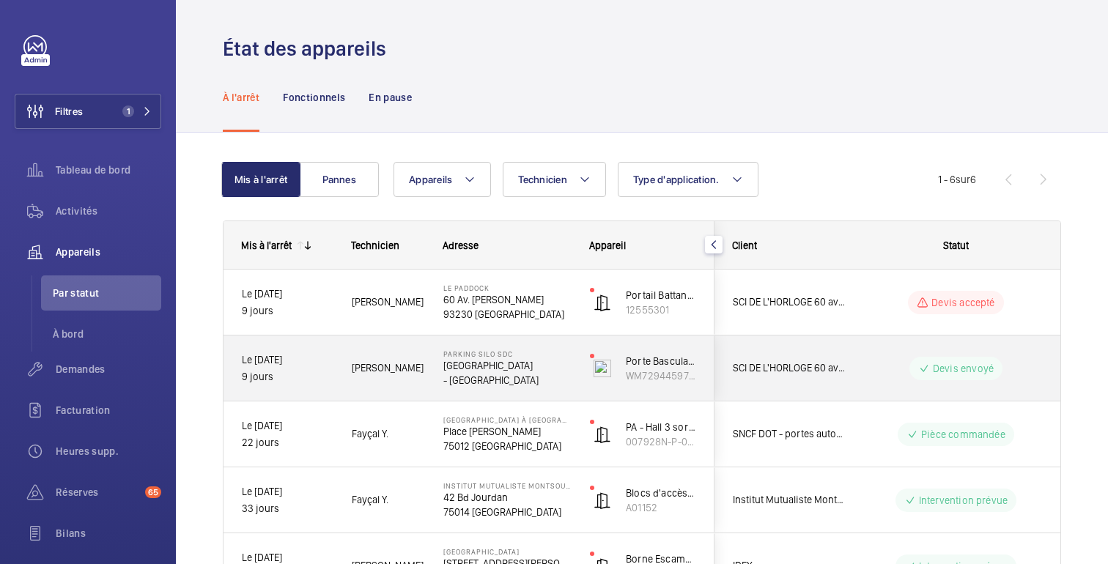
click at [867, 374] on wm-front-pills-cell "Devis envoyé" at bounding box center [956, 368] width 182 height 23
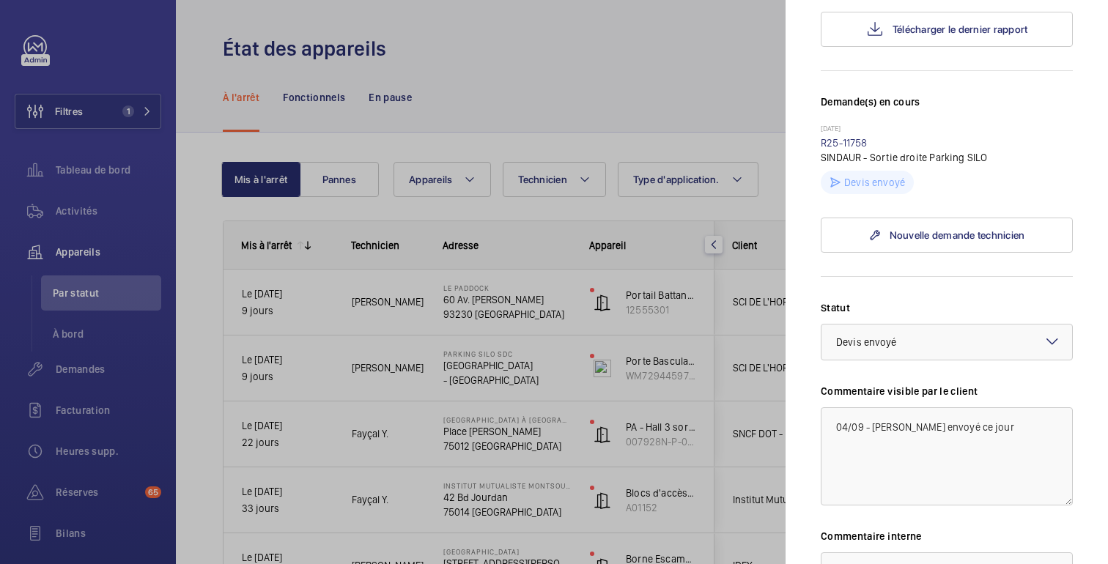
scroll to position [366, 0]
click at [834, 432] on textarea "04/09 - [PERSON_NAME] envoyé ce jour" at bounding box center [947, 455] width 252 height 98
click at [753, 122] on div at bounding box center [554, 282] width 1108 height 564
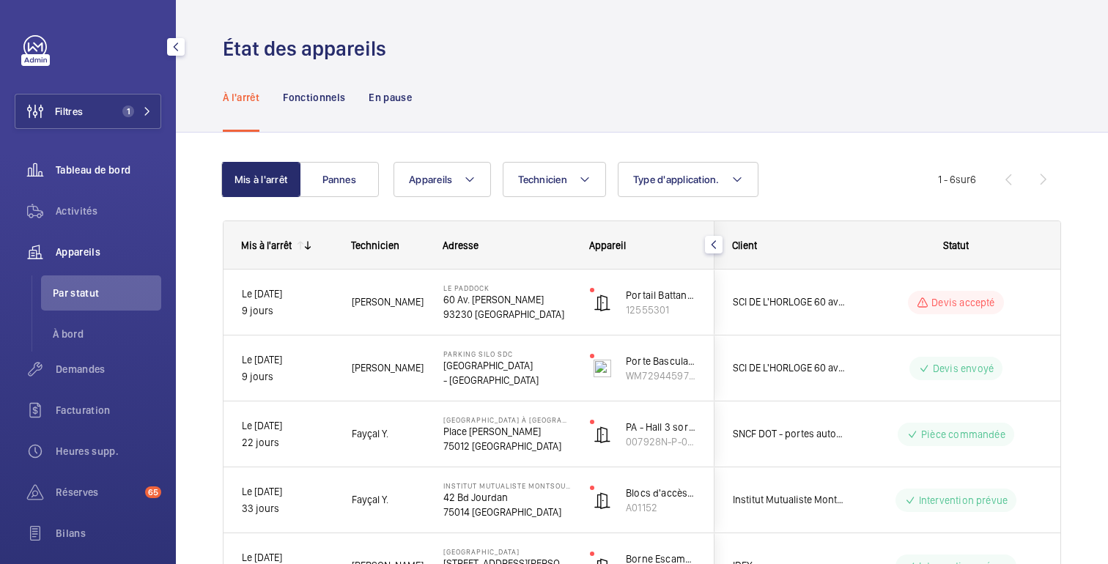
click at [106, 178] on div "Tableau de bord" at bounding box center [88, 169] width 147 height 35
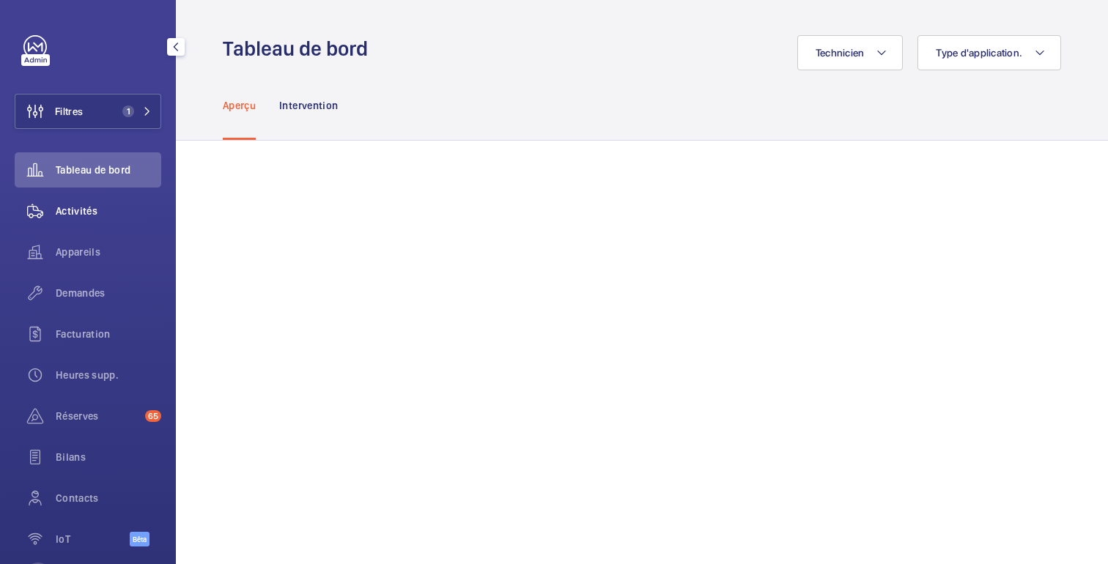
click at [92, 212] on font "Activités" at bounding box center [77, 211] width 42 height 12
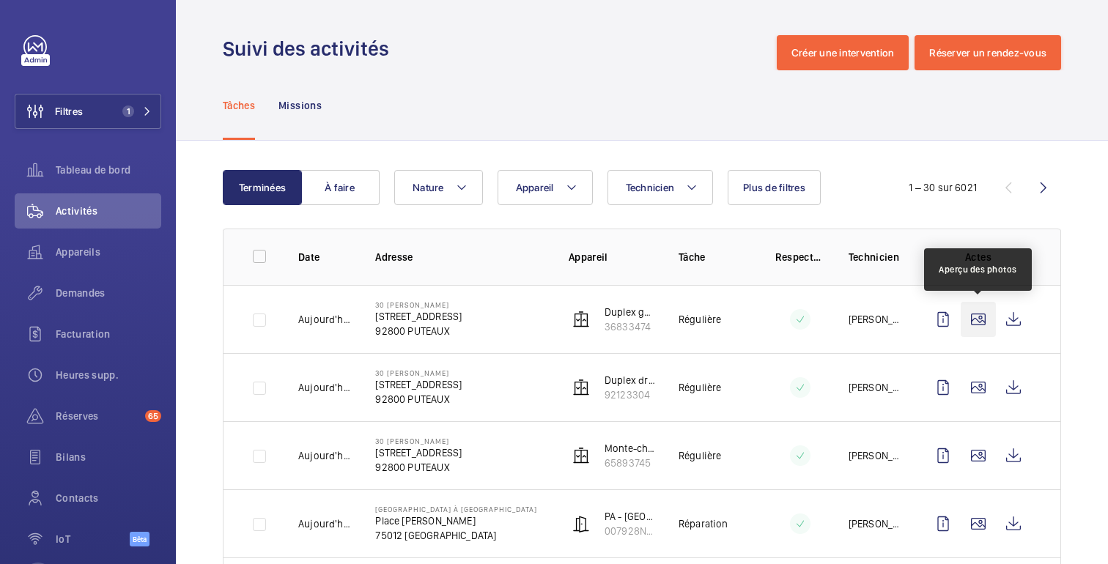
click at [969, 319] on wm-front-icon-button at bounding box center [978, 319] width 35 height 35
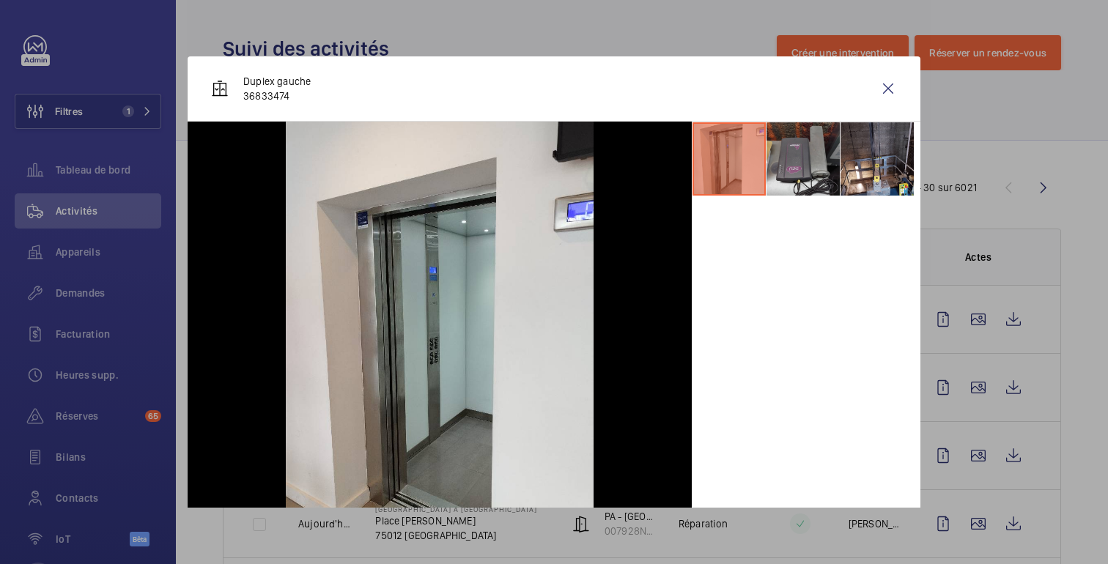
click at [813, 173] on li at bounding box center [802, 158] width 73 height 73
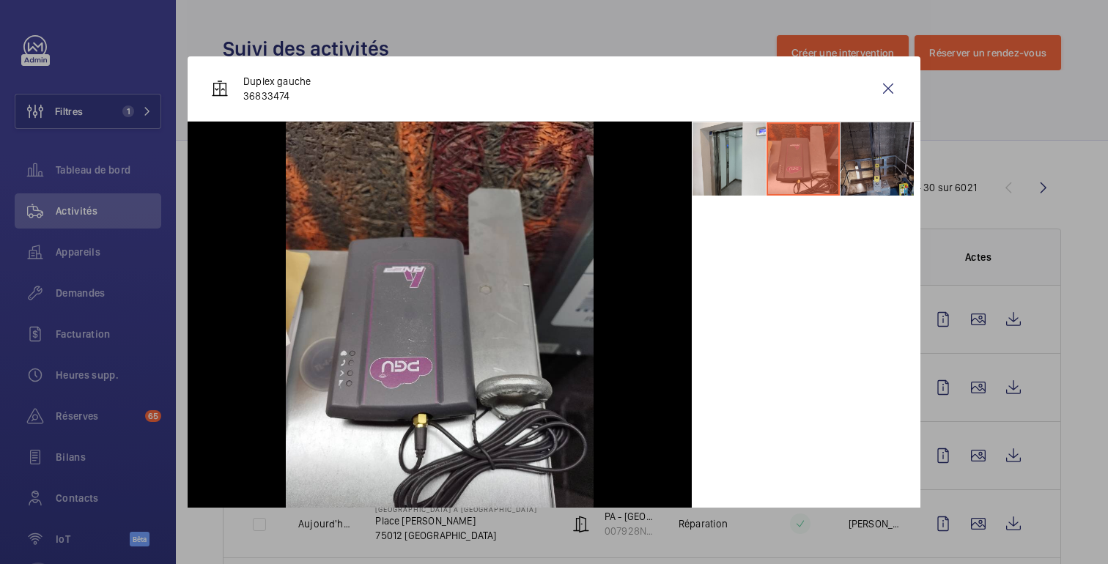
click at [859, 193] on li at bounding box center [876, 158] width 73 height 73
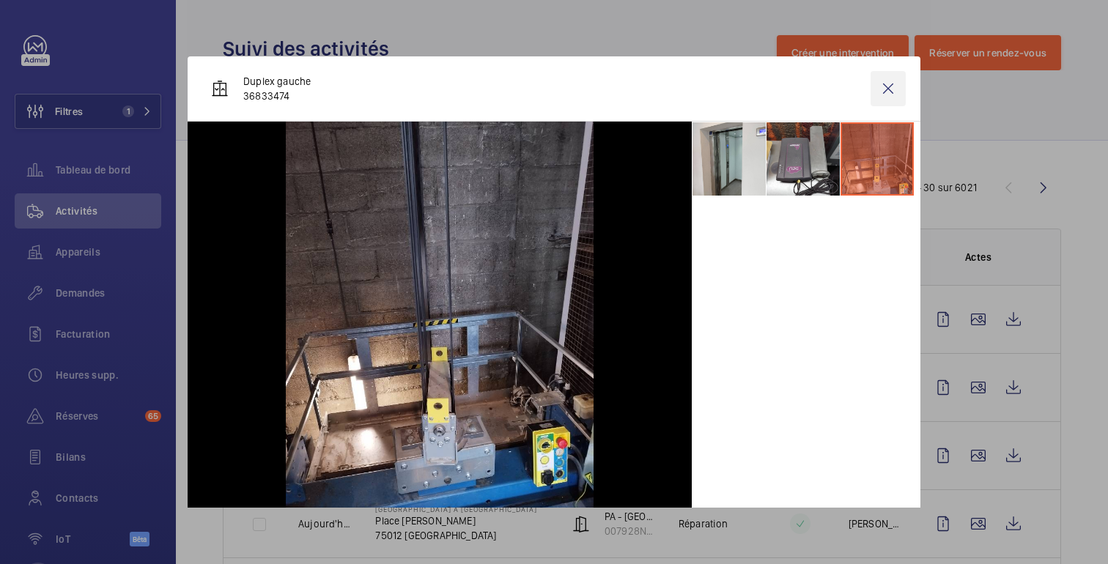
click at [881, 90] on wm-front-icon-button at bounding box center [887, 88] width 35 height 35
